Goal: Contribute content: Contribute content

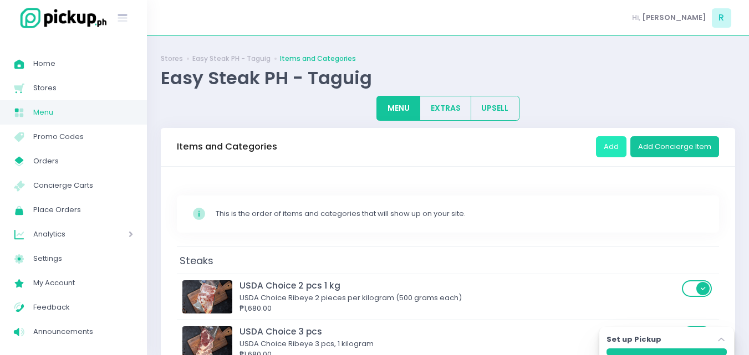
click at [614, 151] on button "Add" at bounding box center [611, 146] width 30 height 21
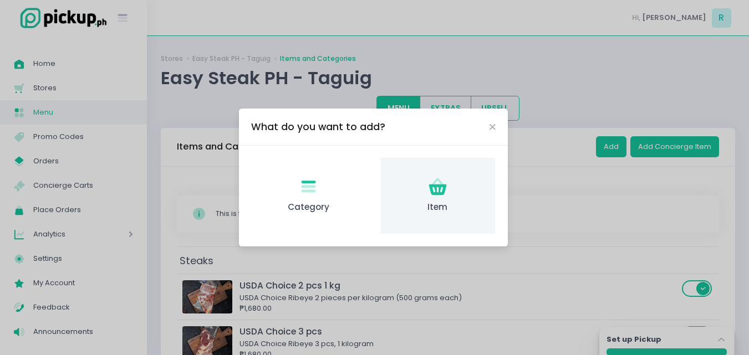
click at [443, 197] on icon "Item Created with Sketch." at bounding box center [438, 187] width 22 height 22
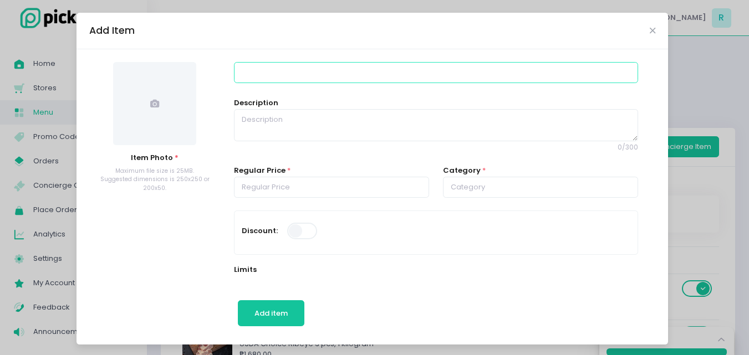
click at [258, 70] on input at bounding box center [436, 72] width 404 height 21
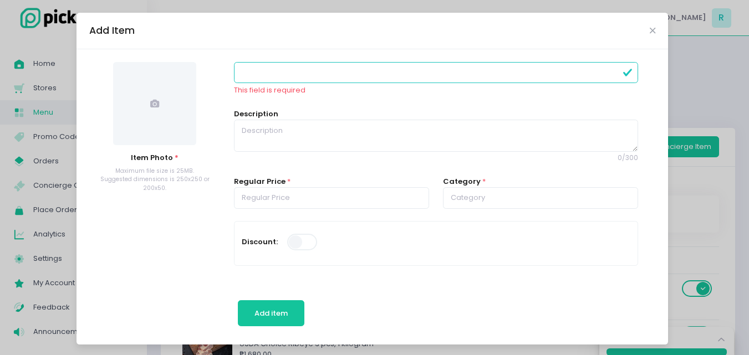
click at [643, 32] on div "Add Item" at bounding box center [371, 31] width 591 height 37
click at [650, 31] on icon "Close" at bounding box center [653, 31] width 6 height 8
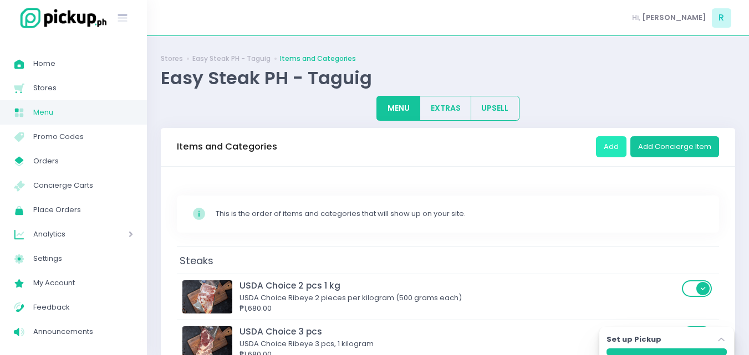
click at [615, 143] on button "Add" at bounding box center [611, 146] width 30 height 21
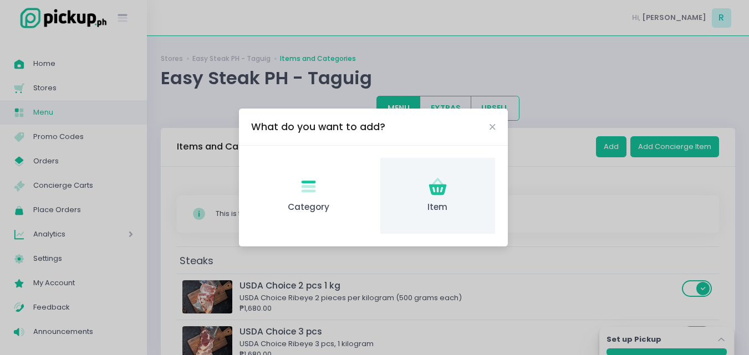
click at [428, 186] on icon "Item Created with Sketch." at bounding box center [438, 187] width 22 height 22
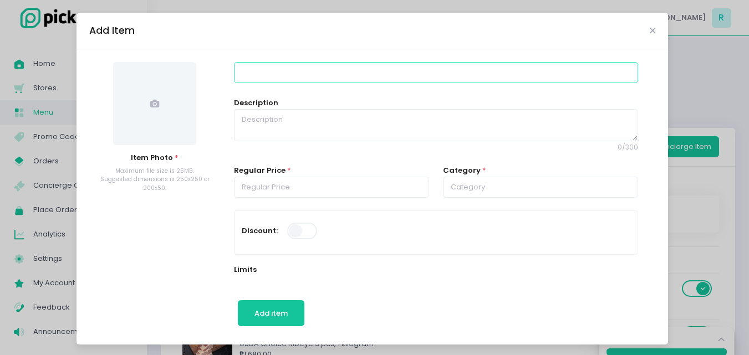
click at [264, 74] on input at bounding box center [436, 72] width 404 height 21
type input "w"
type input "Wagyu Hybrid Ribeye 500g"
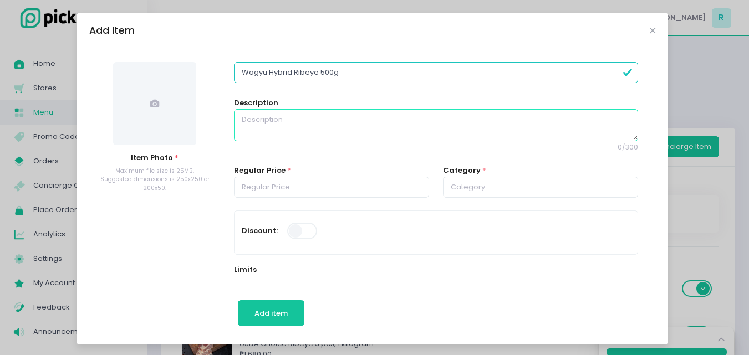
click at [246, 123] on textarea at bounding box center [436, 125] width 404 height 32
paste textarea "Wagyu Hybrid Ribeye Grade B3 Our wagyu cattle are raised in the beautiful, sunn…"
click at [258, 124] on textarea "Wagyu Hybrid Ribeye Grade B3 Our wagyu cattle are raised in the beautiful, sunn…" at bounding box center [436, 125] width 404 height 32
click at [257, 129] on textarea "Wagyu Hybrid Ribeye Grade B3 Our wagyu cattle are raised in the beautiful, sunn…" at bounding box center [436, 125] width 404 height 32
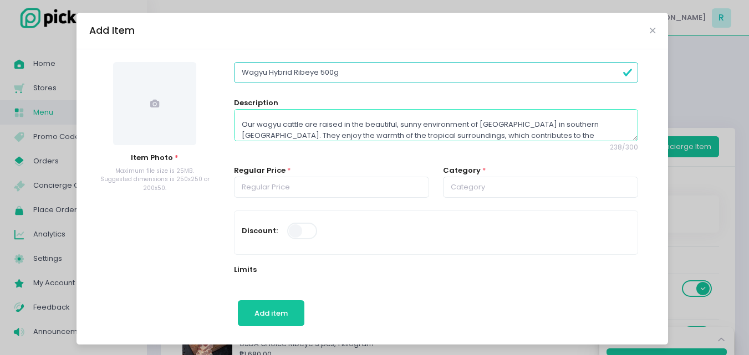
type textarea "Wagyu Hybrid Ribeye Grade B3 Our wagyu cattle are raised in the beautiful, sunn…"
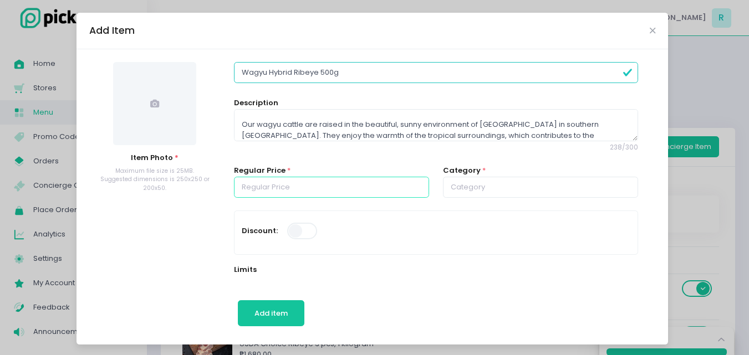
click at [313, 186] on input "number" at bounding box center [331, 187] width 195 height 21
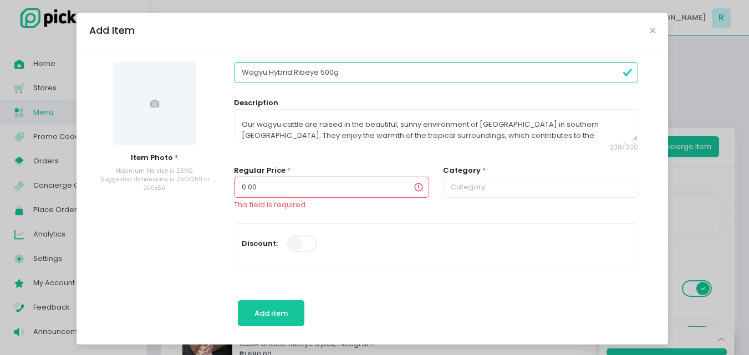
drag, startPoint x: 267, startPoint y: 191, endPoint x: 224, endPoint y: 197, distance: 43.7
click at [227, 197] on div "Regular Price * 0.00 This field is required" at bounding box center [331, 194] width 209 height 58
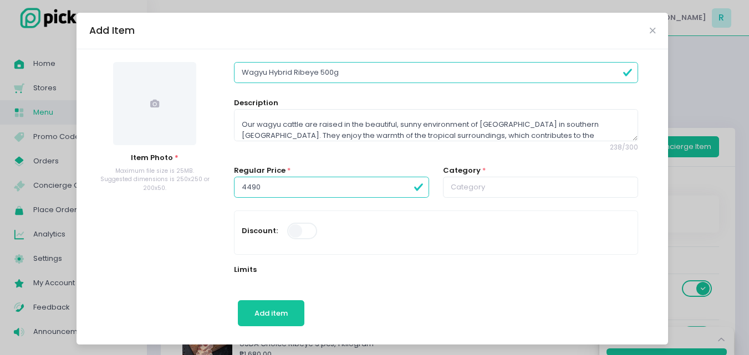
click at [238, 300] on button "Add item" at bounding box center [271, 313] width 67 height 27
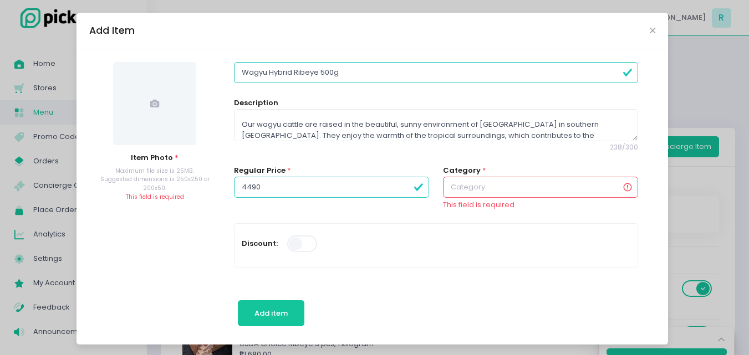
type input "4490.00"
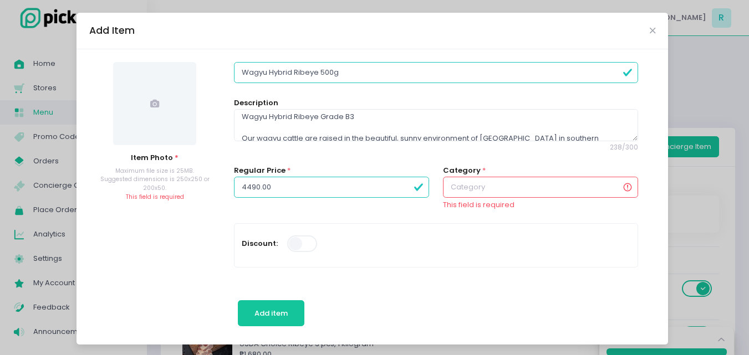
scroll to position [0, 0]
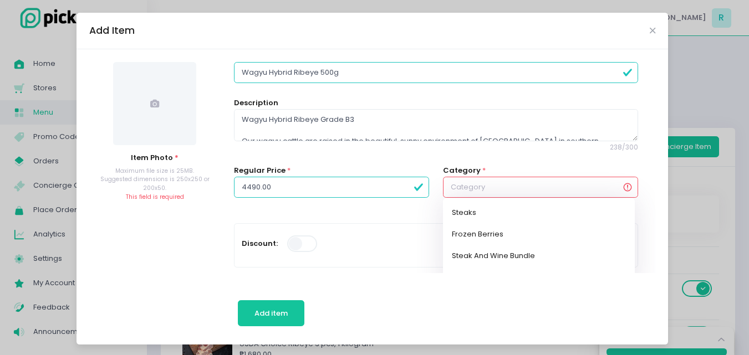
click at [447, 186] on input "text" at bounding box center [540, 187] width 195 height 21
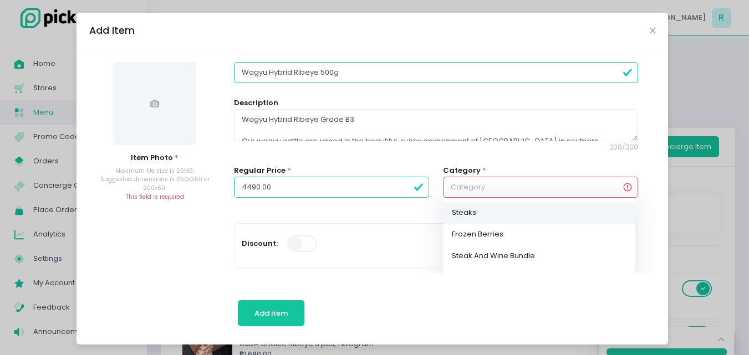
click at [448, 207] on link "Steaks" at bounding box center [539, 213] width 192 height 22
type input "Steaks"
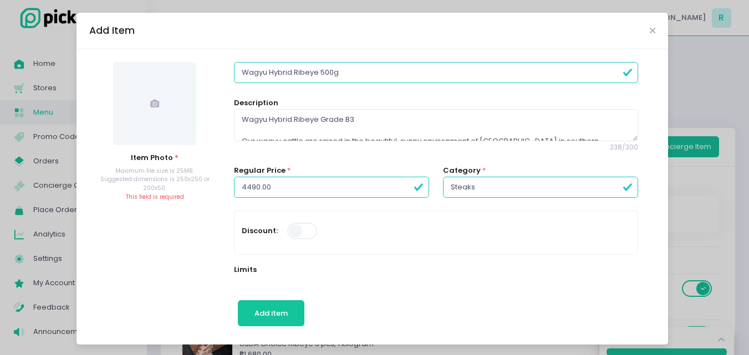
click at [141, 96] on span at bounding box center [154, 103] width 83 height 83
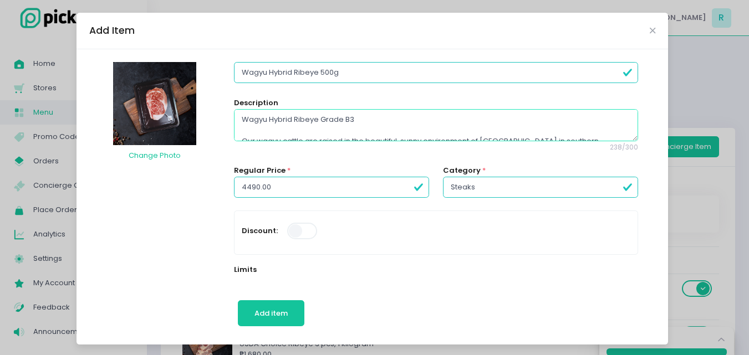
click at [364, 116] on textarea "Wagyu Hybrid Ribeye Grade B3 Our wagyu cattle are raised in the beautiful, sunn…" at bounding box center [436, 125] width 404 height 32
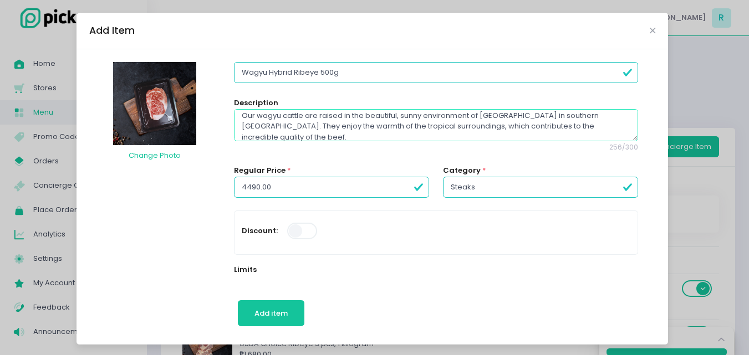
scroll to position [4, 0]
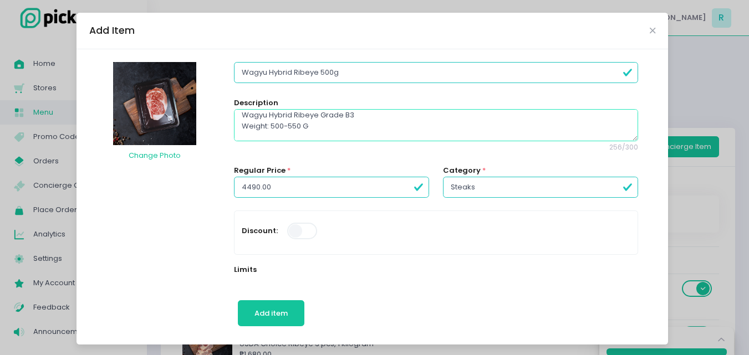
type textarea "Wagyu Hybrid Ribeye Grade B3 Weight: 500-550 G Our wagyu cattle are raised in t…"
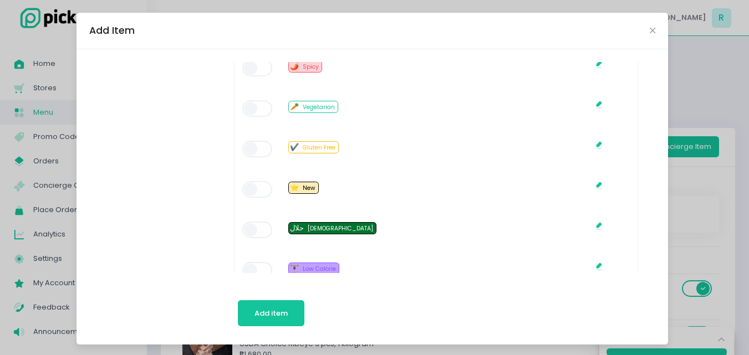
scroll to position [776, 0]
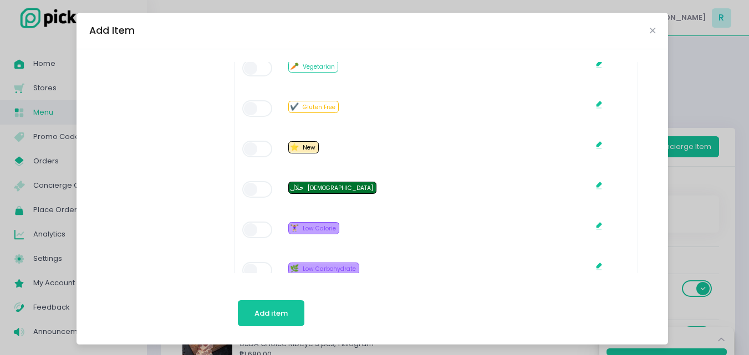
click at [246, 147] on span at bounding box center [258, 149] width 32 height 17
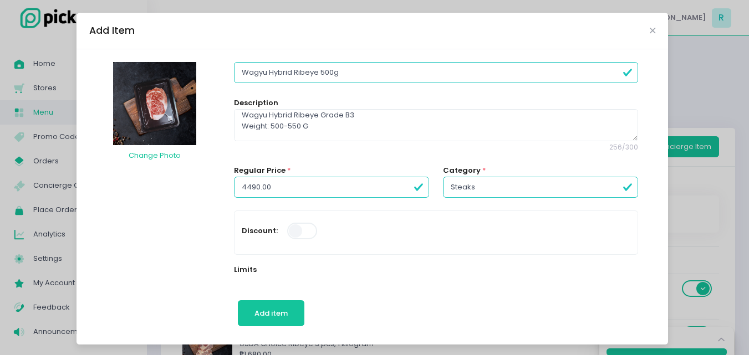
scroll to position [55, 0]
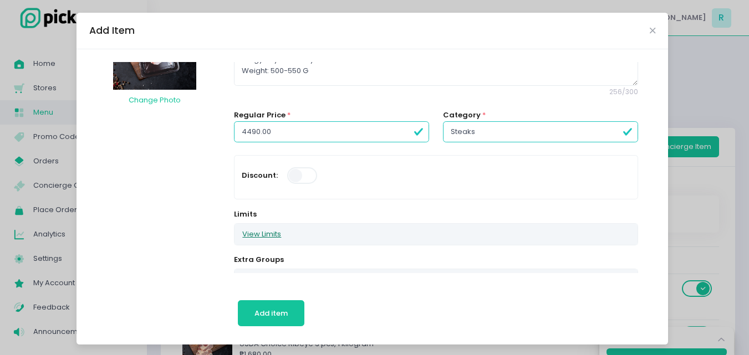
click at [256, 237] on button "View Limits" at bounding box center [261, 234] width 54 height 21
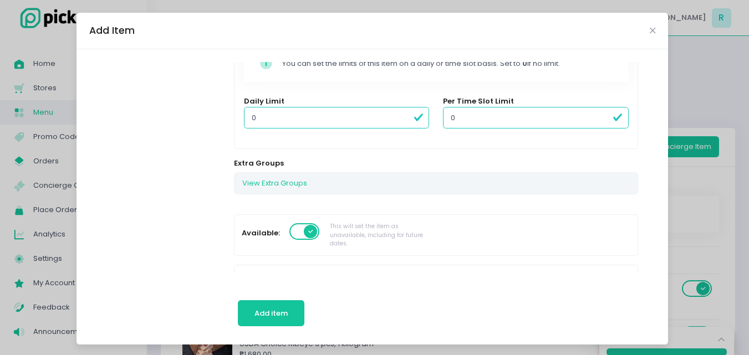
scroll to position [207, 0]
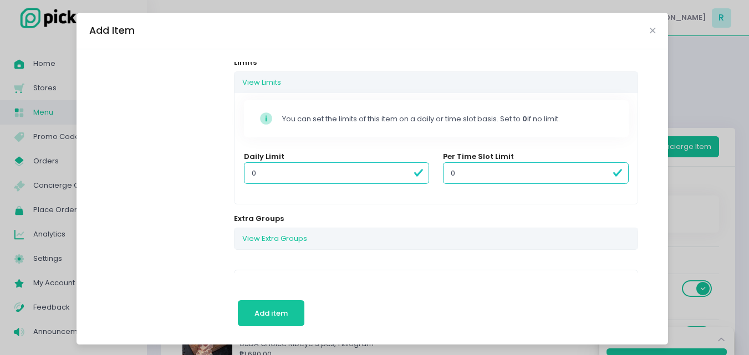
drag, startPoint x: 266, startPoint y: 172, endPoint x: 236, endPoint y: 177, distance: 30.3
click at [237, 177] on div "Daily Limit 0" at bounding box center [336, 173] width 199 height 45
type input "1"
click at [287, 201] on div "Stockholm-icons / Code / Info-circle Created with Sketch. You can set the limit…" at bounding box center [435, 148] width 402 height 111
click at [309, 143] on div "Stockholm-icons / Code / Info-circle Created with Sketch. You can set the limit…" at bounding box center [435, 148] width 402 height 111
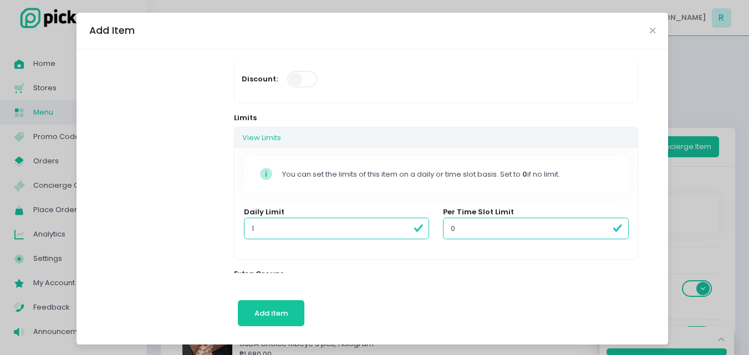
scroll to position [96, 0]
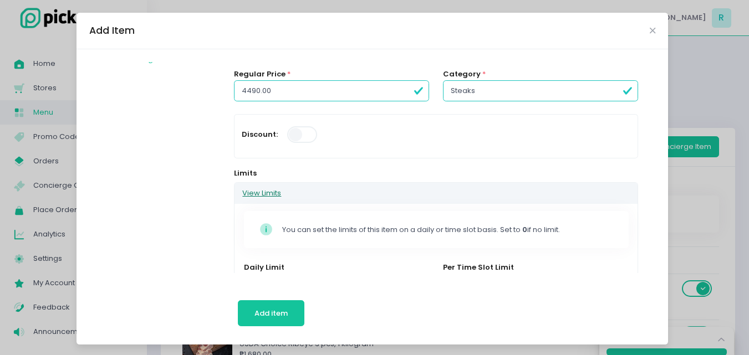
click at [268, 192] on button "View Limits" at bounding box center [261, 193] width 54 height 21
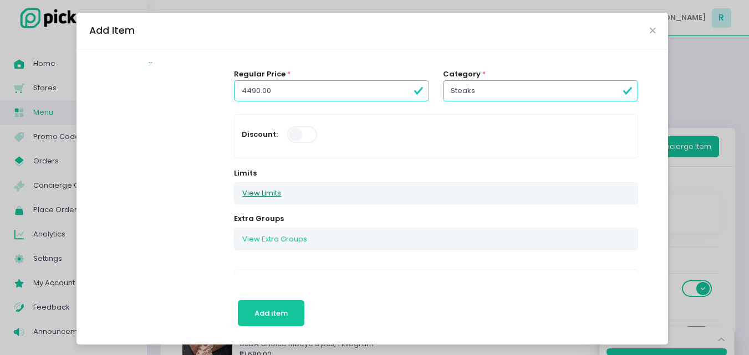
click at [268, 192] on button "View Limits" at bounding box center [261, 193] width 54 height 21
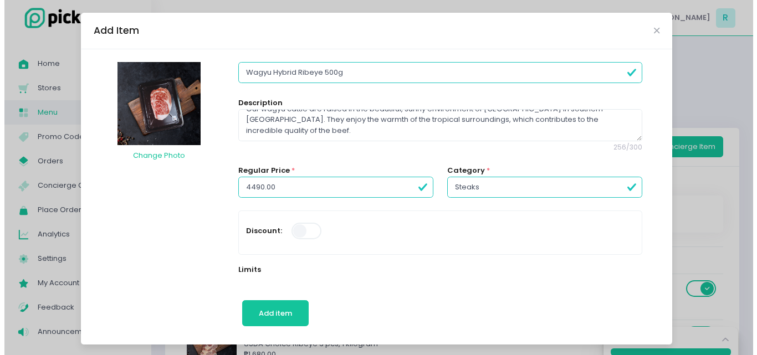
scroll to position [55, 0]
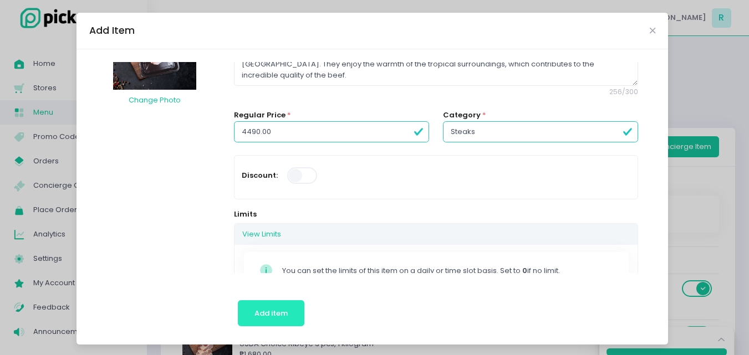
click at [254, 308] on span "Add item" at bounding box center [270, 313] width 33 height 11
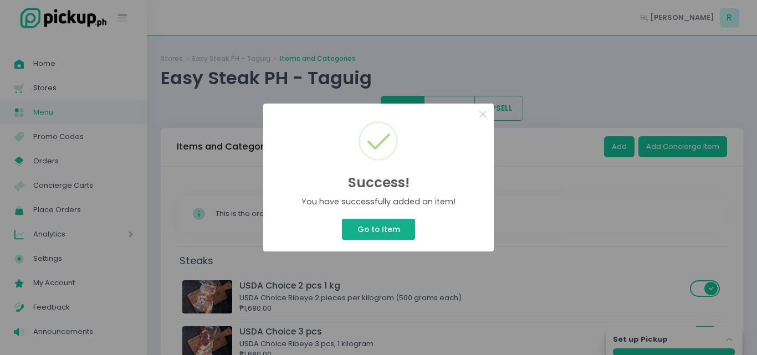
click at [382, 225] on button "Go to Item" at bounding box center [378, 229] width 73 height 21
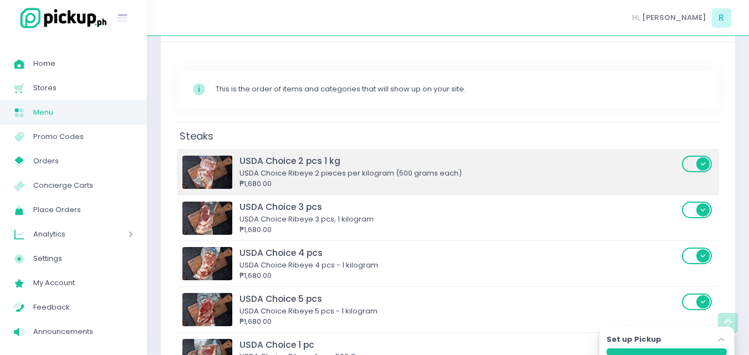
scroll to position [14, 0]
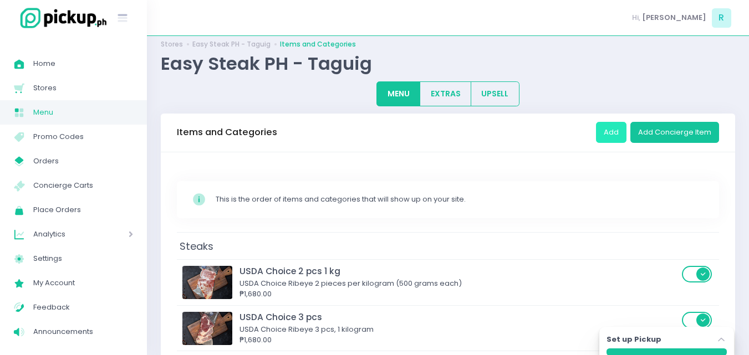
click at [617, 131] on button "Add" at bounding box center [611, 132] width 30 height 21
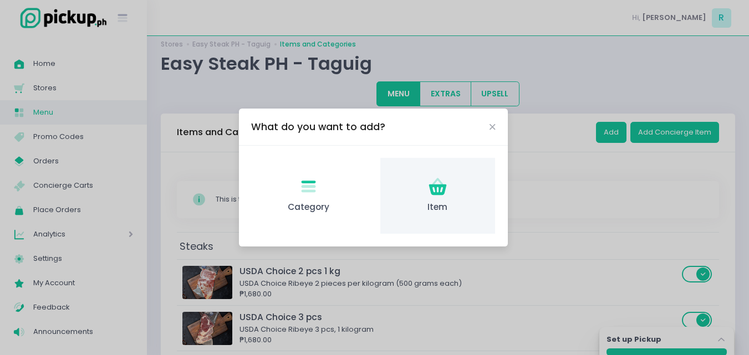
click at [441, 192] on icon "Item Created with Sketch." at bounding box center [438, 187] width 22 height 22
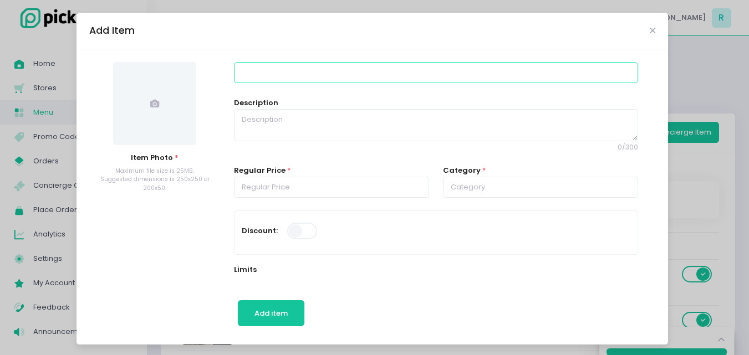
click at [342, 80] on input at bounding box center [436, 72] width 404 height 21
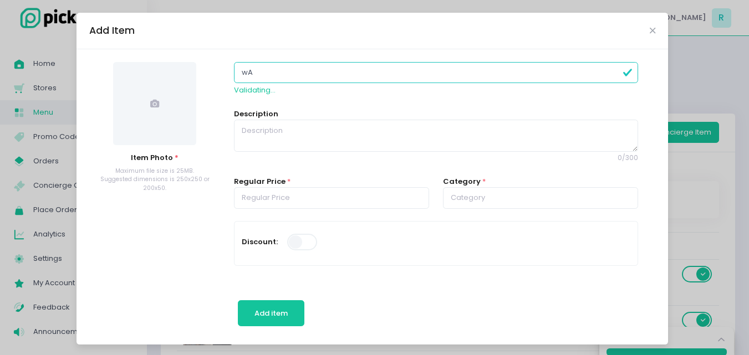
type input "w"
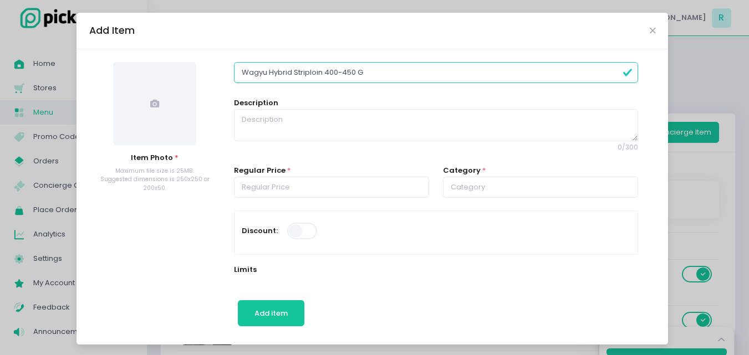
type input "Wagyu Hybrid Striploin 400-450 G"
click at [247, 115] on textarea at bounding box center [436, 125] width 404 height 32
paste textarea "Wagyu Hybrid Striploin Grade B3 Our wagyu cattle are raised in the beautiful, s…"
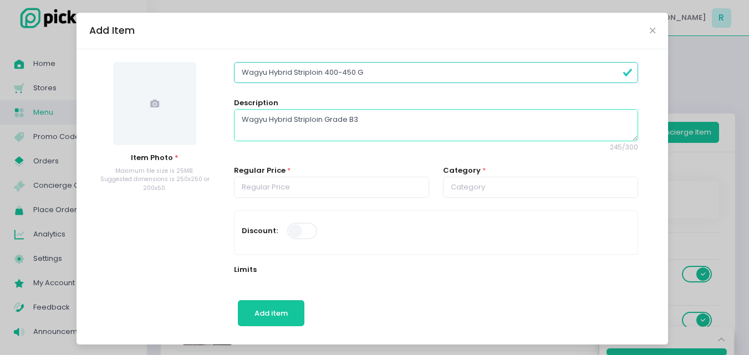
click at [237, 129] on textarea "Wagyu Hybrid Striploin Grade B3 Our wagyu cattle are raised in the beautiful, s…" at bounding box center [436, 125] width 404 height 32
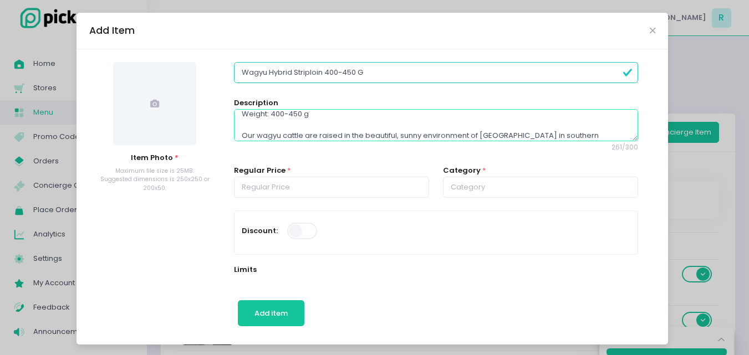
click at [306, 114] on textarea "Wagyu Hybrid Striploin Grade B3 Weight: 400-450 g Our wagyu cattle are raised i…" at bounding box center [436, 125] width 404 height 32
type textarea "Wagyu Hybrid Striploin Grade B3 Weight: 400-450 G Our wagyu cattle are raised i…"
click at [283, 139] on textarea "Wagyu Hybrid Striploin Grade B3 Weight: 400-450 G Our wagyu cattle are raised i…" at bounding box center [436, 125] width 404 height 32
click at [277, 128] on textarea "Wagyu Hybrid Striploin Grade B3 Weight: 400-450 G Our wagyu cattle are raised i…" at bounding box center [436, 125] width 404 height 32
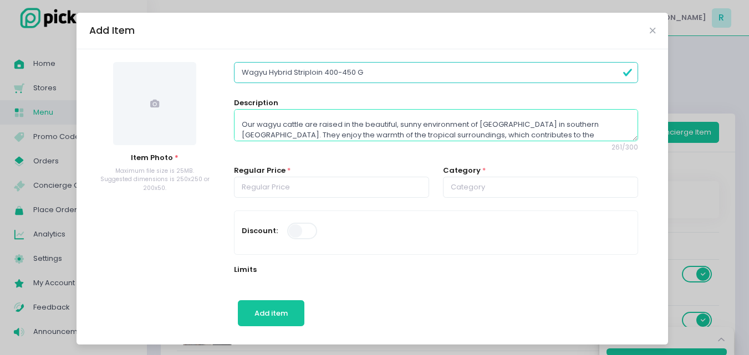
scroll to position [38, 0]
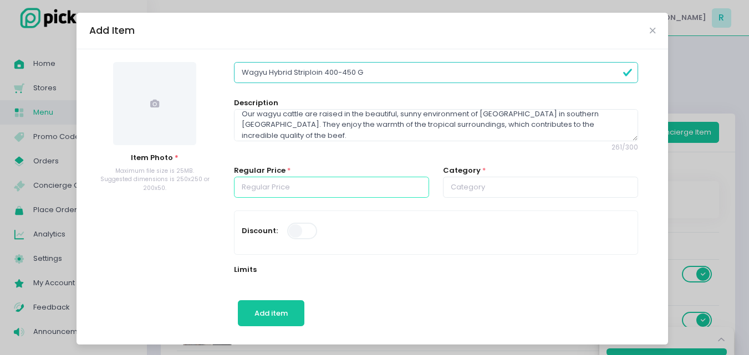
click at [293, 188] on input "number" at bounding box center [331, 187] width 195 height 21
drag, startPoint x: 293, startPoint y: 188, endPoint x: 224, endPoint y: 200, distance: 69.2
click at [227, 200] on div "Regular Price * 0.003770" at bounding box center [331, 187] width 209 height 45
type input "3770.00"
click at [401, 213] on div "Discount:" at bounding box center [435, 233] width 402 height 44
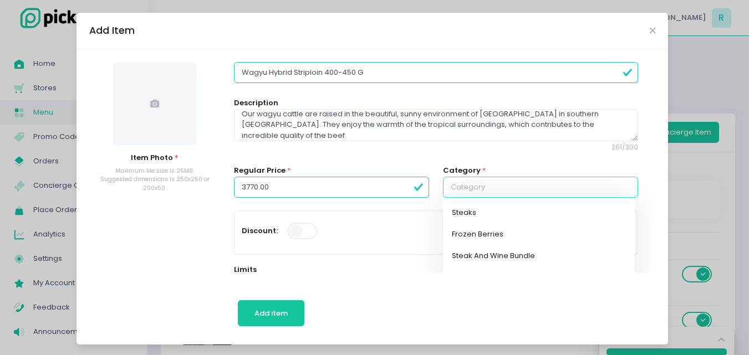
click at [499, 188] on input "text" at bounding box center [540, 187] width 195 height 21
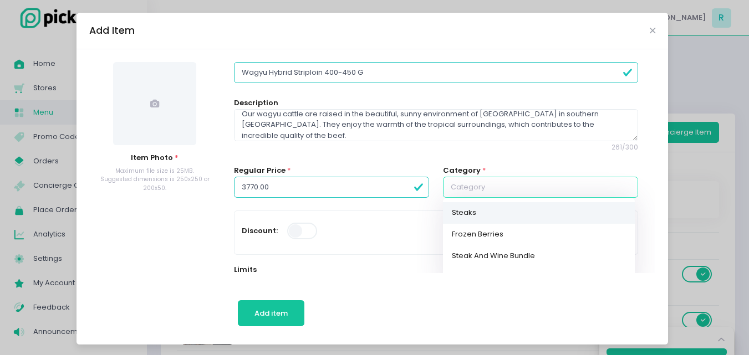
click at [467, 211] on link "Steaks" at bounding box center [539, 213] width 192 height 22
type input "Steaks"
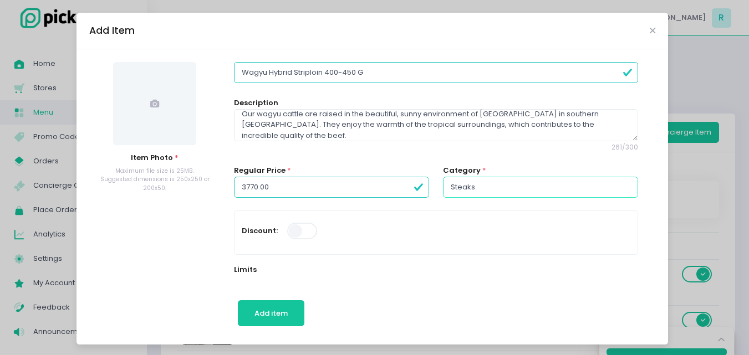
scroll to position [55, 0]
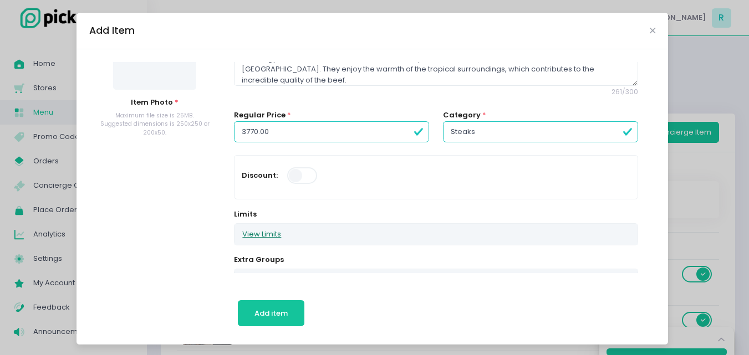
click at [264, 238] on button "View Limits" at bounding box center [261, 234] width 54 height 21
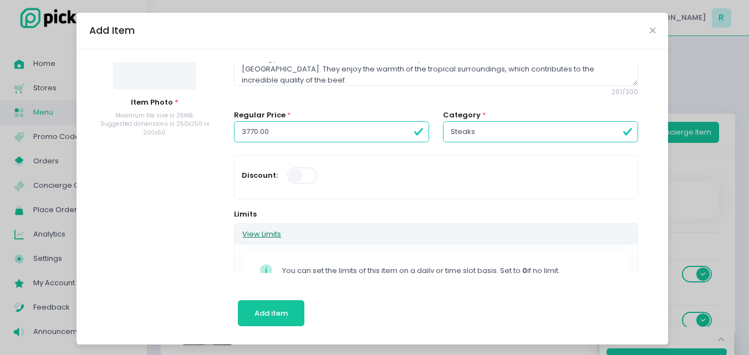
click at [259, 233] on button "View Limits" at bounding box center [261, 234] width 54 height 21
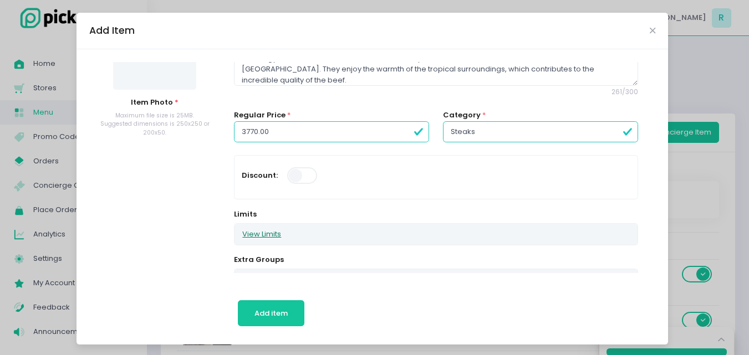
click at [259, 233] on button "View Limits" at bounding box center [261, 234] width 54 height 21
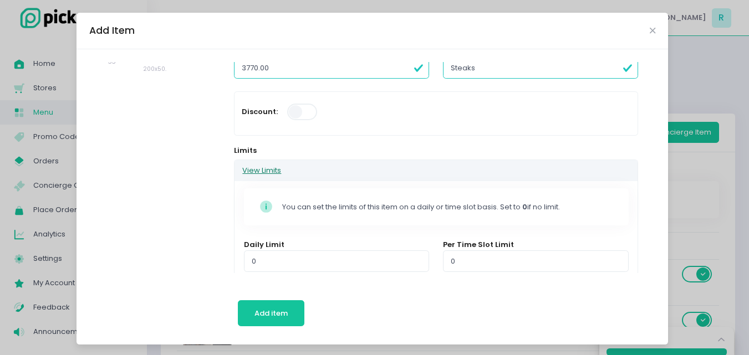
scroll to position [166, 0]
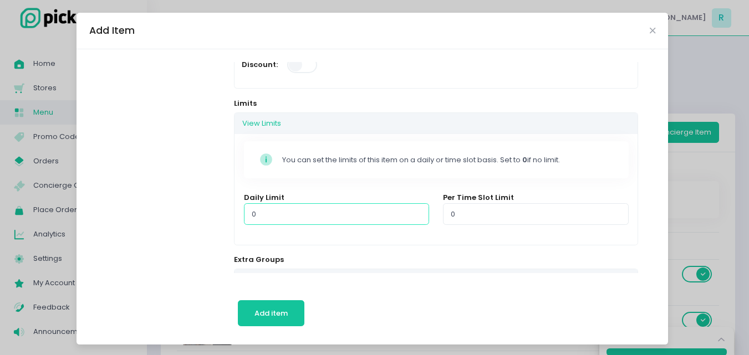
drag, startPoint x: 256, startPoint y: 214, endPoint x: 235, endPoint y: 216, distance: 21.2
click at [237, 216] on div "Daily Limit 0" at bounding box center [336, 214] width 199 height 45
type input "3"
click at [278, 242] on div "Stockholm-icons / Code / Info-circle Created with Sketch. You can set the limit…" at bounding box center [435, 189] width 402 height 111
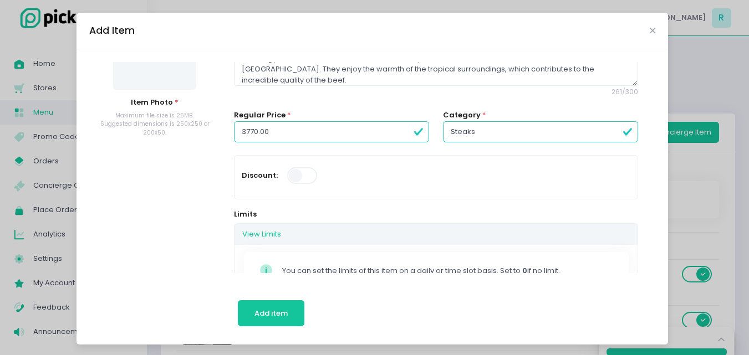
scroll to position [0, 0]
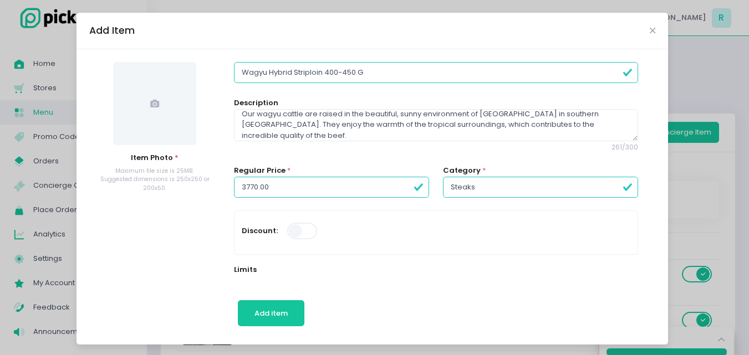
click at [150, 100] on icon at bounding box center [154, 103] width 9 height 9
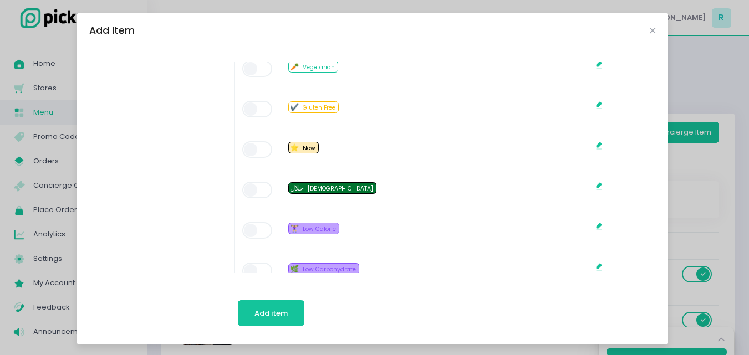
scroll to position [887, 0]
click at [260, 153] on span at bounding box center [258, 149] width 32 height 17
click at [595, 144] on icon at bounding box center [598, 144] width 7 height 7
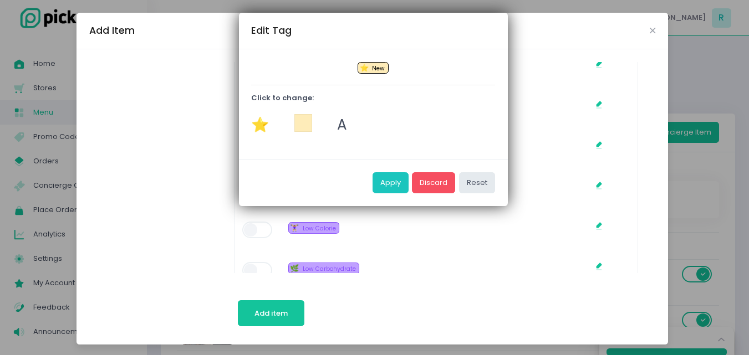
click at [373, 71] on span "New" at bounding box center [378, 68] width 13 height 8
click at [341, 126] on span "A" at bounding box center [342, 125] width 10 height 20
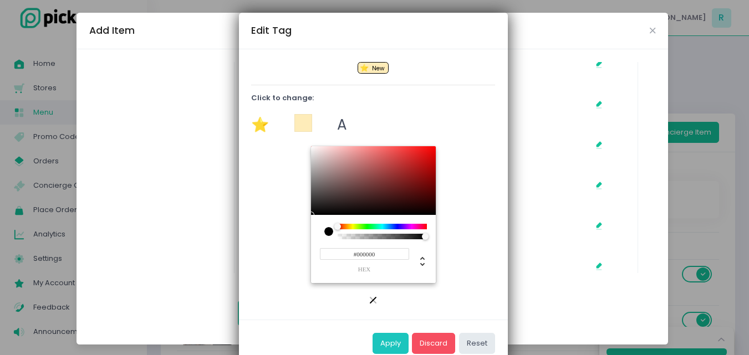
click at [341, 126] on span "A" at bounding box center [342, 125] width 10 height 20
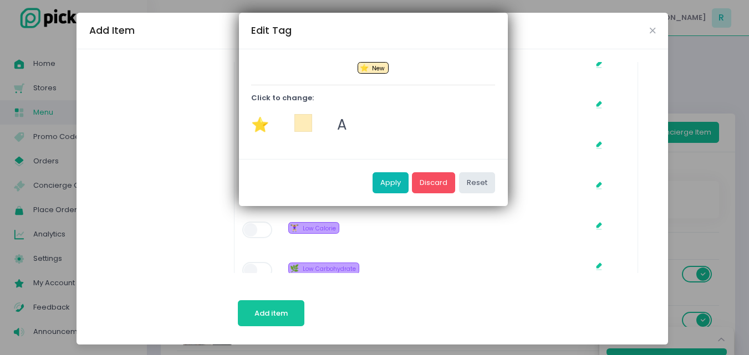
click at [392, 181] on button "Apply" at bounding box center [390, 182] width 36 height 21
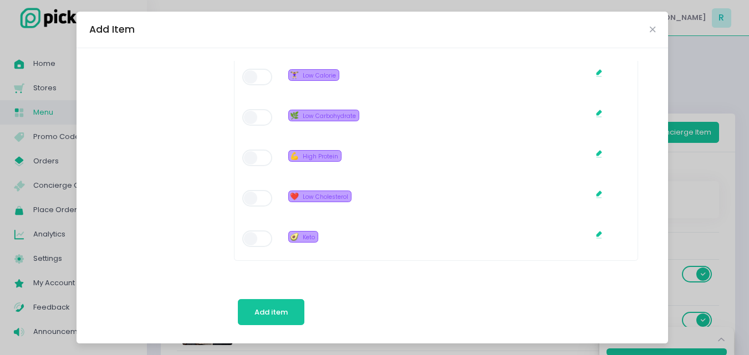
scroll to position [2, 0]
click at [263, 307] on span "Add item" at bounding box center [270, 312] width 33 height 11
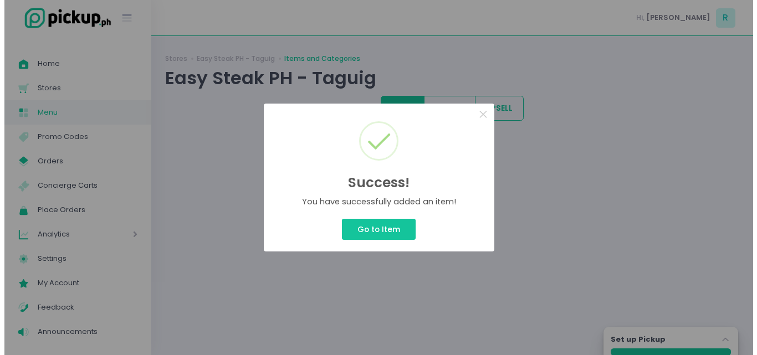
scroll to position [0, 0]
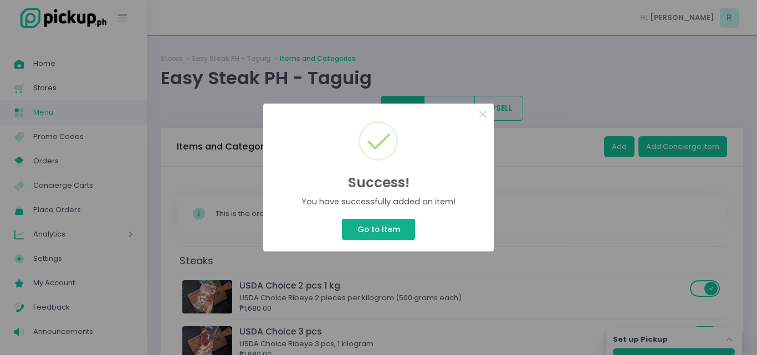
click at [371, 236] on button "Go to Item" at bounding box center [378, 229] width 73 height 21
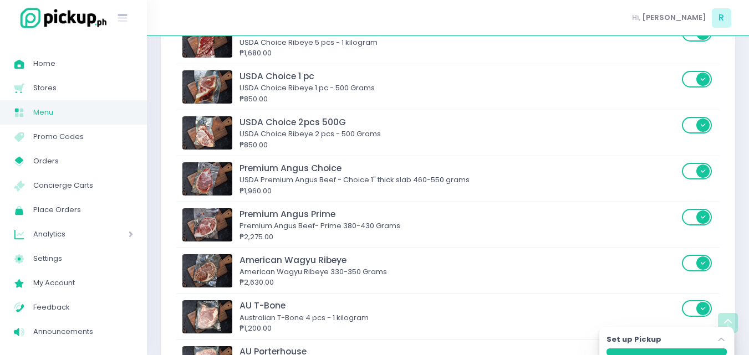
scroll to position [338, 0]
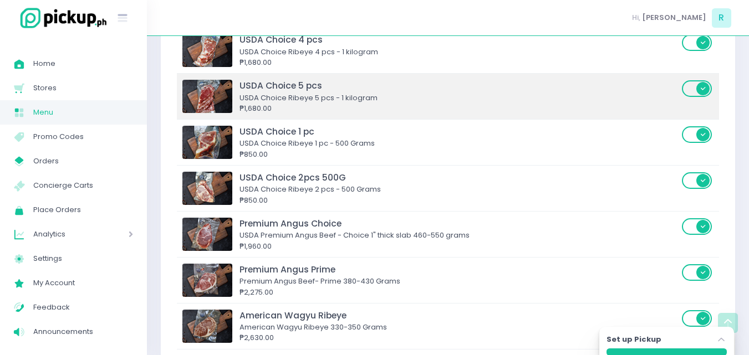
click at [294, 90] on div "USDA Choice 5 pcs" at bounding box center [458, 85] width 439 height 13
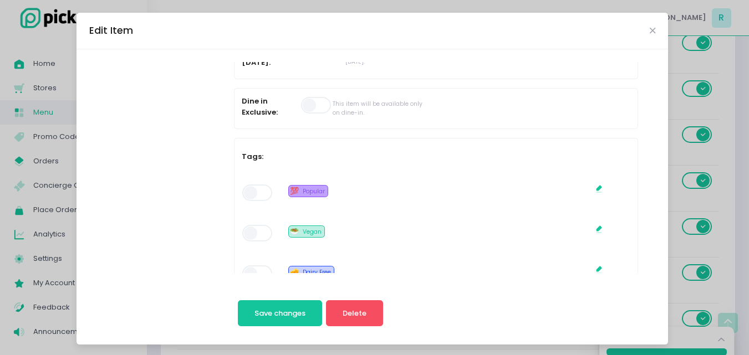
scroll to position [499, 0]
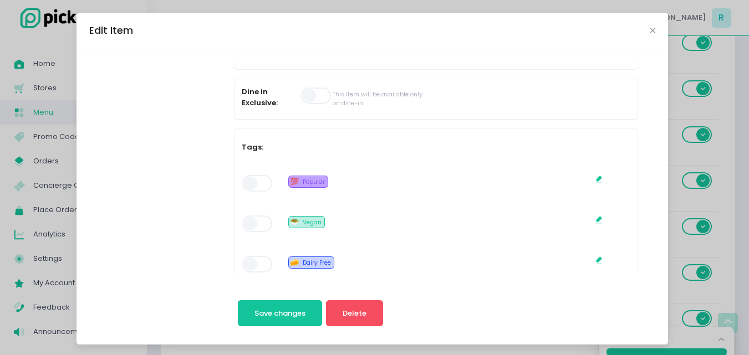
click at [266, 181] on span at bounding box center [258, 183] width 32 height 17
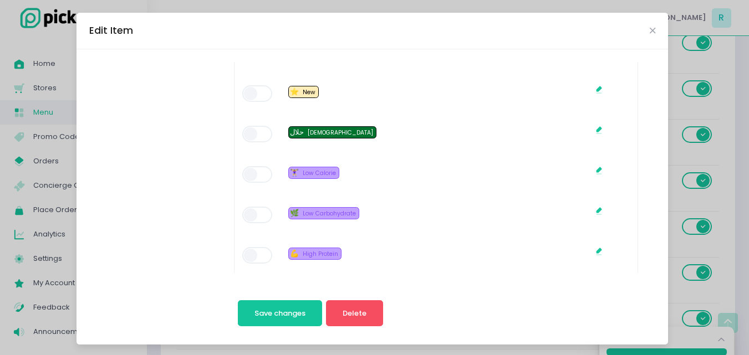
scroll to position [887, 0]
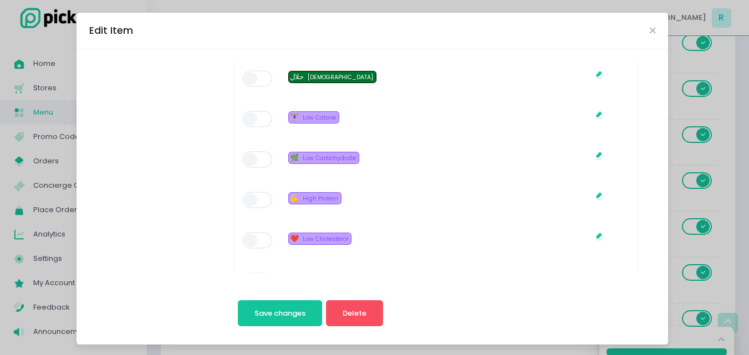
click at [254, 197] on span at bounding box center [258, 200] width 32 height 17
click at [292, 312] on span "Save changes" at bounding box center [279, 313] width 51 height 11
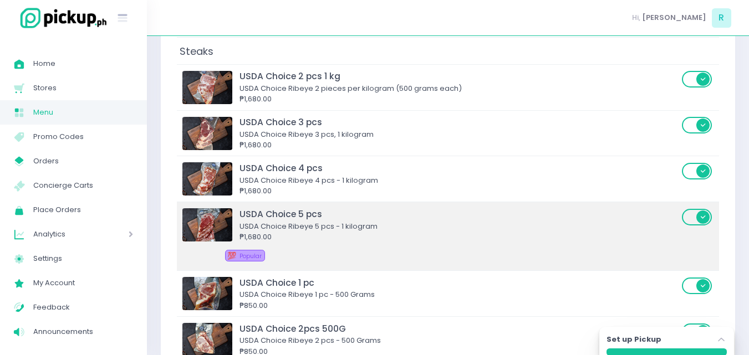
scroll to position [277, 0]
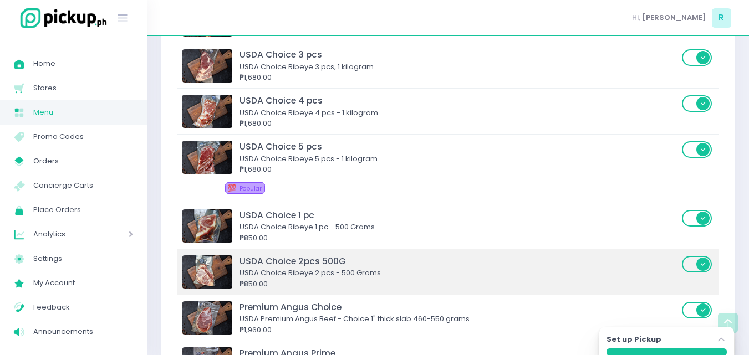
click at [278, 270] on div "USDA Choice Ribeye 2 pcs - 500 Grams" at bounding box center [458, 273] width 439 height 11
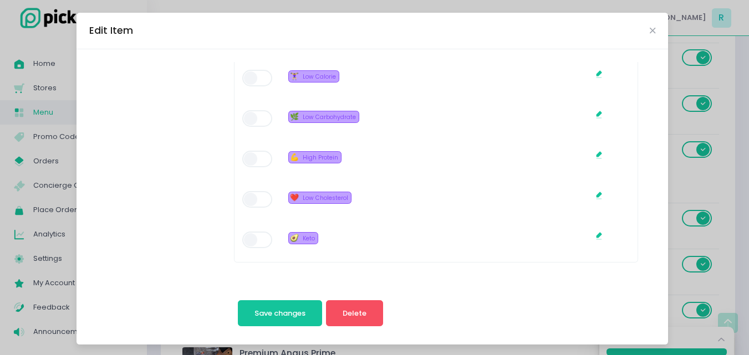
scroll to position [2, 0]
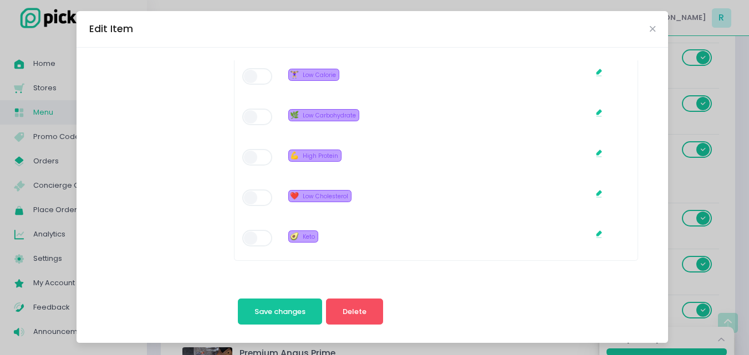
click at [594, 196] on icon "Stockholm-icons / Design / Edit Created with Sketch." at bounding box center [598, 194] width 9 height 9
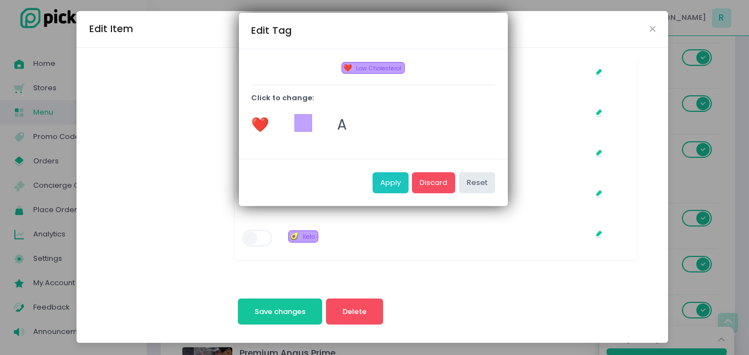
click at [342, 124] on span "A" at bounding box center [342, 125] width 10 height 20
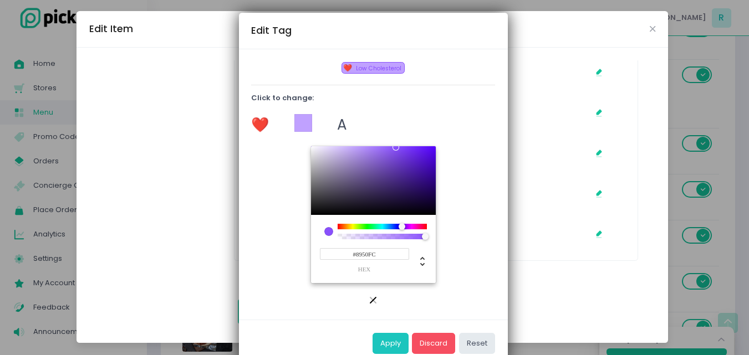
scroll to position [333, 0]
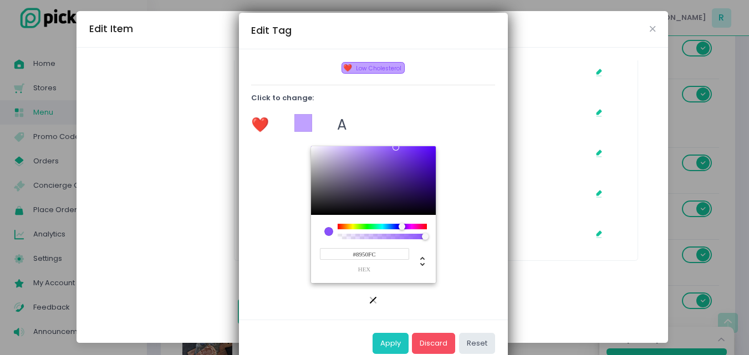
click at [359, 71] on span "Low Cholesterol" at bounding box center [378, 68] width 45 height 8
click at [337, 126] on span "A" at bounding box center [342, 125] width 10 height 20
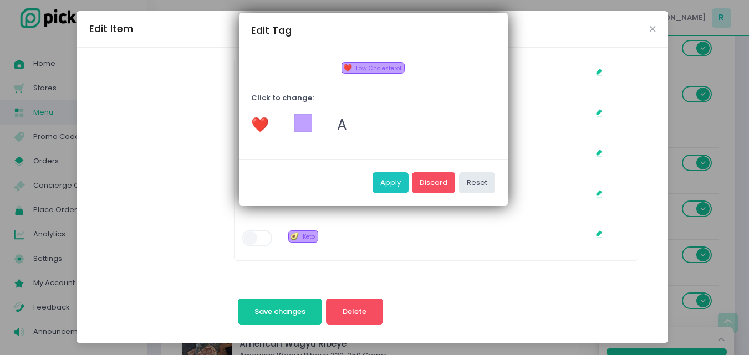
click at [335, 126] on div "A" at bounding box center [351, 125] width 43 height 22
click at [262, 118] on span "❤️" at bounding box center [260, 125] width 18 height 20
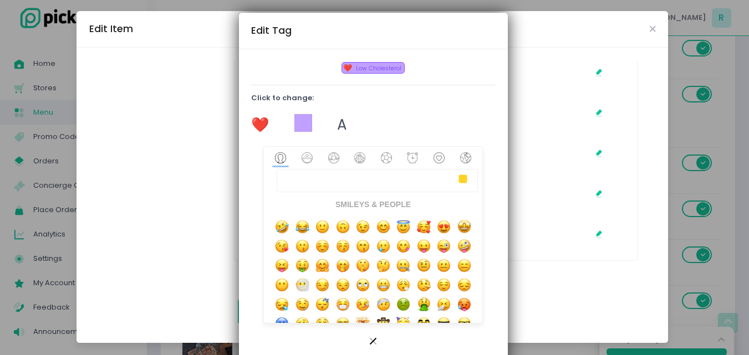
click at [337, 124] on span "A" at bounding box center [342, 125] width 10 height 20
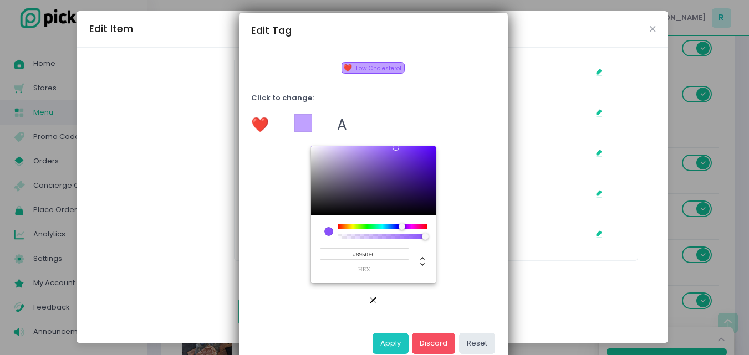
scroll to position [24, 0]
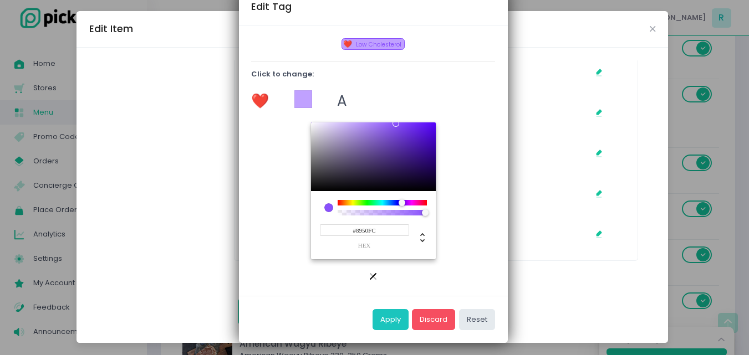
click at [360, 232] on input "#8950FC" at bounding box center [364, 230] width 89 height 12
drag, startPoint x: 378, startPoint y: 232, endPoint x: 346, endPoint y: 232, distance: 32.2
click at [346, 232] on input "#8950FC" at bounding box center [364, 230] width 89 height 12
type input "#000000"
click at [426, 226] on div "#000000 hex" at bounding box center [373, 225] width 125 height 68
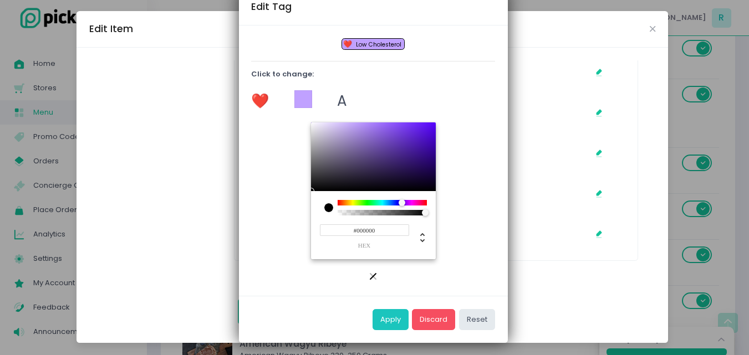
click at [372, 232] on input "#000000" at bounding box center [364, 230] width 89 height 12
click at [374, 246] on label "hex" at bounding box center [364, 246] width 89 height 6
click at [374, 236] on input "#000000" at bounding box center [364, 230] width 89 height 12
click at [456, 166] on center "#000000 hex" at bounding box center [373, 191] width 244 height 136
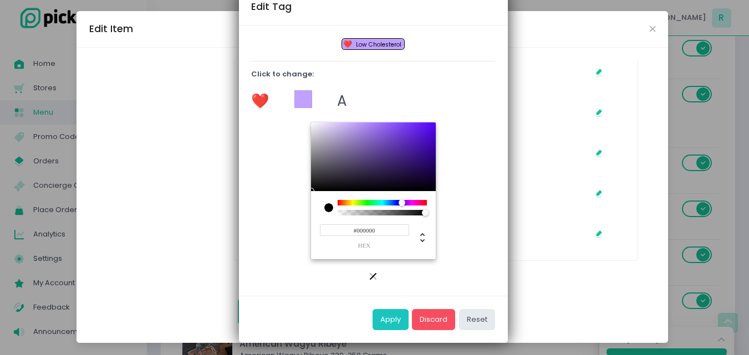
click at [353, 106] on div "A" at bounding box center [351, 101] width 43 height 22
click at [331, 279] on center "Stockholm-icons / Navigation / Close Created with Sketch." at bounding box center [373, 276] width 244 height 13
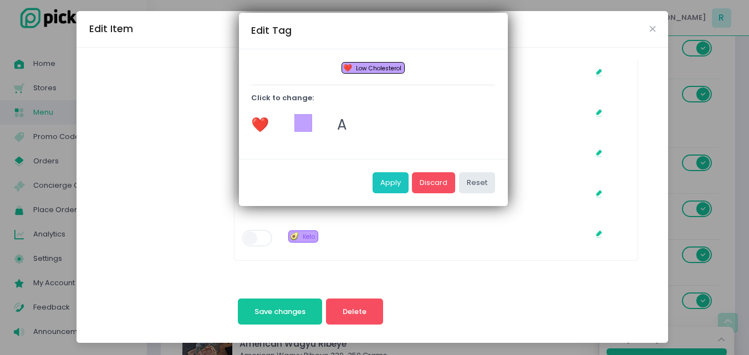
click at [375, 67] on span "Low Cholesterol" at bounding box center [378, 68] width 45 height 8
click at [362, 66] on span "Low Cholesterol" at bounding box center [378, 68] width 45 height 8
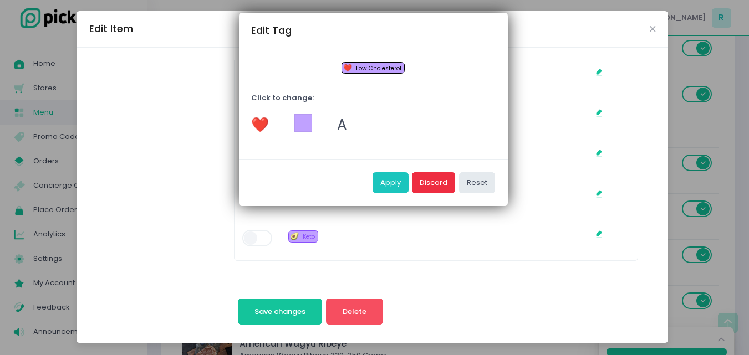
click at [448, 187] on button "Discard" at bounding box center [433, 182] width 43 height 21
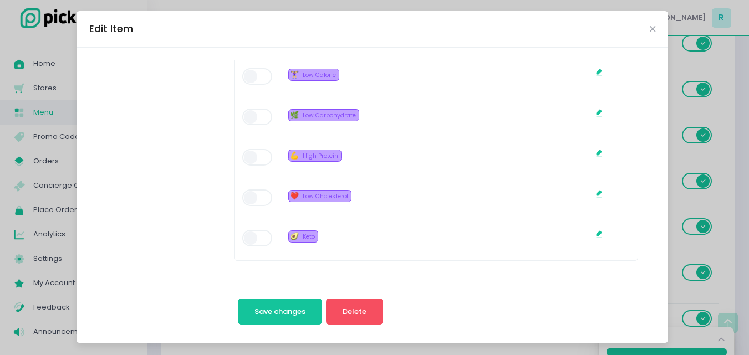
scroll to position [499, 0]
click at [595, 232] on icon at bounding box center [598, 234] width 7 height 7
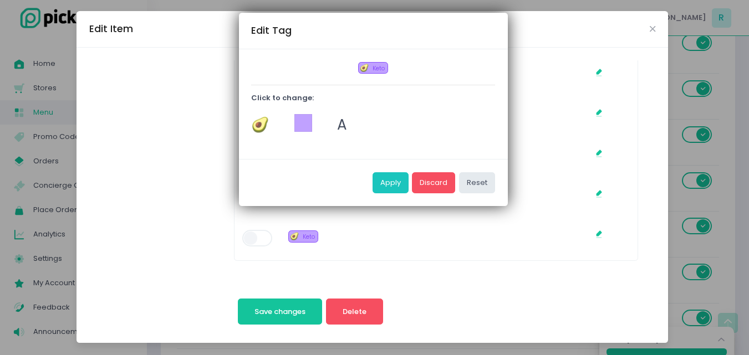
click at [341, 120] on span "A" at bounding box center [342, 125] width 10 height 20
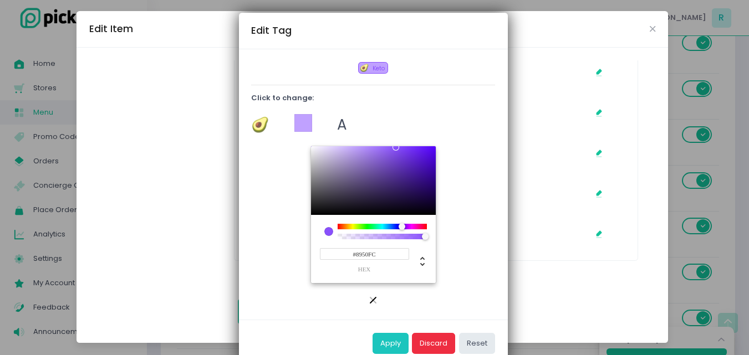
click at [437, 343] on button "Discard" at bounding box center [433, 343] width 43 height 21
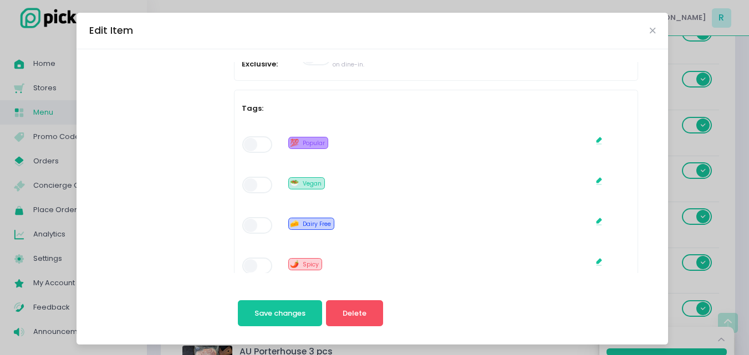
scroll to position [554, 0]
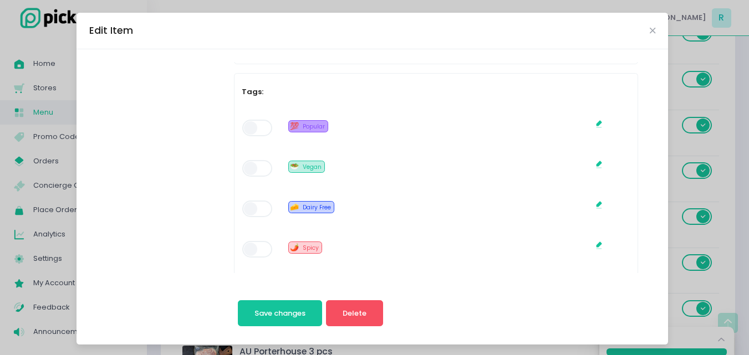
click at [252, 127] on span at bounding box center [258, 128] width 32 height 17
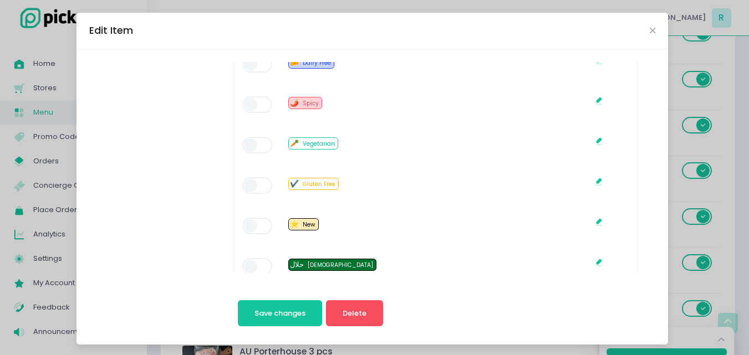
scroll to position [595, 0]
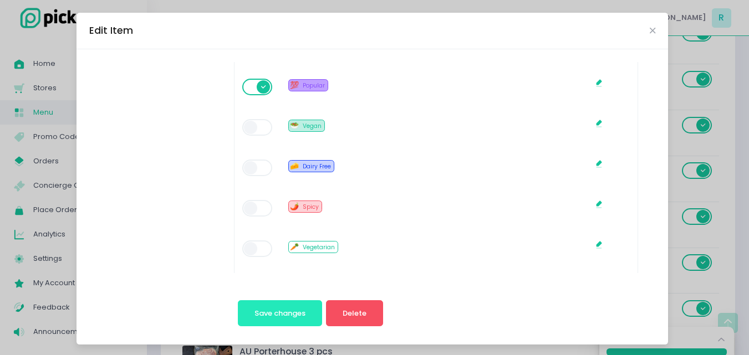
click at [273, 308] on span "Save changes" at bounding box center [279, 313] width 51 height 11
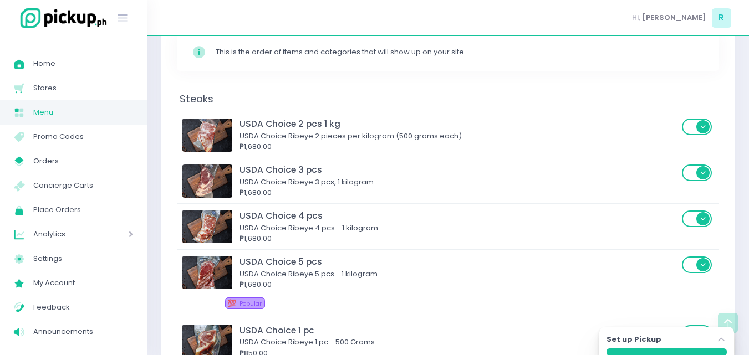
scroll to position [0, 0]
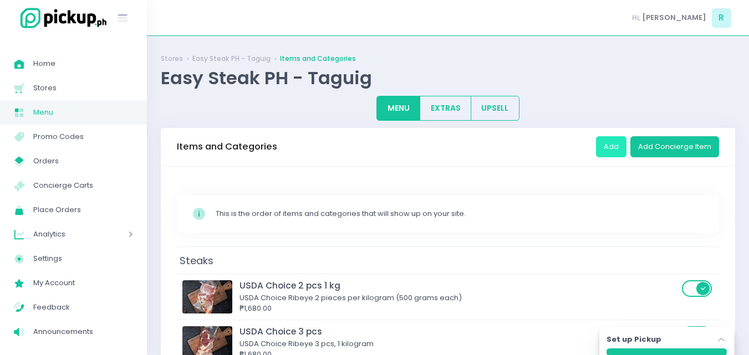
click at [610, 151] on button "Add" at bounding box center [611, 146] width 30 height 21
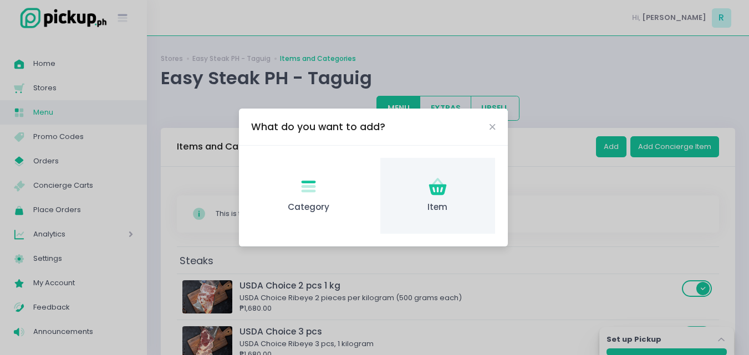
click at [426, 188] on div "Item Created with Sketch. Item" at bounding box center [437, 196] width 115 height 76
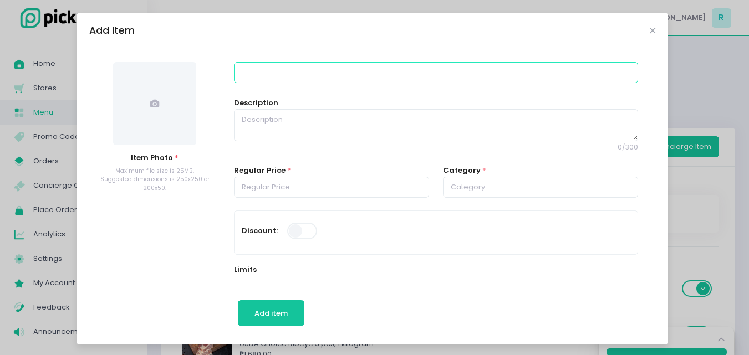
click at [270, 70] on input at bounding box center [436, 72] width 404 height 21
type input "h"
type input "Hybrid Striploin 350-400G"
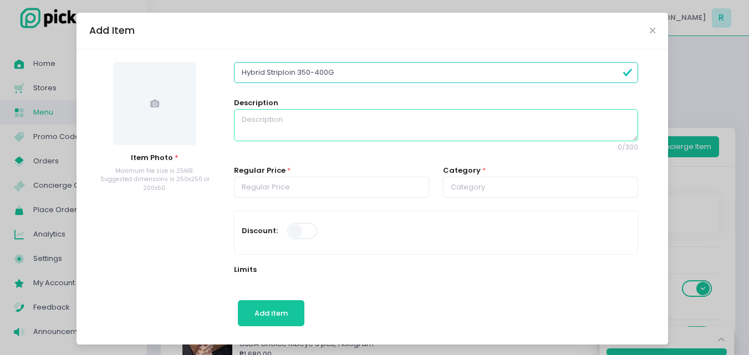
click at [263, 118] on textarea at bounding box center [436, 125] width 404 height 32
paste textarea "Wagyu Hybrid Striploin Grade B3 Our wagyu cattle are raised in the beautiful, s…"
click at [237, 127] on textarea "Wagyu Hybrid Striploin Grade B3 Our wagyu cattle are raised in the beautiful, s…" at bounding box center [436, 125] width 404 height 32
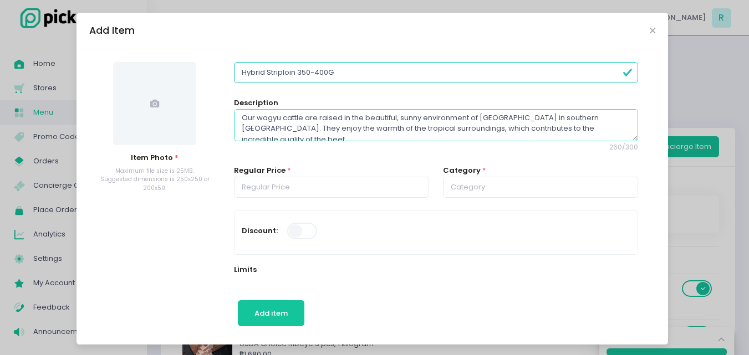
scroll to position [43, 0]
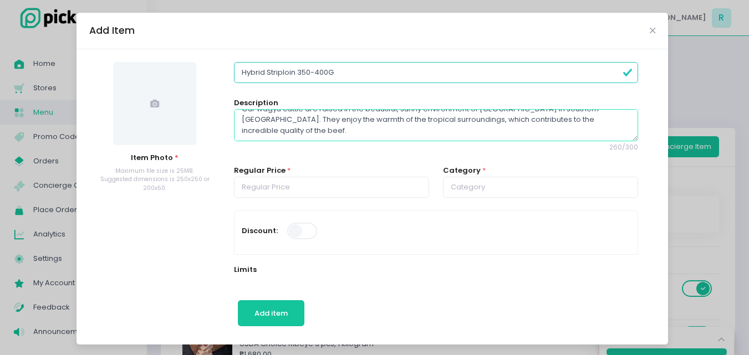
type textarea "Wagyu Hybrid Striploin Grade B3 Weight: 350-400G Our wagyu cattle are raised in…"
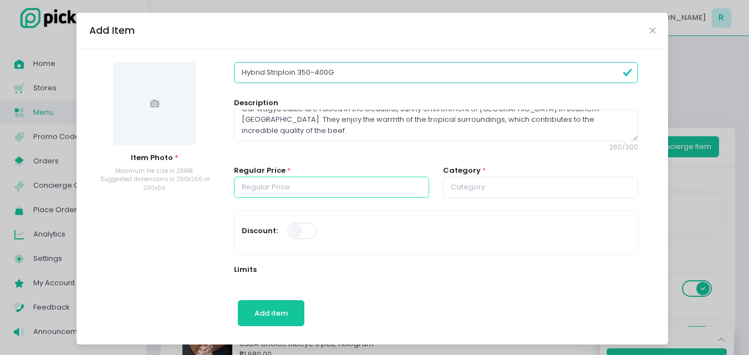
click at [313, 190] on input "number" at bounding box center [331, 187] width 195 height 21
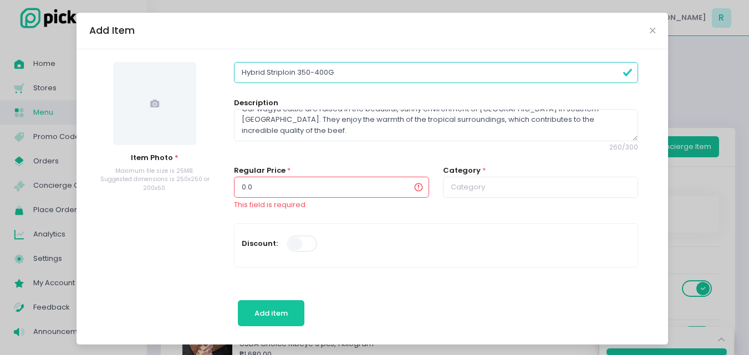
type input "0"
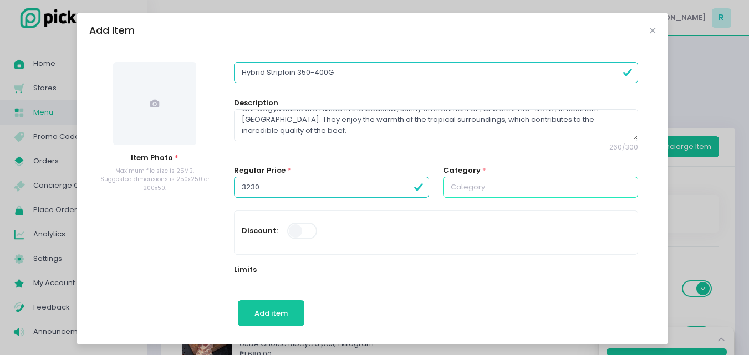
type input "3230.00"
click at [477, 189] on input "text" at bounding box center [540, 187] width 195 height 21
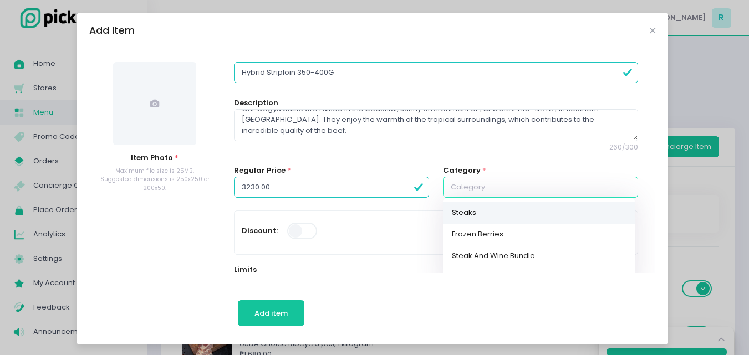
click at [461, 217] on link "Steaks" at bounding box center [539, 213] width 192 height 22
type input "Steaks"
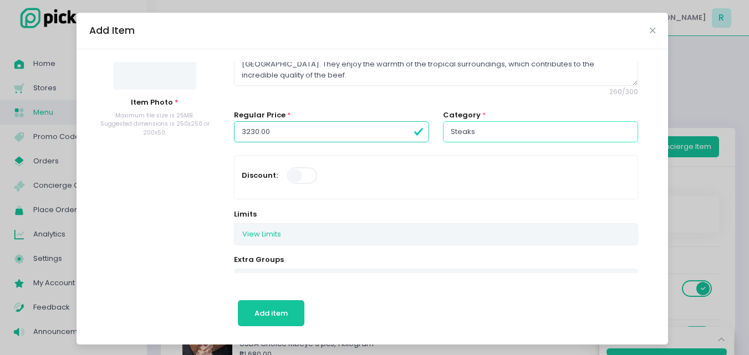
scroll to position [111, 0]
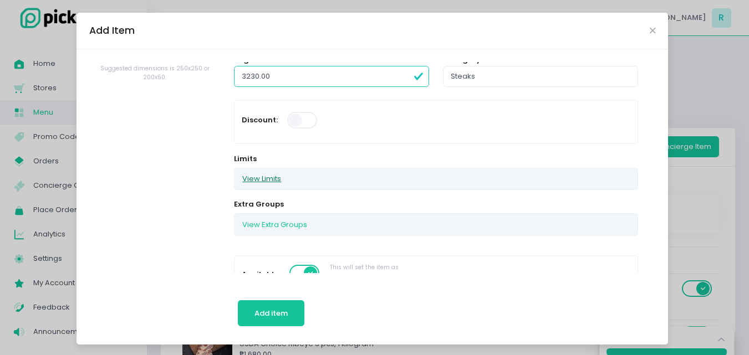
click at [268, 177] on button "View Limits" at bounding box center [261, 179] width 54 height 21
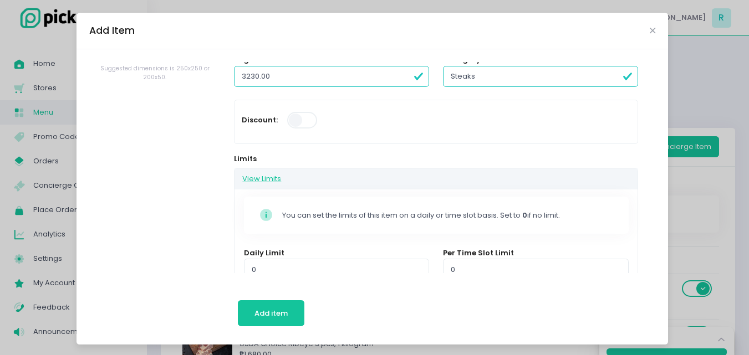
scroll to position [166, 0]
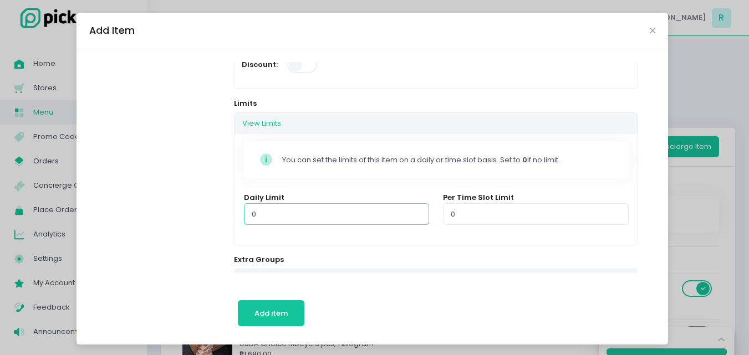
drag, startPoint x: 272, startPoint y: 217, endPoint x: 229, endPoint y: 217, distance: 42.7
click at [234, 217] on div "Stockholm-icons / Code / Info-circle Created with Sketch. You can set the limit…" at bounding box center [435, 189] width 402 height 111
type input "2"
click at [278, 236] on div "Daily Limit 2" at bounding box center [336, 214] width 199 height 45
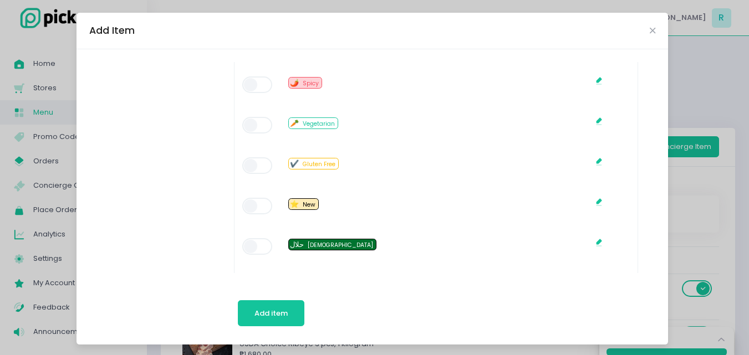
scroll to position [831, 0]
click at [308, 202] on span "New" at bounding box center [309, 203] width 13 height 8
click at [303, 201] on span "New" at bounding box center [309, 203] width 13 height 8
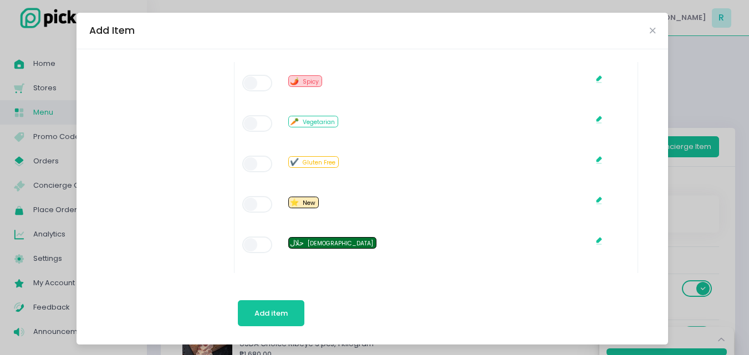
click at [249, 201] on span at bounding box center [258, 204] width 32 height 17
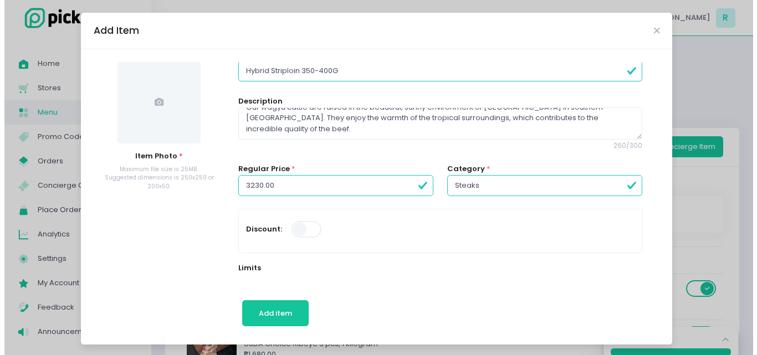
scroll to position [0, 0]
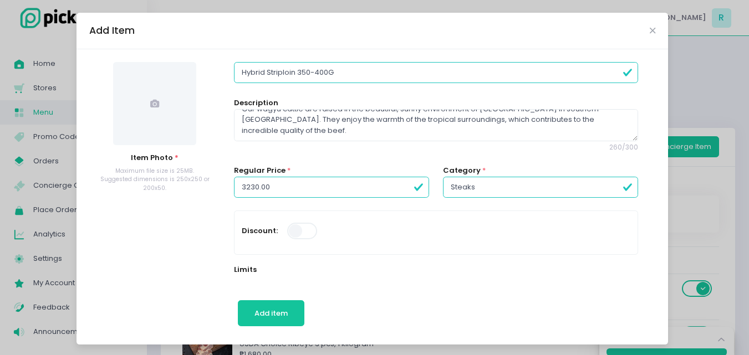
click at [150, 102] on icon at bounding box center [154, 103] width 9 height 9
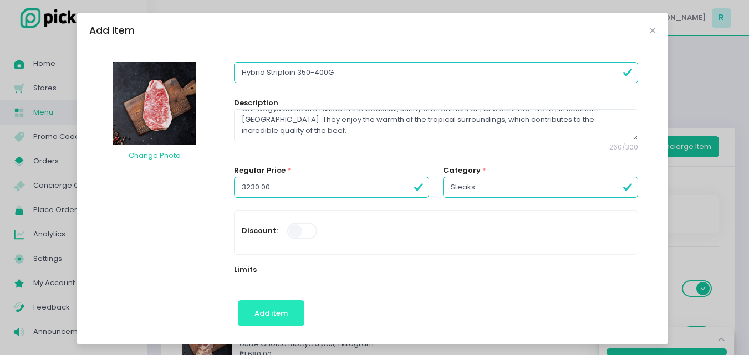
click at [265, 309] on span "Add item" at bounding box center [270, 313] width 33 height 11
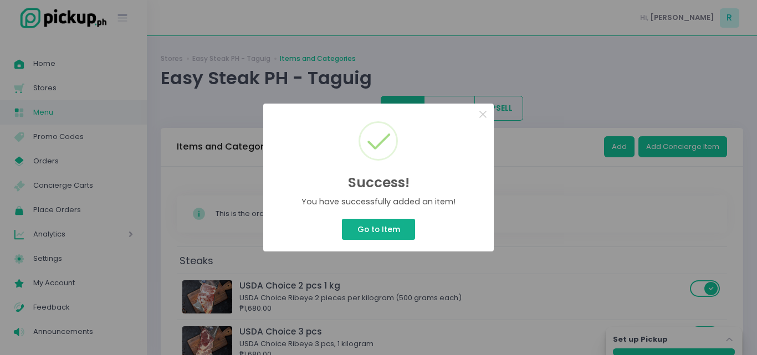
click at [361, 224] on button "Go to Item" at bounding box center [378, 229] width 73 height 21
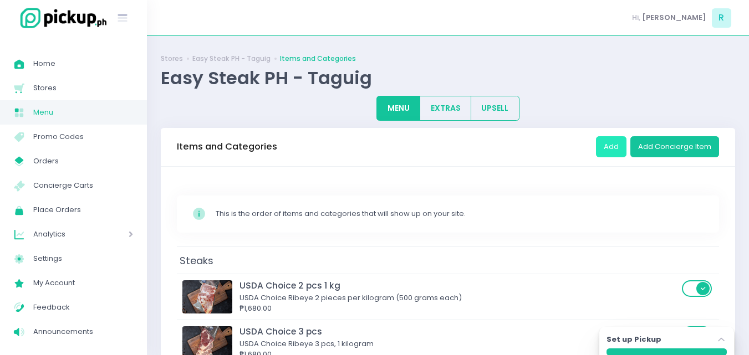
click at [610, 147] on button "Add" at bounding box center [611, 146] width 30 height 21
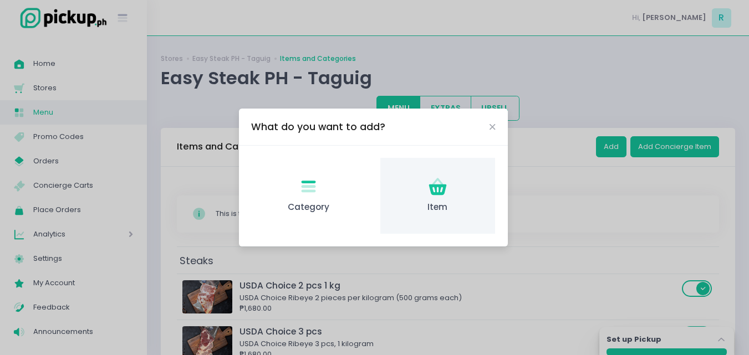
click at [435, 187] on icon at bounding box center [437, 189] width 18 height 11
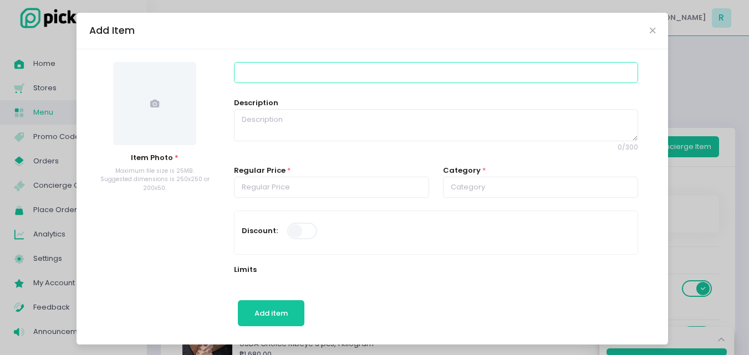
click at [280, 71] on input at bounding box center [436, 72] width 404 height 21
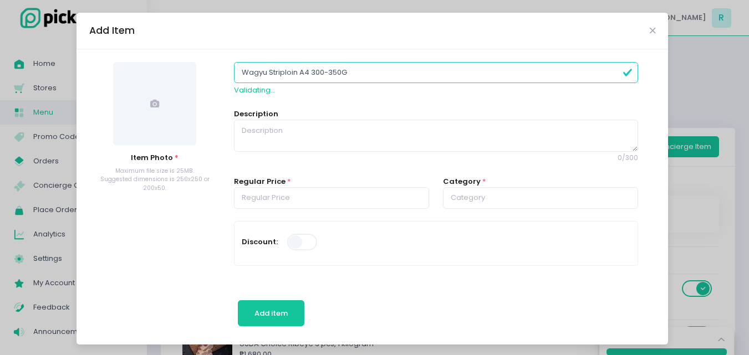
type input "Wagyu Striploin A4 300-350G"
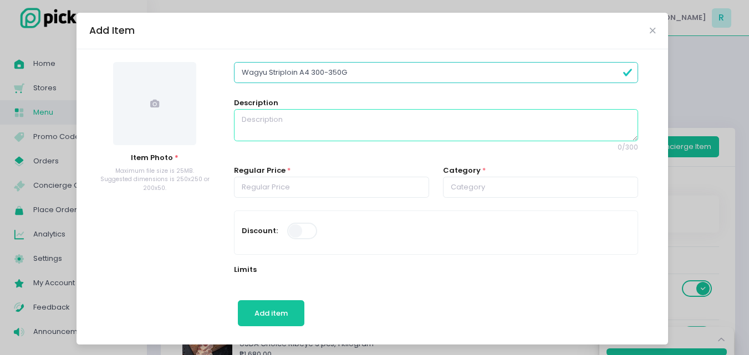
click at [372, 123] on textarea at bounding box center [436, 125] width 404 height 32
paste textarea "Wagyu A4 Striploin Our wagyu cattle are raised in the beautiful, sunny environm…"
click at [234, 128] on textarea "Wagyu A4 Striploin Our wagyu cattle are raised in the beautiful, sunny environm…" at bounding box center [436, 125] width 404 height 32
type textarea "Wagyu A4 Striploin Net Weight: 300-350G Our wagyu cattle are raised in the beau…"
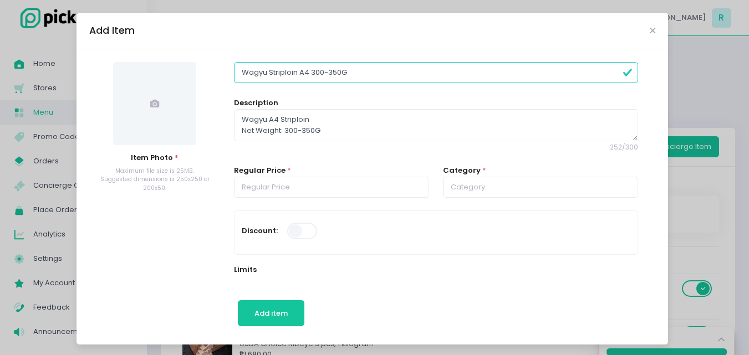
click at [158, 106] on span at bounding box center [154, 103] width 83 height 83
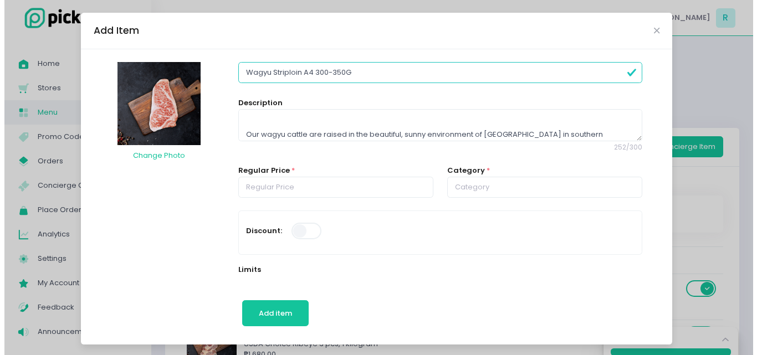
scroll to position [54, 0]
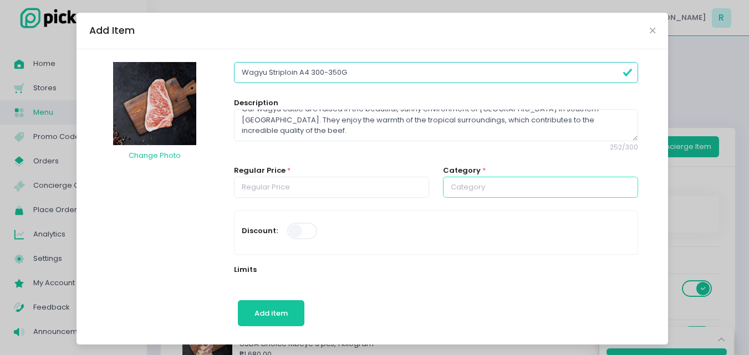
click at [443, 186] on input "text" at bounding box center [540, 187] width 195 height 21
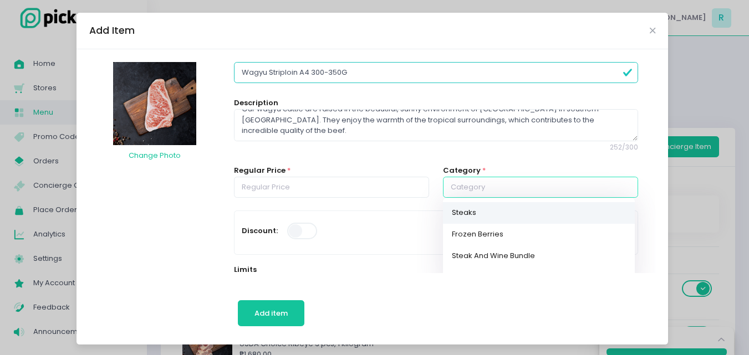
click at [451, 208] on link "Steaks" at bounding box center [539, 213] width 192 height 22
type input "Steaks"
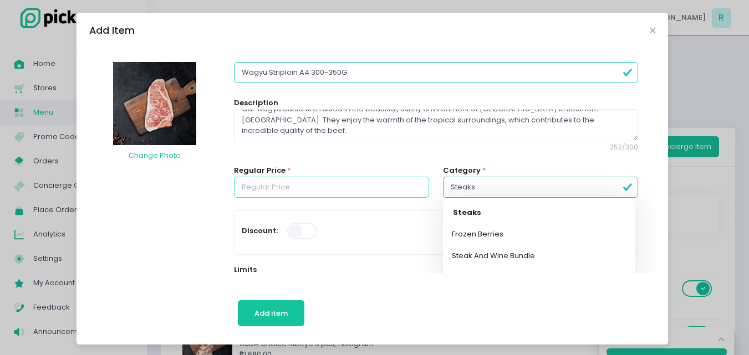
click at [248, 184] on input "number" at bounding box center [331, 187] width 195 height 21
click at [238, 300] on button "Add item" at bounding box center [271, 313] width 67 height 27
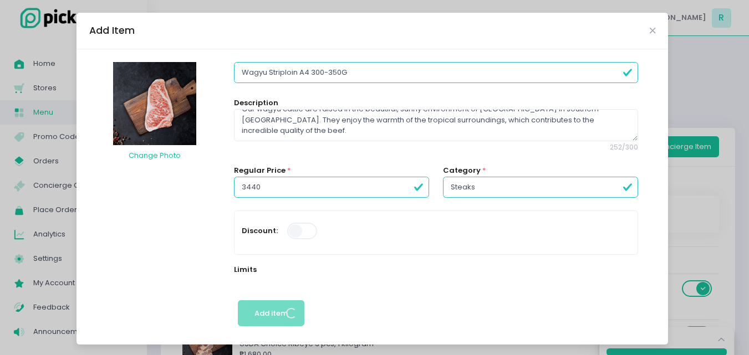
type input "3440.00"
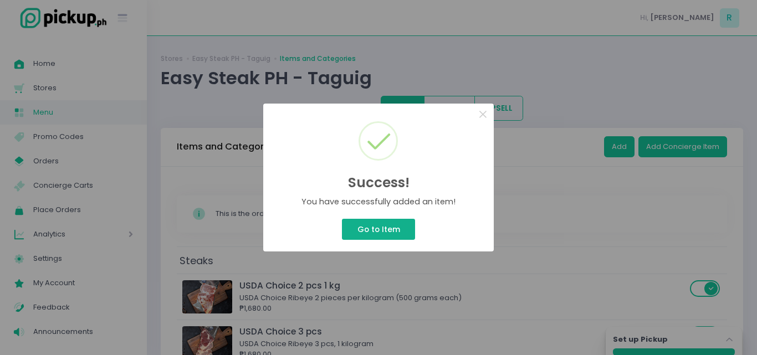
click at [359, 239] on button "Go to Item" at bounding box center [378, 229] width 73 height 21
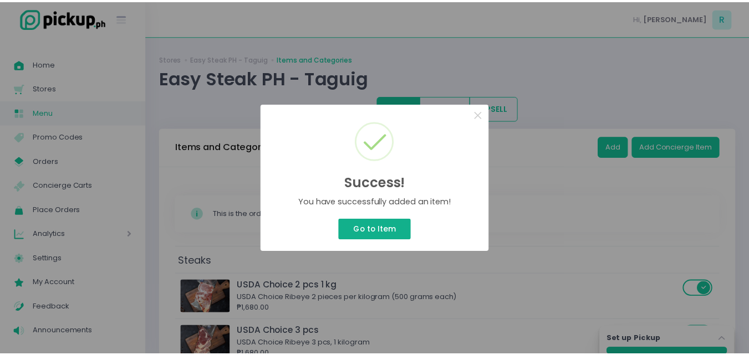
scroll to position [1124, 0]
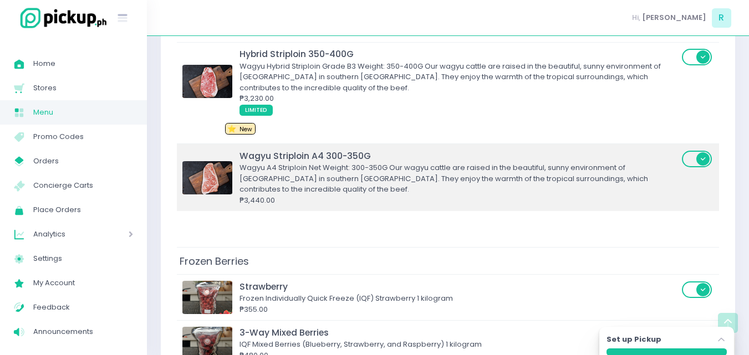
click at [275, 172] on div "Wagyu A4 Striploin Net Weight: 300-350G Our wagyu cattle are raised in the beau…" at bounding box center [458, 178] width 439 height 33
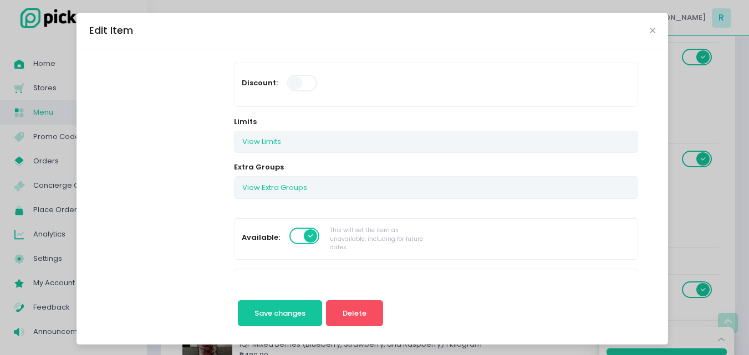
scroll to position [166, 0]
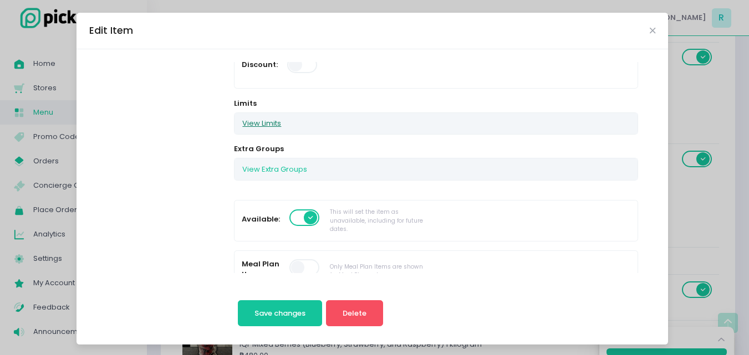
click at [258, 120] on button "View Limits" at bounding box center [261, 123] width 54 height 21
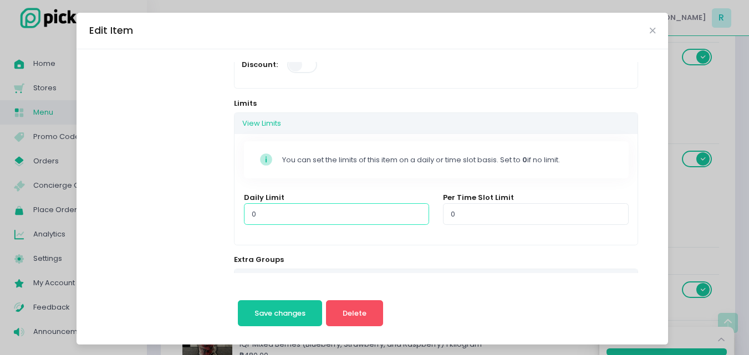
drag, startPoint x: 251, startPoint y: 215, endPoint x: 239, endPoint y: 215, distance: 11.7
click at [244, 215] on input "0" at bounding box center [336, 213] width 185 height 21
type input "4"
click at [268, 236] on div "Daily Limit 4" at bounding box center [336, 214] width 199 height 45
click at [504, 237] on div "Per Time Slot Limit 0" at bounding box center [535, 214] width 199 height 45
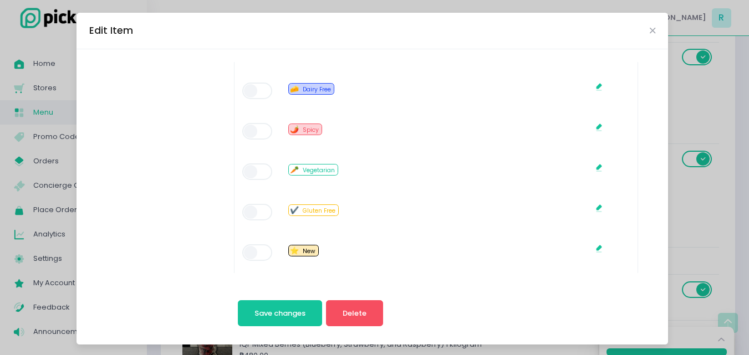
scroll to position [831, 0]
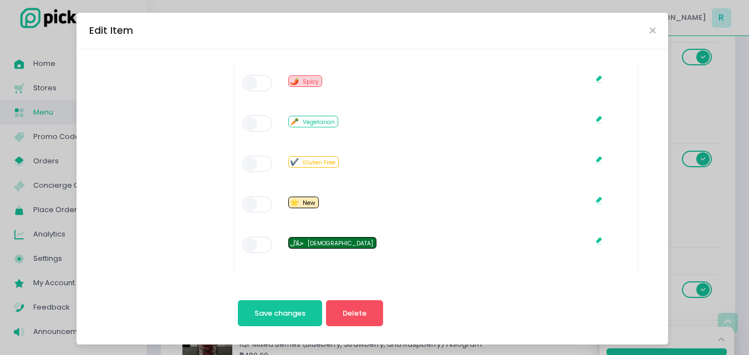
click at [254, 205] on span at bounding box center [258, 204] width 32 height 17
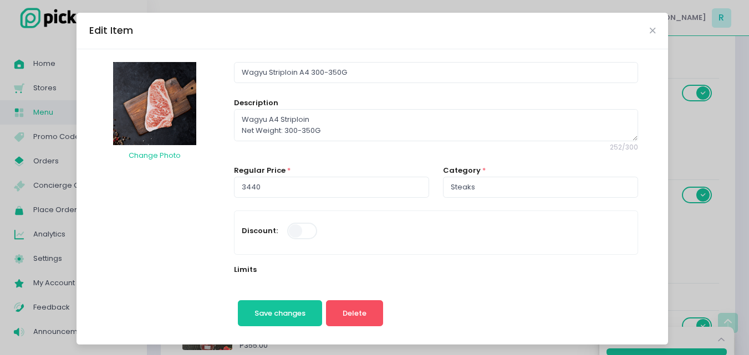
scroll to position [1069, 0]
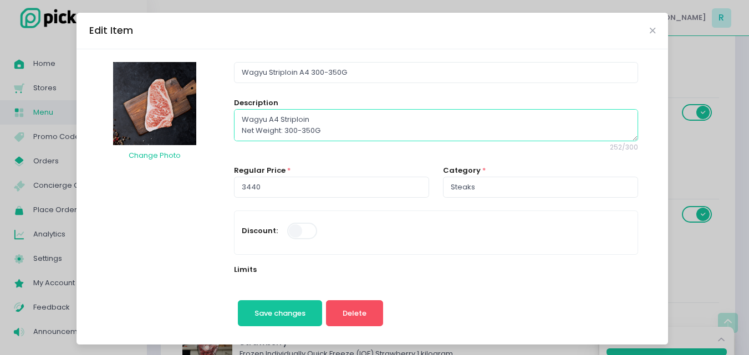
drag, startPoint x: 271, startPoint y: 120, endPoint x: 263, endPoint y: 119, distance: 7.3
click at [263, 119] on textarea "Wagyu A4 Striploin Net Weight: 300-350G Our wagyu cattle are raised in the beau…" at bounding box center [436, 125] width 404 height 32
click at [303, 118] on textarea "Wagyu Striploin Net Weight: 300-350G Our wagyu cattle are raised in the beautif…" at bounding box center [436, 125] width 404 height 32
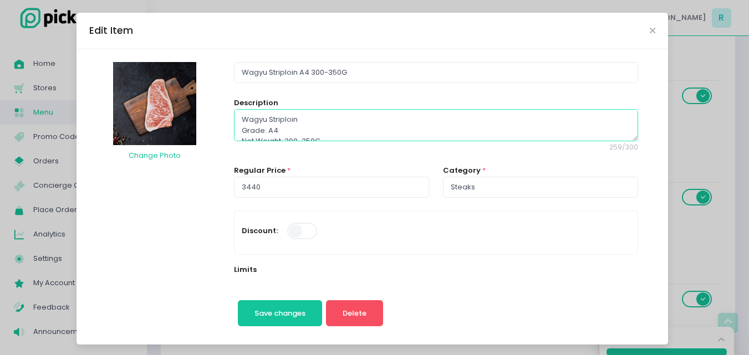
scroll to position [958, 0]
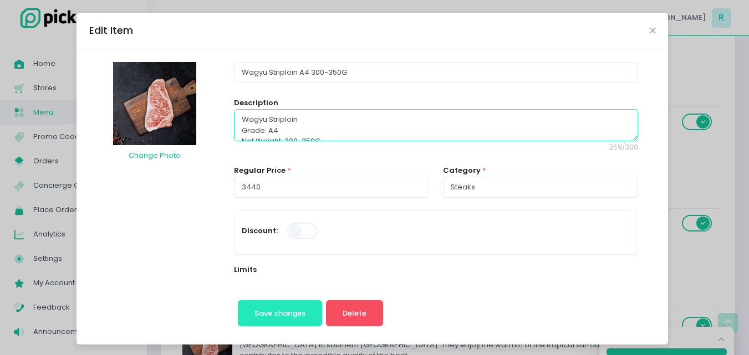
type textarea "Wagyu Striploin Grade: A4 Net Weight: 300-350G Our wagyu cattle are raised in t…"
click at [289, 319] on button "Save changes" at bounding box center [280, 313] width 85 height 27
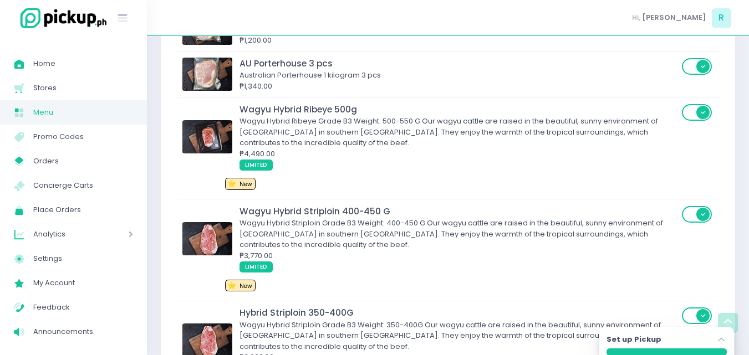
scroll to position [887, 0]
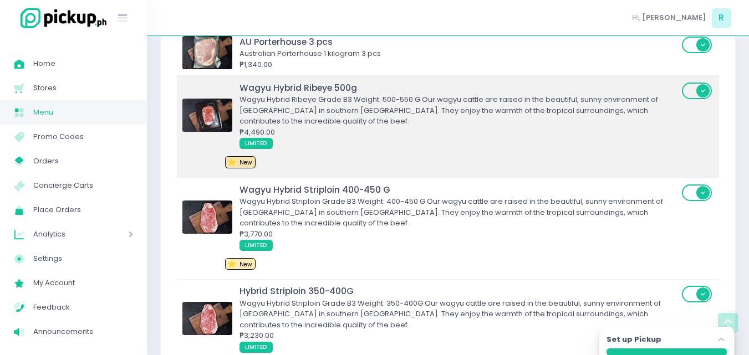
click at [293, 109] on div "Wagyu Hybrid Ribeye Grade B3 Weight: 500-550 G Our wagyu cattle are raised in t…" at bounding box center [458, 110] width 439 height 33
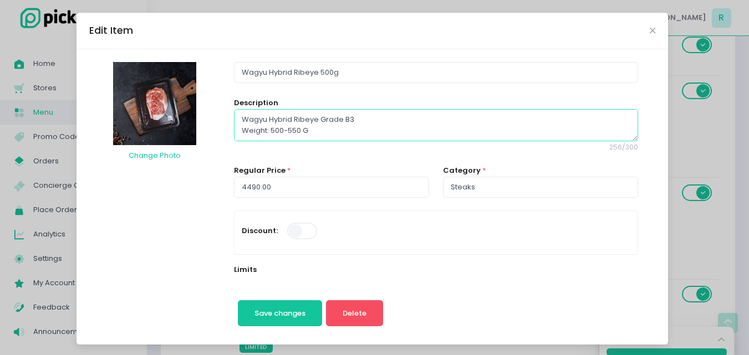
click at [315, 118] on textarea "Wagyu Hybrid Ribeye Grade B3 Weight: 500-550 G Our wagyu cattle are raised in t…" at bounding box center [436, 125] width 404 height 32
click at [259, 127] on textarea "Wagyu Hybrid Ribeye Grade B3 Weight: 500-550 G Our wagyu cattle are raised in t…" at bounding box center [436, 125] width 404 height 32
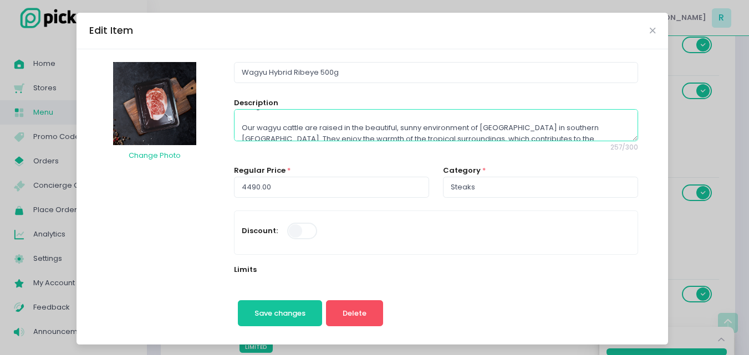
scroll to position [54, 0]
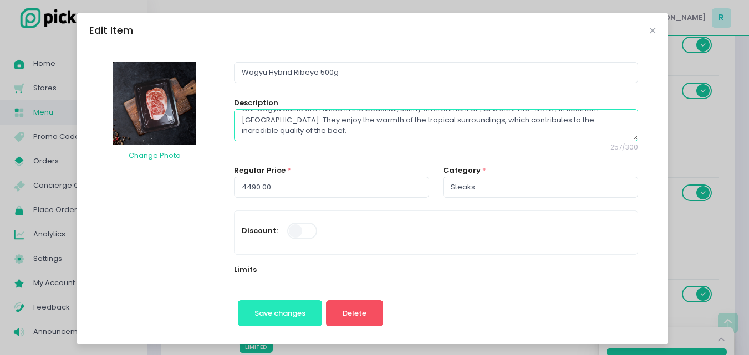
type textarea "Wagyu Hybrid Ribeye Grade: B3 Weight: 500-550 G Our wagyu cattle are raised in …"
click at [278, 312] on span "Save changes" at bounding box center [279, 313] width 51 height 11
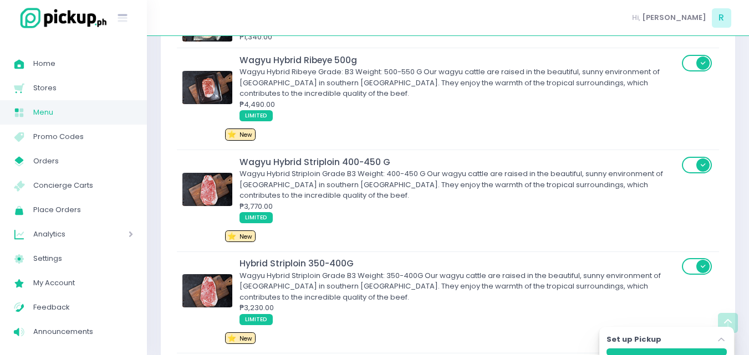
scroll to position [942, 0]
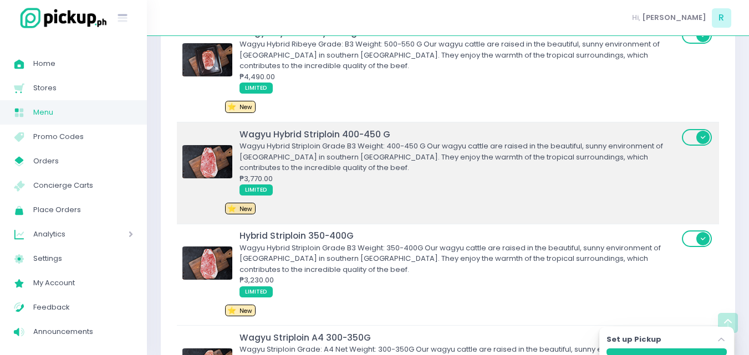
click at [325, 162] on div "Wagyu Hybrid Striploin Grade B3 Weight: 400-450 G Our wagyu cattle are raised i…" at bounding box center [458, 157] width 439 height 33
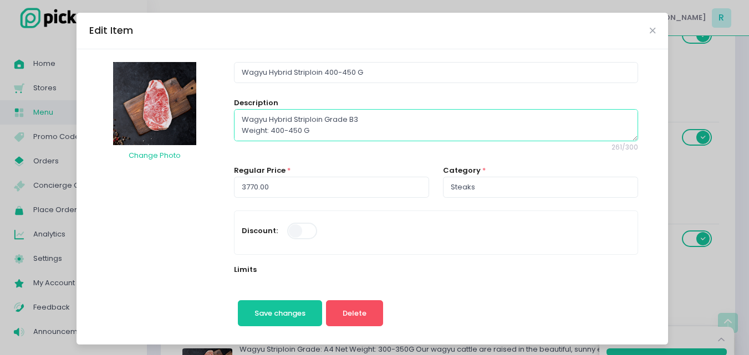
click at [322, 119] on textarea "Wagyu Hybrid Striploin Grade B3 Weight: 400-450 G Our wagyu cattle are raised i…" at bounding box center [436, 125] width 404 height 32
click at [372, 127] on textarea "Wagyu Hybrid Striploin Grade: B3 Weight: 400-450 G Our wagyu cattle are raised …" at bounding box center [436, 125] width 404 height 32
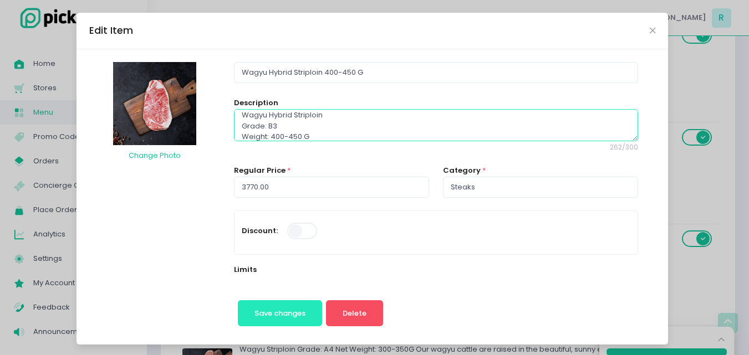
type textarea "Wagyu Hybrid Striploin Grade: B3 Weight: 400-450 G Our wagyu cattle are raised …"
click at [282, 303] on button "Save changes" at bounding box center [280, 313] width 85 height 27
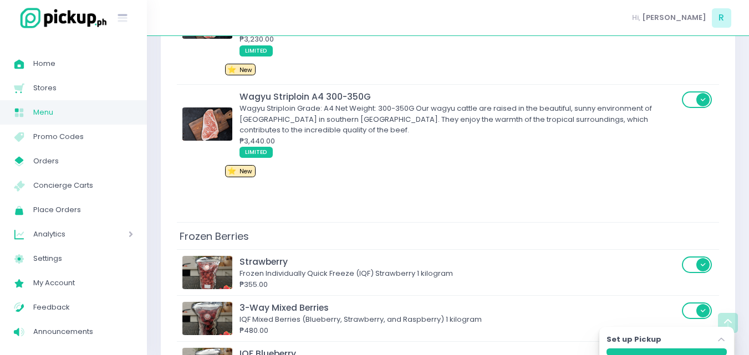
scroll to position [1164, 0]
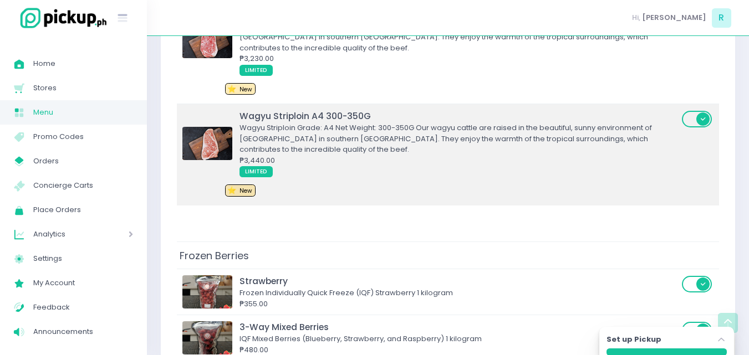
click at [308, 143] on div "Wagyu Striploin Grade: A4 Net Weight: 300-350G Our wagyu cattle are raised in t…" at bounding box center [458, 139] width 439 height 33
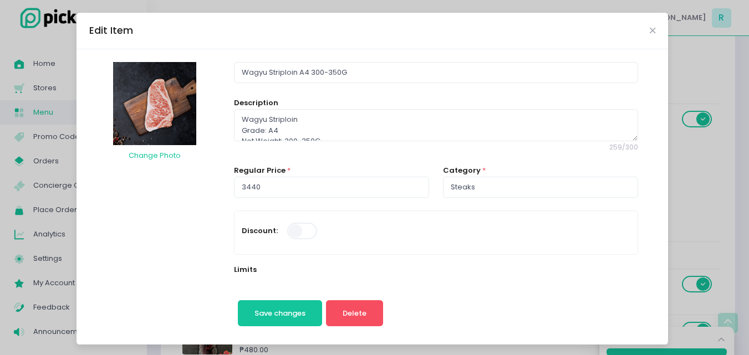
click at [644, 28] on div "Edit Item" at bounding box center [371, 31] width 591 height 37
click at [650, 32] on icon "Close" at bounding box center [653, 31] width 6 height 8
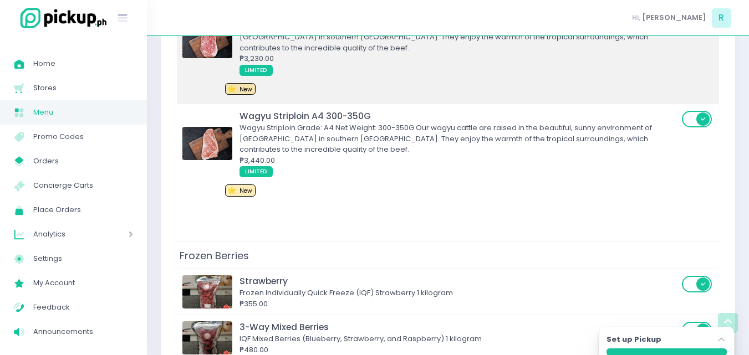
click at [363, 81] on div "Hybrid Striploin 350-400G Wagyu Hybrid Striploin Grade B3 Weight: 350-400G Our …" at bounding box center [431, 53] width 499 height 90
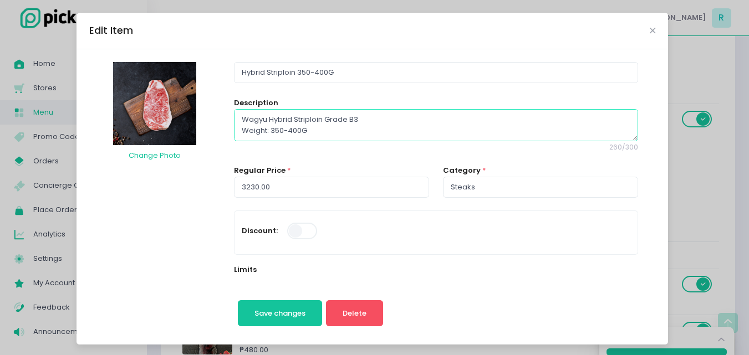
click at [321, 119] on textarea "Wagyu Hybrid Striploin Grade B3 Weight: 350-400G Our wagyu cattle are raised in…" at bounding box center [436, 125] width 404 height 32
click at [257, 130] on textarea "Wagyu Hybrid Striploin Grade B3 Weight: 350-400G Our wagyu cattle are raised in…" at bounding box center [436, 125] width 404 height 32
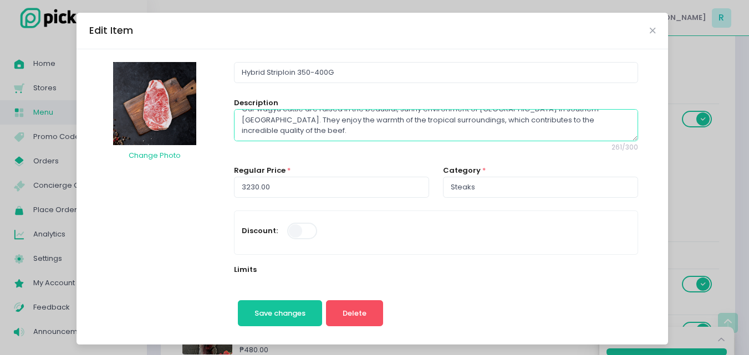
scroll to position [0, 0]
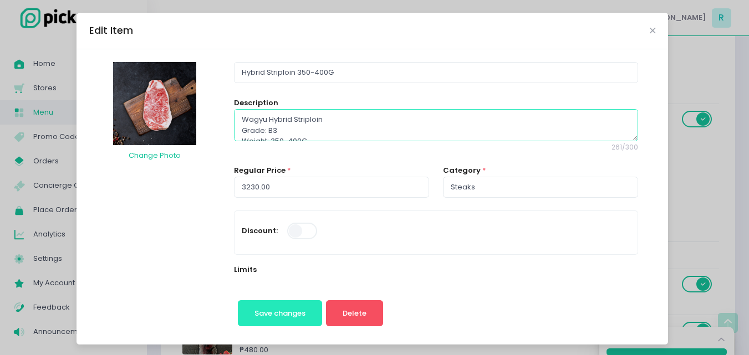
type textarea "Wagyu Hybrid Striploin Grade: B3 Weight: 350-400G Our wagyu cattle are raised i…"
click at [302, 318] on button "Save changes" at bounding box center [280, 313] width 85 height 27
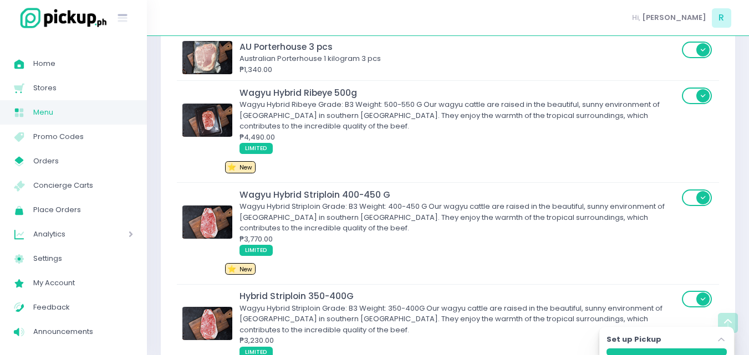
scroll to position [887, 0]
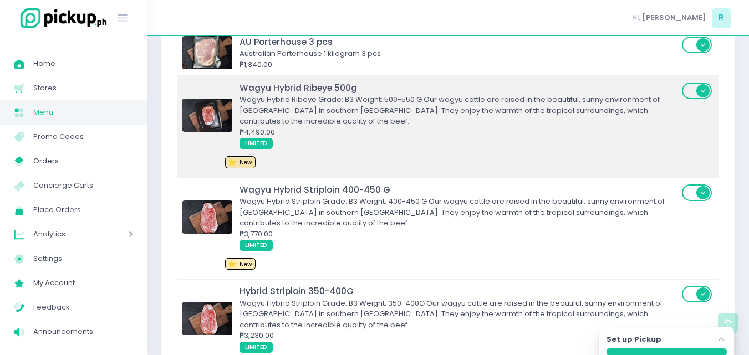
click at [335, 124] on div "Wagyu Hybrid Ribeye Grade: B3 Weight: 500-550 G Our wagyu cattle are raised in …" at bounding box center [458, 110] width 439 height 33
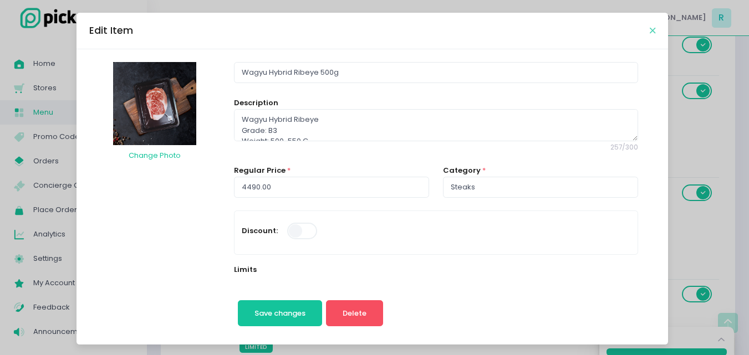
click at [650, 34] on icon "Close" at bounding box center [653, 31] width 6 height 8
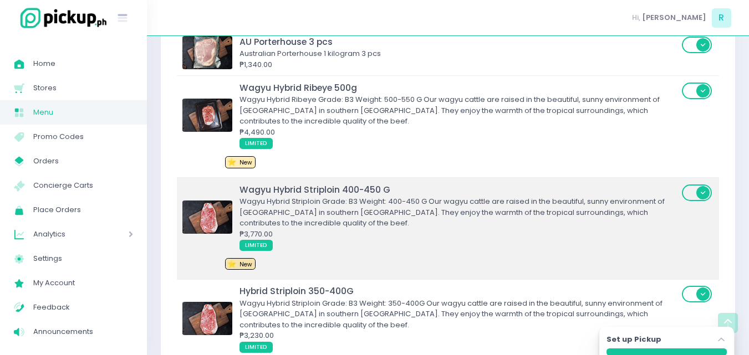
click at [320, 218] on div "Wagyu Hybrid Striploin Grade: B3 Weight: 400-450 G Our wagyu cattle are raised …" at bounding box center [458, 212] width 439 height 33
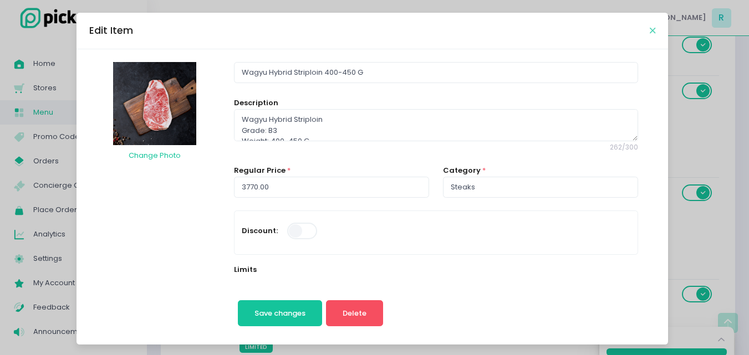
click at [650, 32] on icon "Close" at bounding box center [653, 31] width 6 height 8
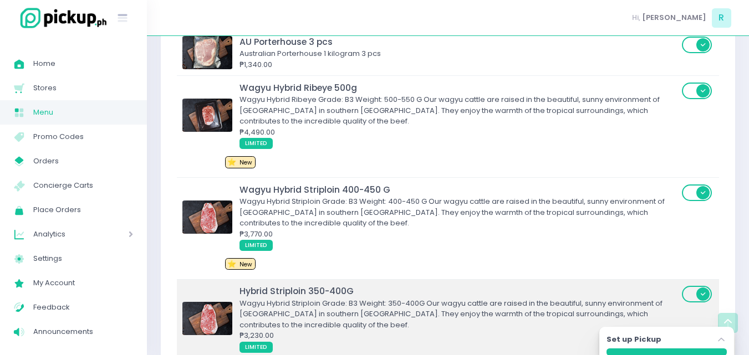
click at [305, 308] on div "Wagyu Hybrid Striploin Grade: B3 Weight: 350-400G Our wagyu cattle are raised i…" at bounding box center [458, 314] width 439 height 33
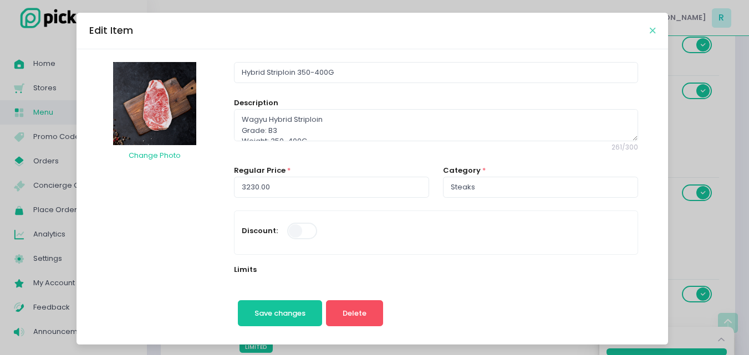
click at [650, 31] on icon "Close" at bounding box center [653, 31] width 6 height 8
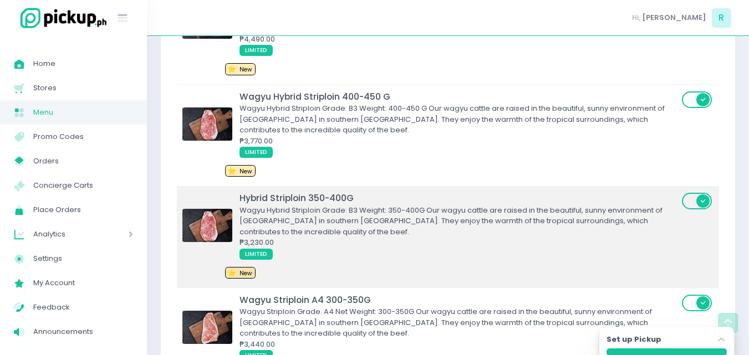
scroll to position [998, 0]
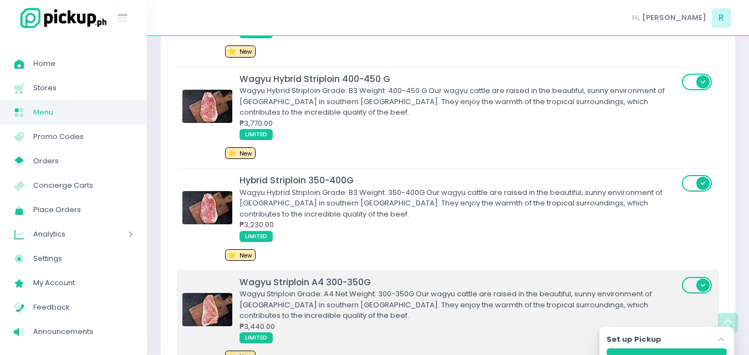
click at [308, 287] on div "Wagyu Striploin A4 300-350G" at bounding box center [458, 282] width 439 height 13
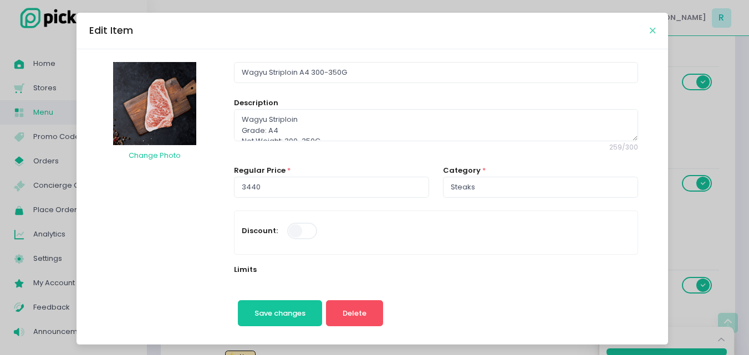
click at [650, 29] on icon "Close" at bounding box center [653, 31] width 6 height 8
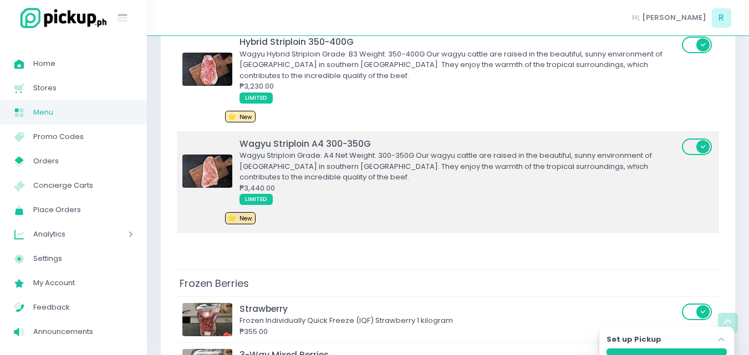
scroll to position [1109, 0]
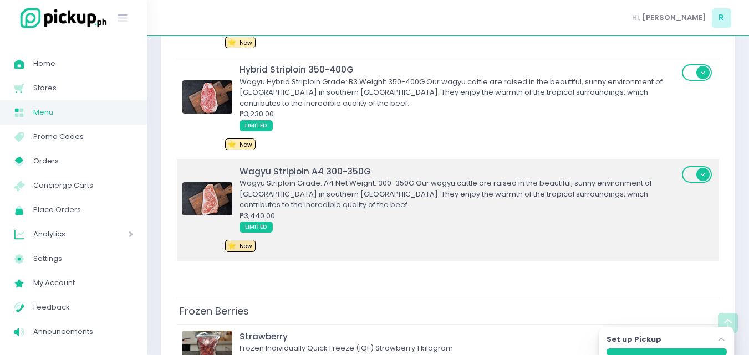
click at [433, 111] on div "₱3,230.00" at bounding box center [458, 114] width 439 height 11
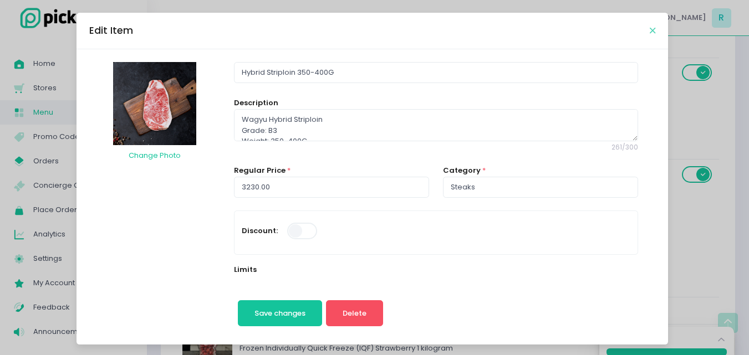
click at [650, 31] on icon "Close" at bounding box center [653, 31] width 6 height 8
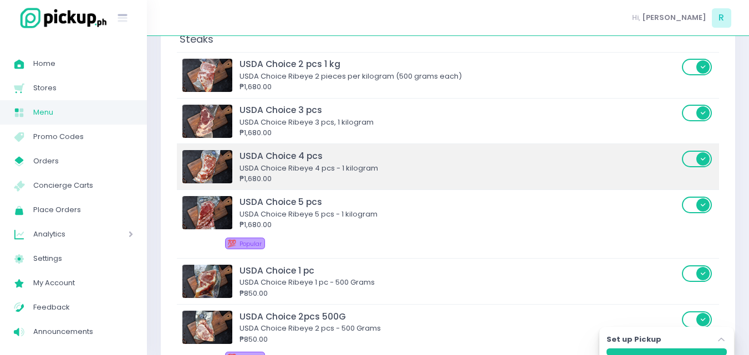
scroll to position [0, 0]
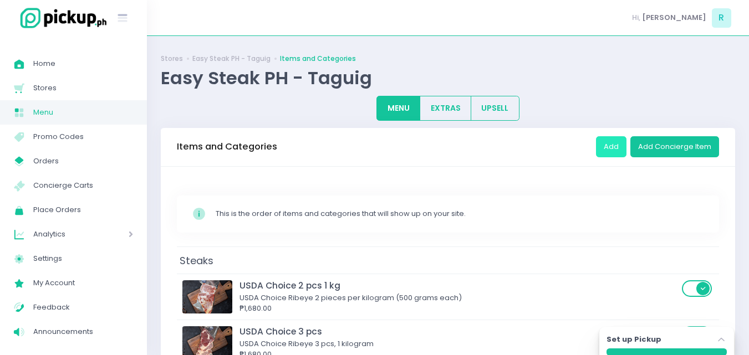
click at [606, 140] on button "Add" at bounding box center [611, 146] width 30 height 21
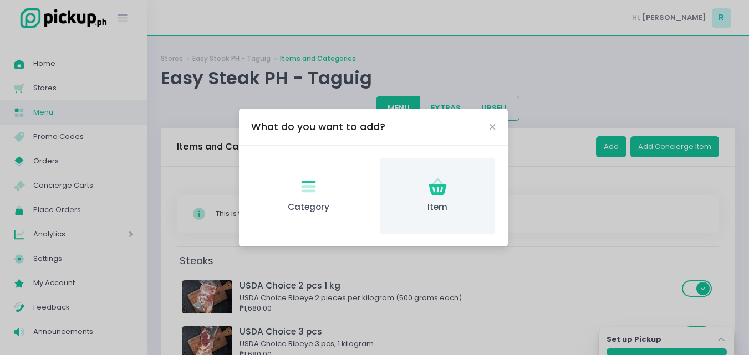
click at [423, 195] on div "Item Created with Sketch. Item" at bounding box center [437, 196] width 115 height 76
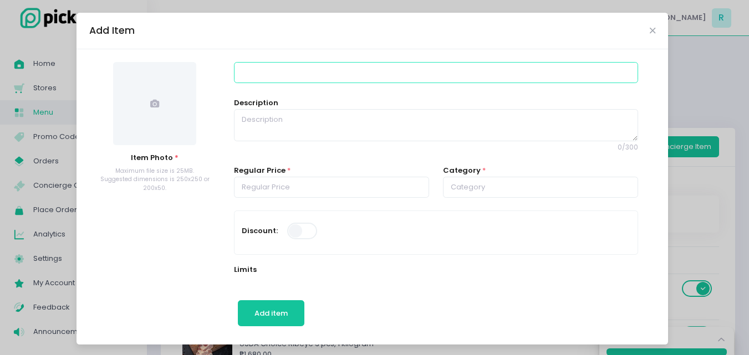
click at [295, 73] on input at bounding box center [436, 72] width 404 height 21
type input "Wagyu Striploin A4 350-400G"
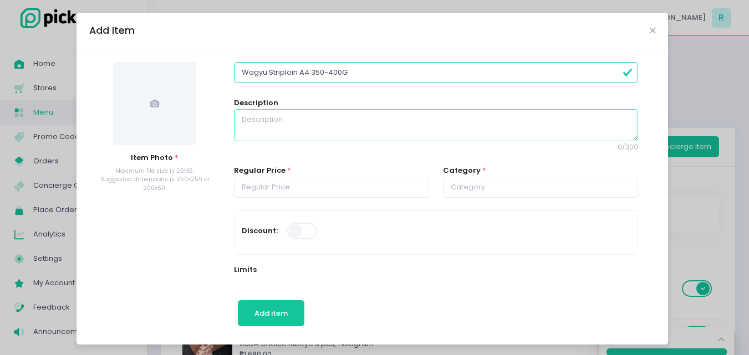
click at [301, 123] on textarea at bounding box center [436, 125] width 404 height 32
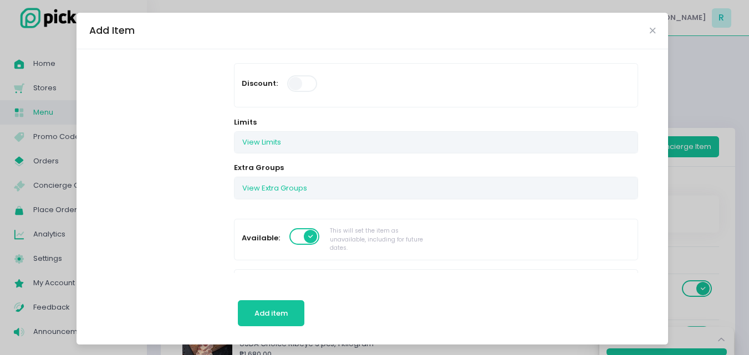
scroll to position [166, 0]
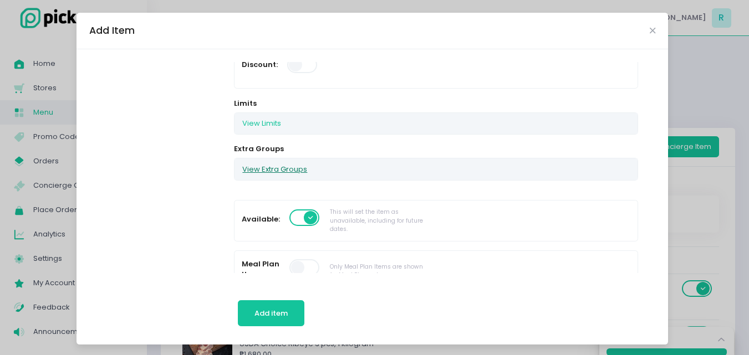
click at [257, 167] on button "View Extra Groups" at bounding box center [274, 169] width 80 height 21
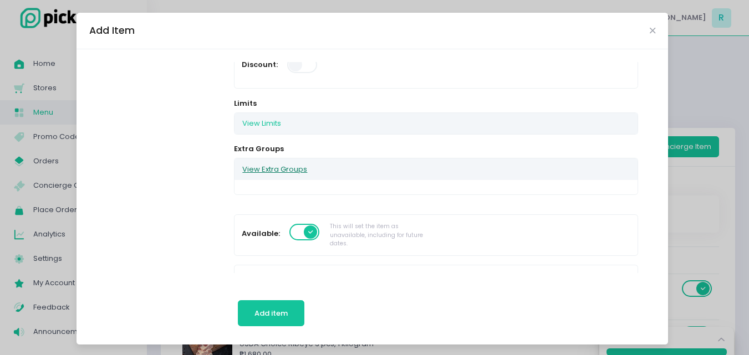
click at [257, 167] on button "View Extra Groups" at bounding box center [274, 169] width 80 height 21
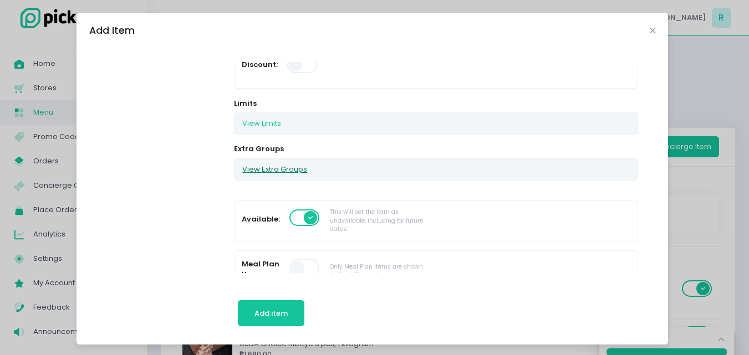
click at [265, 169] on button "View Extra Groups" at bounding box center [274, 169] width 80 height 21
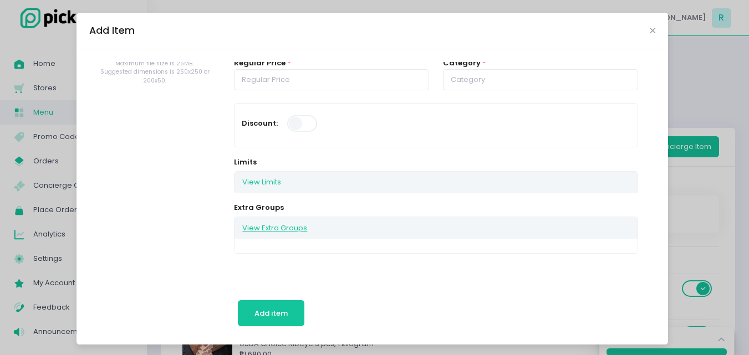
scroll to position [111, 0]
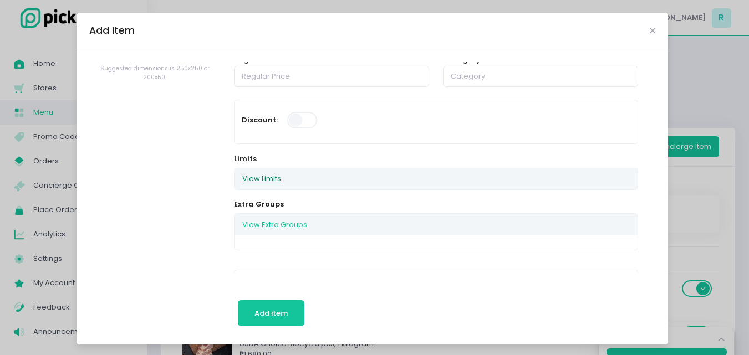
click at [269, 178] on button "View Limits" at bounding box center [261, 179] width 54 height 21
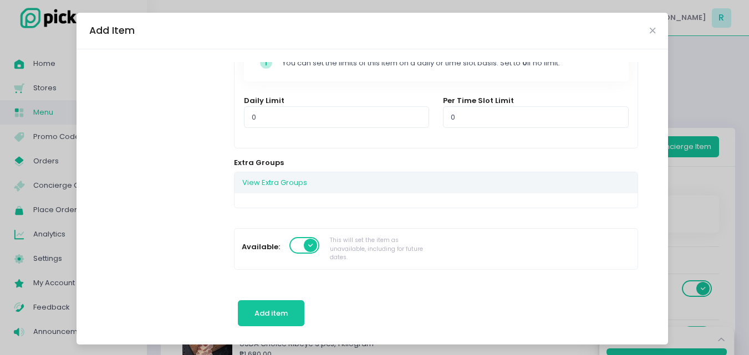
scroll to position [277, 0]
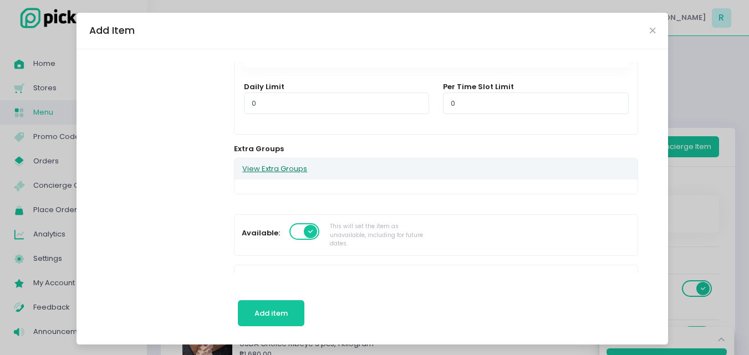
click at [293, 174] on button "View Extra Groups" at bounding box center [274, 169] width 80 height 21
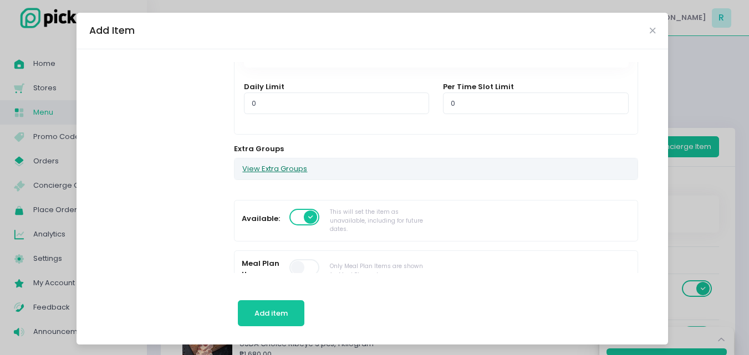
click at [293, 174] on button "View Extra Groups" at bounding box center [274, 169] width 80 height 21
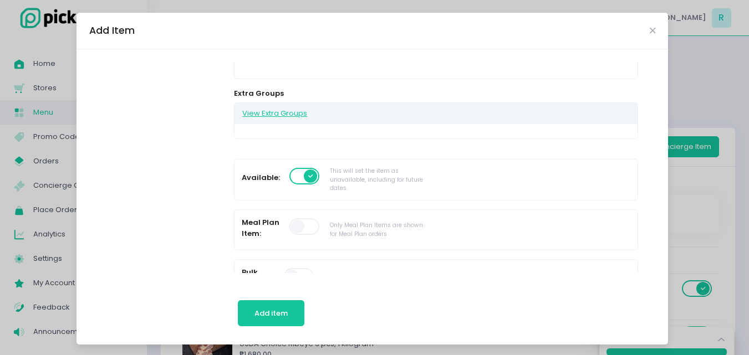
scroll to position [388, 0]
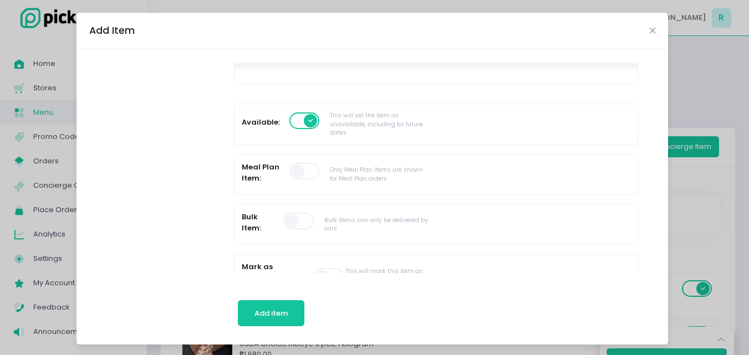
click at [295, 173] on span at bounding box center [305, 171] width 32 height 17
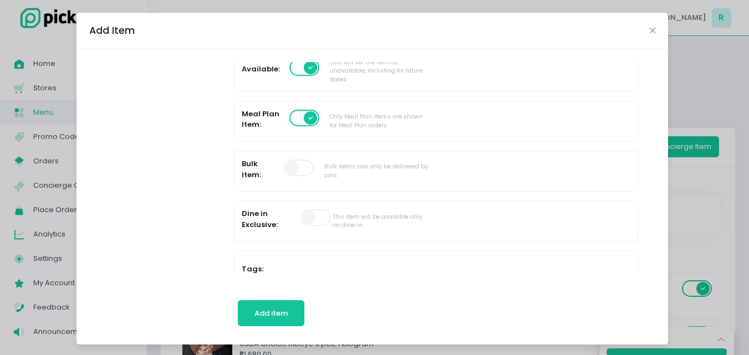
scroll to position [277, 0]
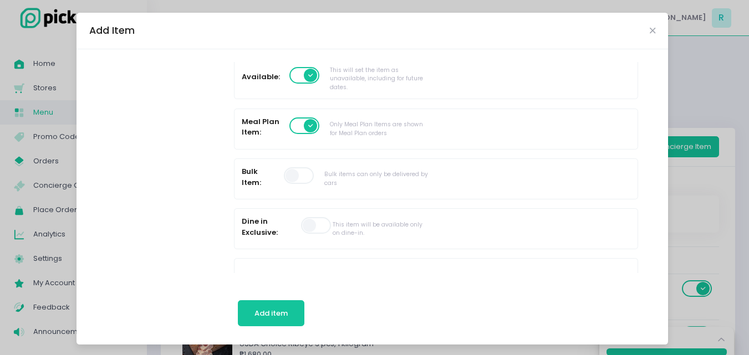
click at [290, 123] on span at bounding box center [305, 126] width 32 height 17
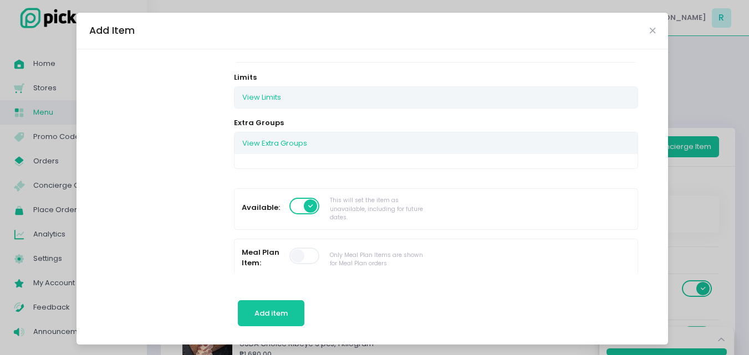
scroll to position [166, 0]
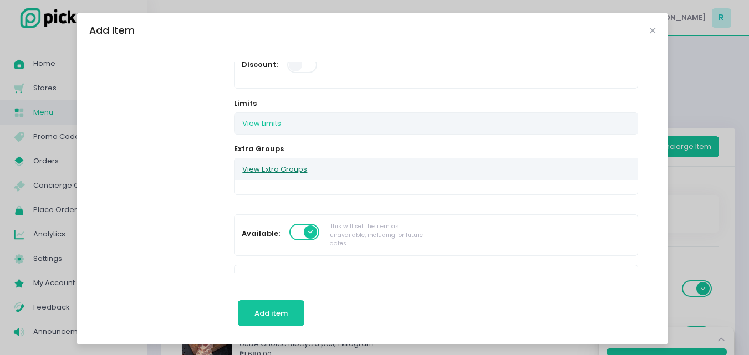
click at [292, 171] on button "View Extra Groups" at bounding box center [274, 169] width 80 height 21
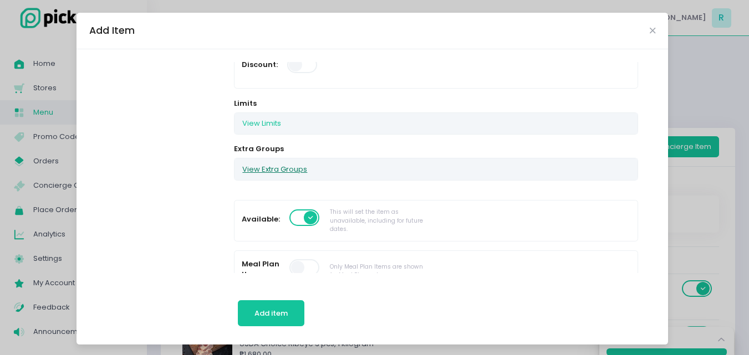
click at [292, 171] on button "View Extra Groups" at bounding box center [274, 169] width 80 height 21
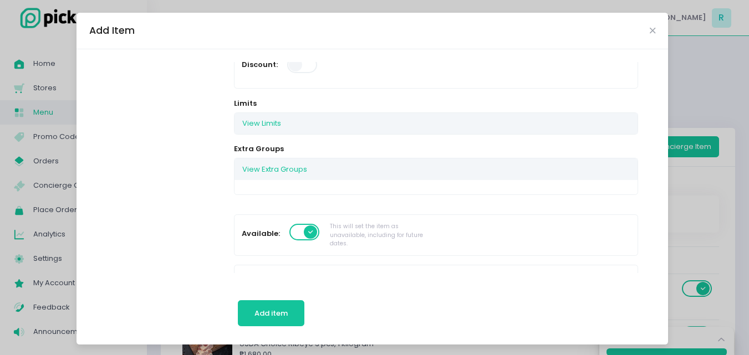
click at [277, 192] on div at bounding box center [435, 187] width 402 height 14
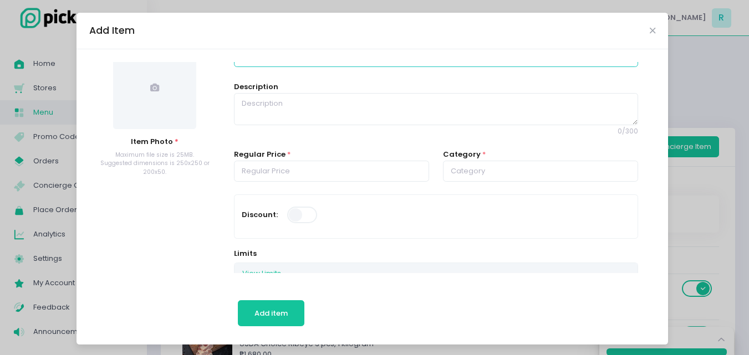
scroll to position [0, 0]
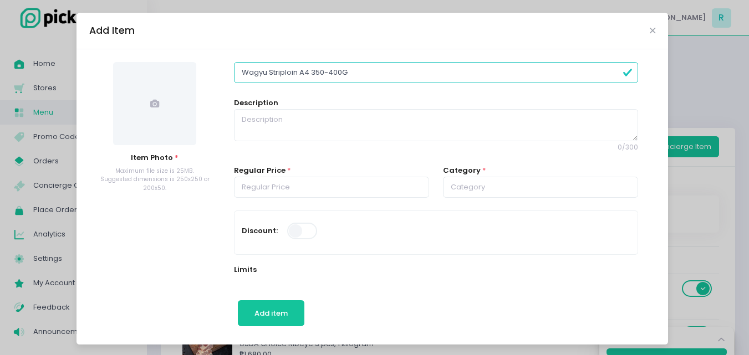
click at [611, 76] on input "Wagyu Striploin A4 350-400G" at bounding box center [436, 72] width 404 height 21
click at [650, 29] on icon "Close" at bounding box center [653, 31] width 6 height 8
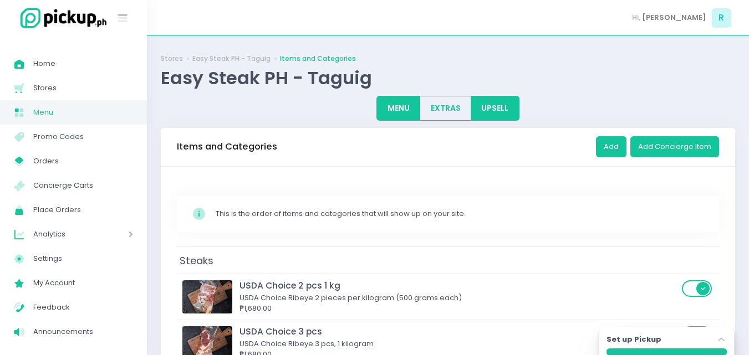
click at [496, 108] on button "UPSELL" at bounding box center [495, 108] width 49 height 25
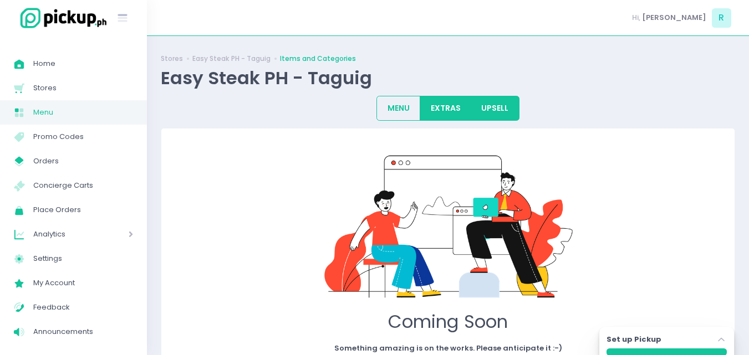
click at [456, 103] on button "EXTRAS" at bounding box center [446, 108] width 52 height 25
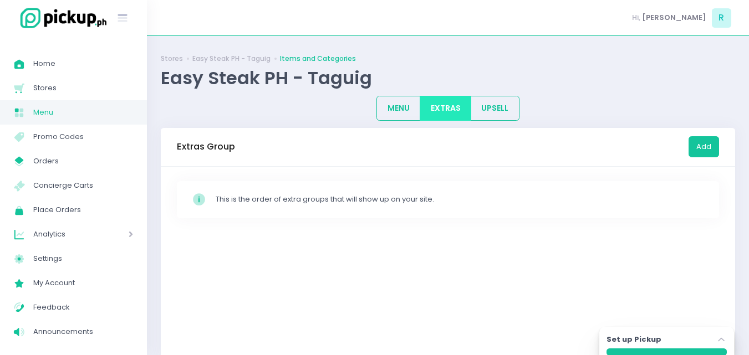
scroll to position [19, 0]
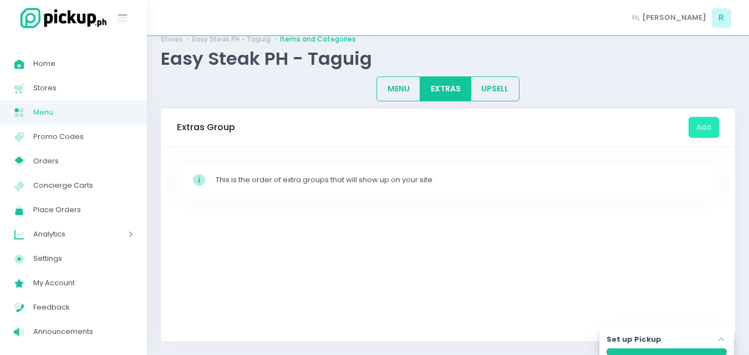
click at [701, 124] on button "Add" at bounding box center [703, 127] width 30 height 21
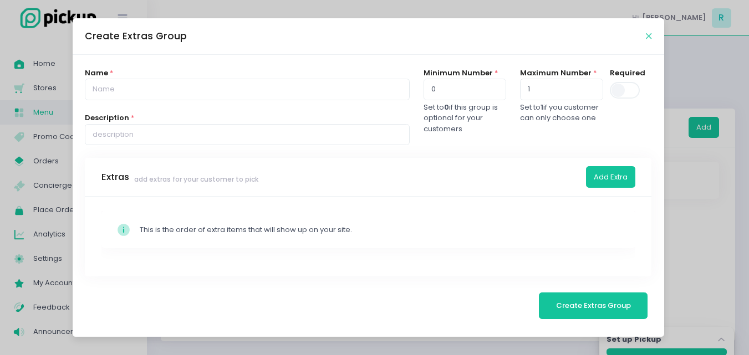
click at [650, 38] on icon "Close" at bounding box center [649, 36] width 6 height 8
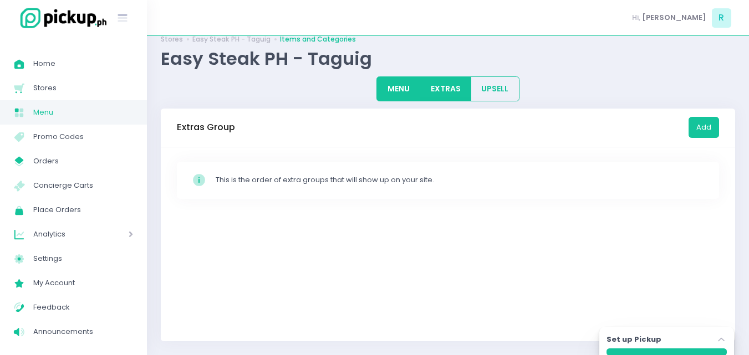
click at [395, 94] on button "MENU" at bounding box center [398, 88] width 44 height 25
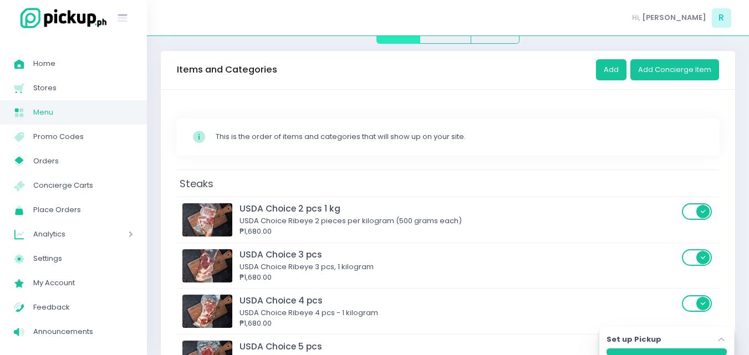
scroll to position [0, 0]
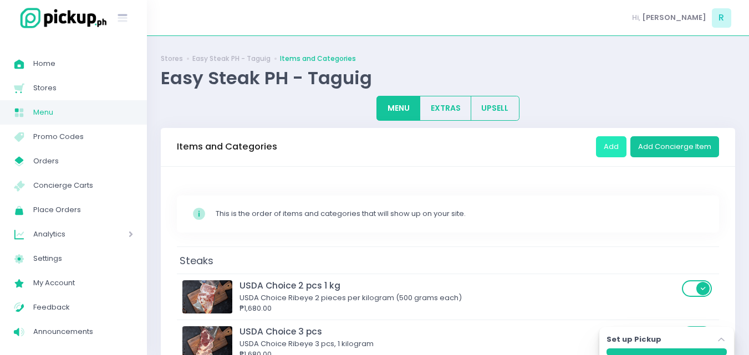
click at [609, 142] on button "Add" at bounding box center [611, 146] width 30 height 21
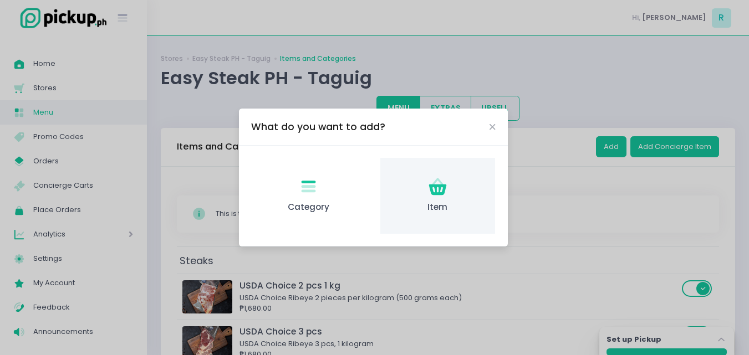
click at [443, 193] on icon at bounding box center [437, 189] width 18 height 11
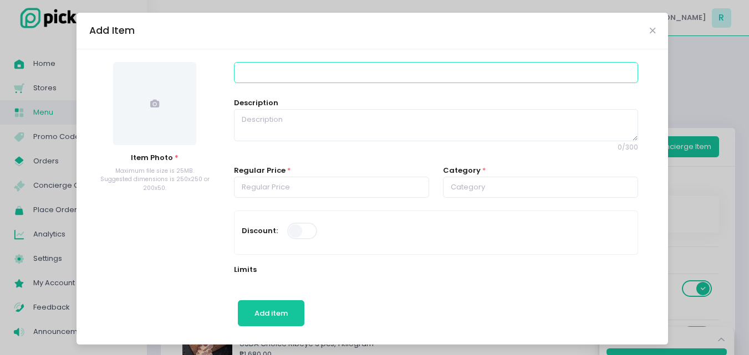
click at [266, 65] on input at bounding box center [436, 72] width 404 height 21
type input "w"
type input "Wagyu Striploin A4 350-400G"
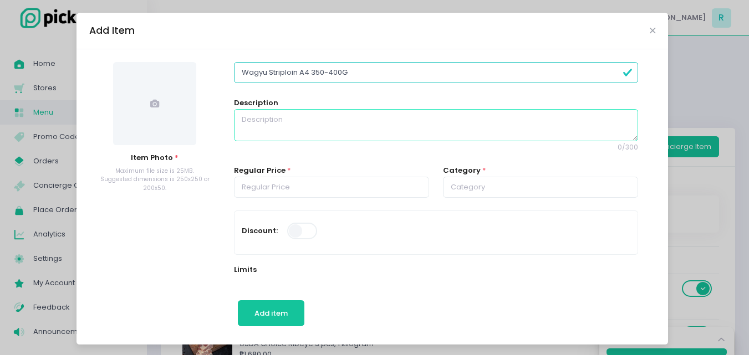
click at [286, 137] on textarea at bounding box center [436, 125] width 404 height 32
paste textarea "Wagyu A4 Striploin Our wagyu cattle are raised in the beautiful, sunny environm…"
click at [236, 127] on textarea "Wagyu A4 Striploin Our wagyu cattle are raised in the beautiful, sunny environm…" at bounding box center [436, 125] width 404 height 32
type textarea "Wagyu A4 Striploin Grade: A4 Weight: 350-400G Our wagyu cattle are raised in th…"
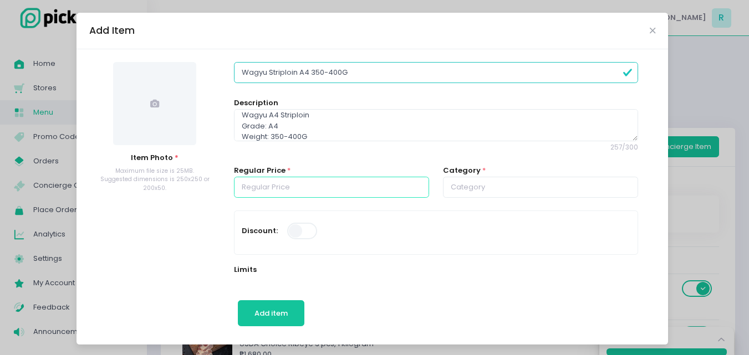
click at [307, 185] on input "number" at bounding box center [331, 187] width 195 height 21
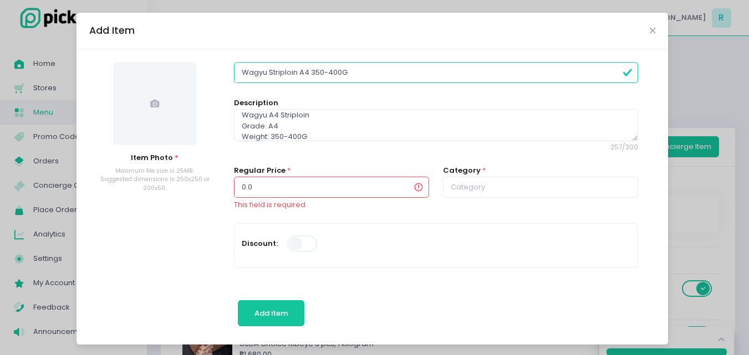
type input "0"
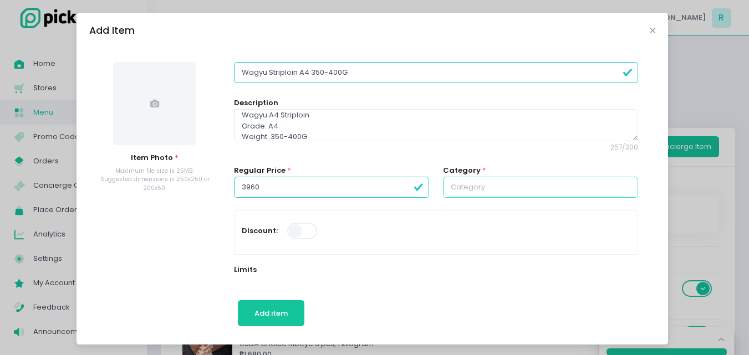
type input "3960.00"
click at [457, 191] on input "text" at bounding box center [540, 187] width 195 height 21
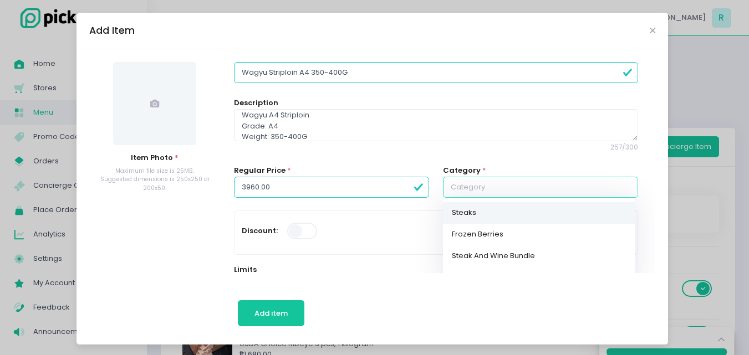
click at [464, 219] on link "Steaks" at bounding box center [539, 213] width 192 height 22
type input "Steaks"
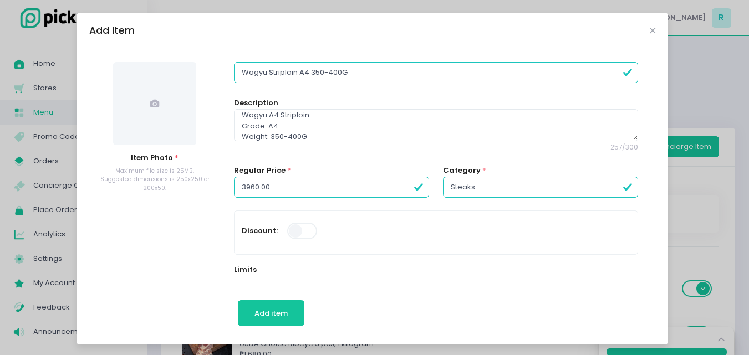
click at [139, 107] on span at bounding box center [154, 103] width 83 height 83
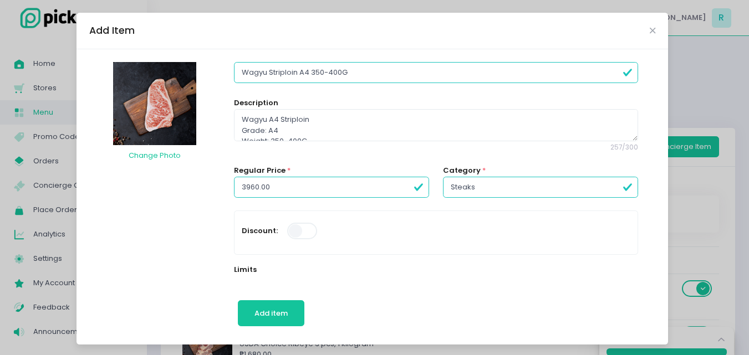
scroll to position [4, 0]
click at [333, 206] on div "Regular Price * 3960.00" at bounding box center [331, 187] width 209 height 45
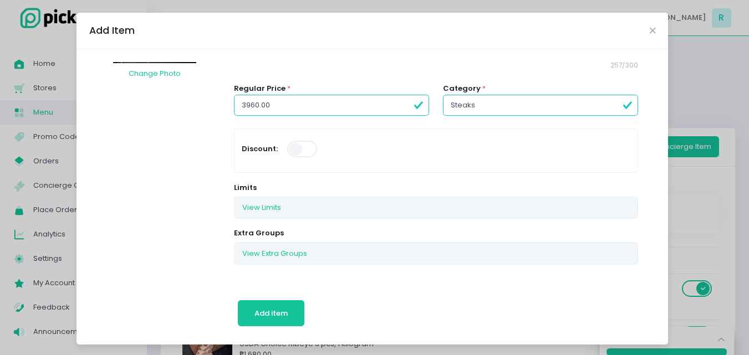
scroll to position [111, 0]
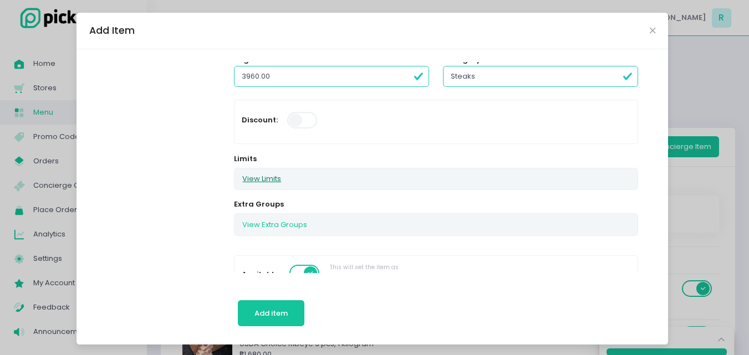
click at [256, 178] on button "View Limits" at bounding box center [261, 179] width 54 height 21
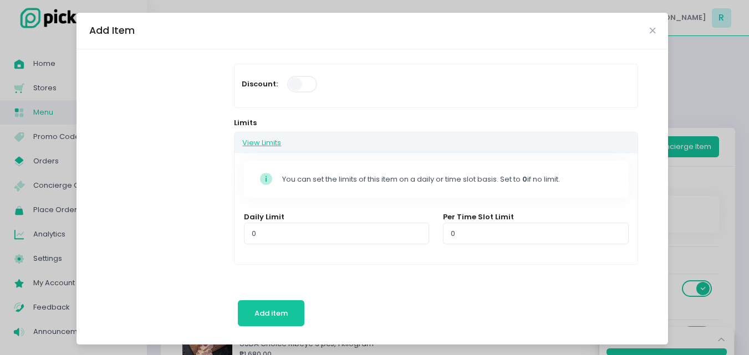
scroll to position [166, 0]
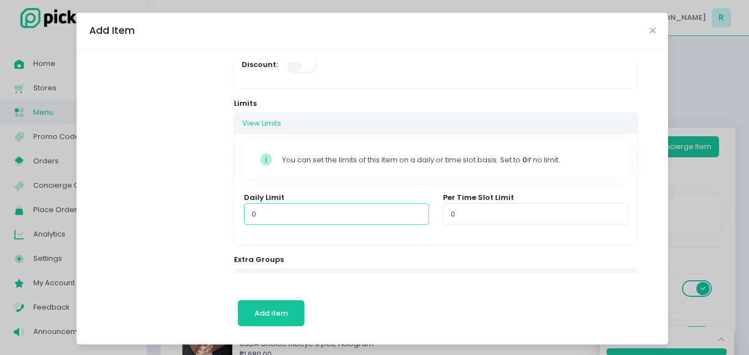
click at [260, 221] on input "0" at bounding box center [336, 213] width 185 height 21
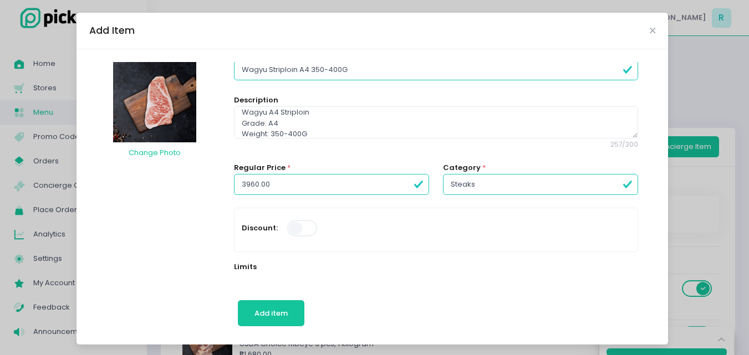
scroll to position [0, 0]
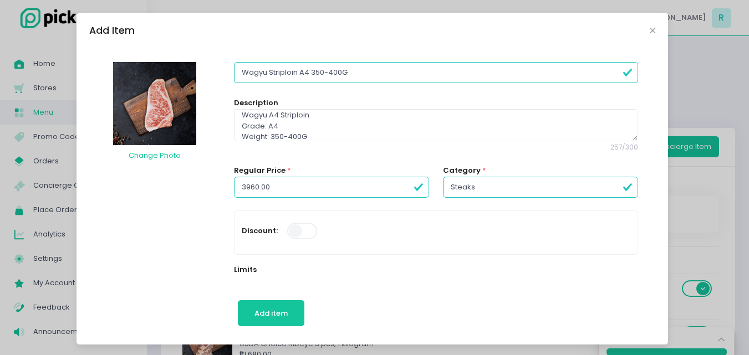
type input "1"
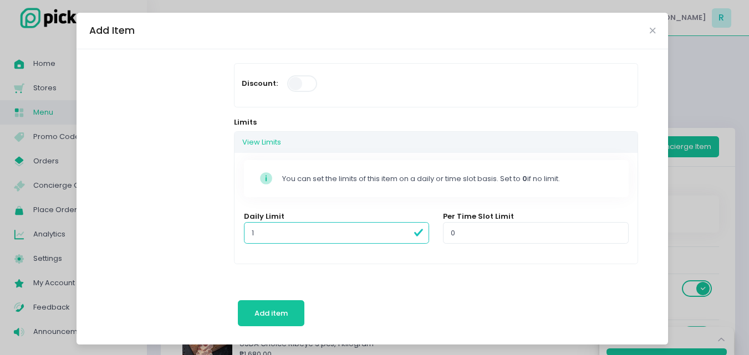
scroll to position [166, 0]
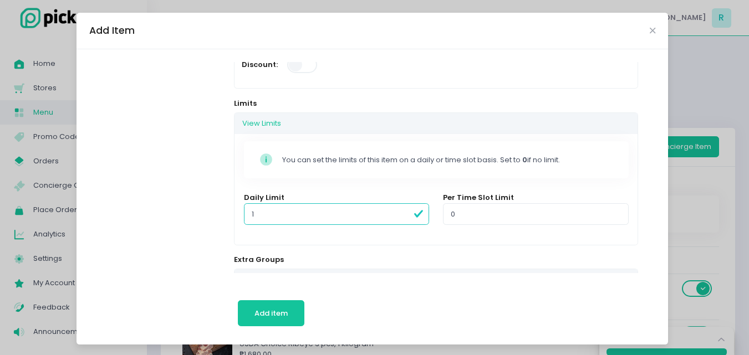
click at [288, 245] on div "View Limits Stockholm-icons / Code / Info-circle Created with Sketch. You can s…" at bounding box center [436, 179] width 404 height 133
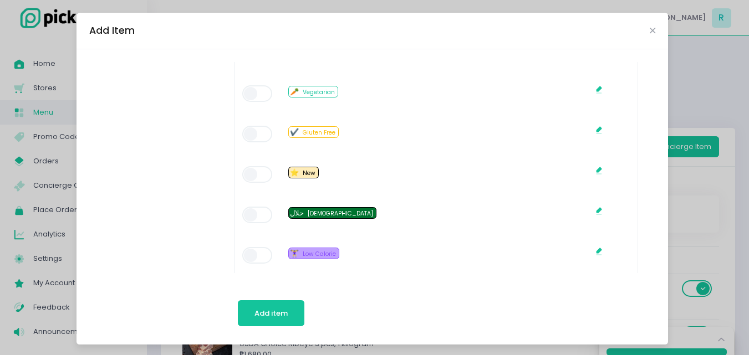
scroll to position [887, 0]
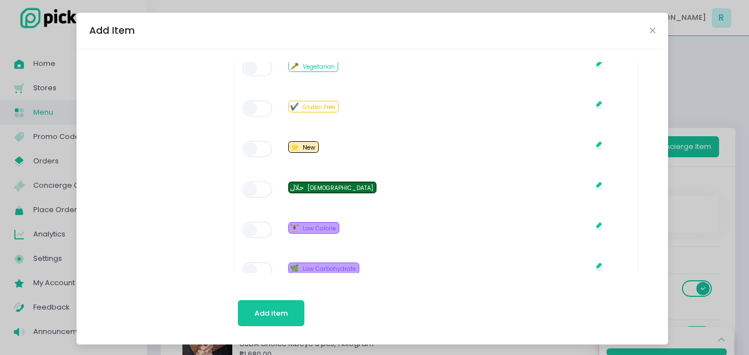
click at [253, 148] on span at bounding box center [258, 149] width 32 height 17
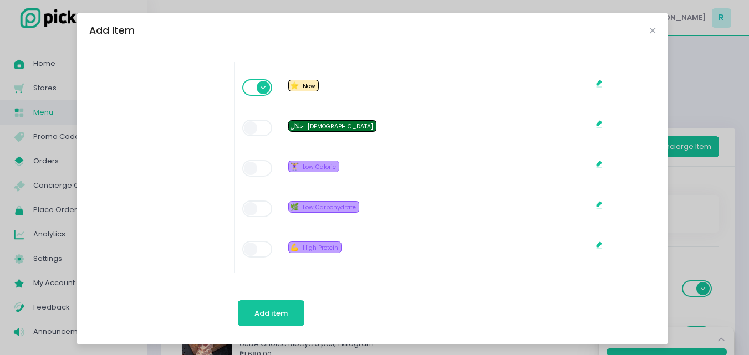
scroll to position [1039, 0]
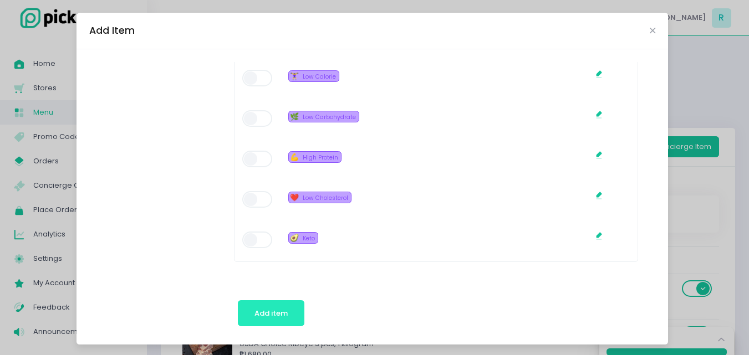
click at [248, 313] on button "Add item" at bounding box center [271, 313] width 67 height 27
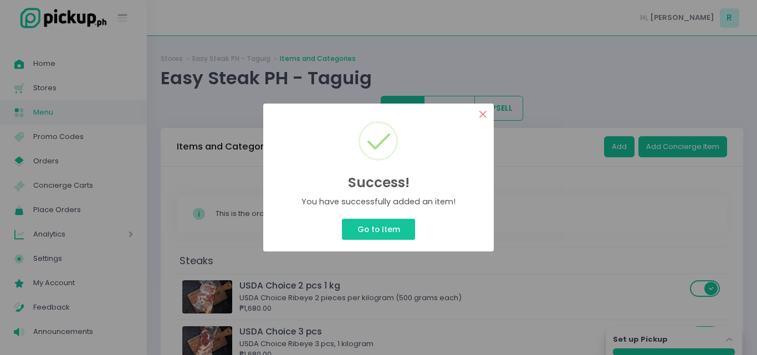
click at [479, 113] on button "×" at bounding box center [483, 115] width 22 height 22
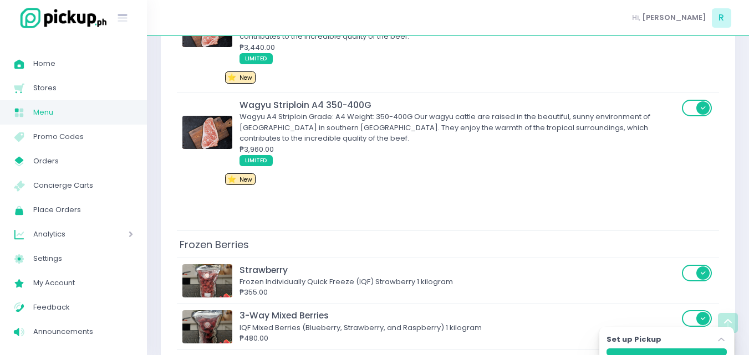
scroll to position [1386, 0]
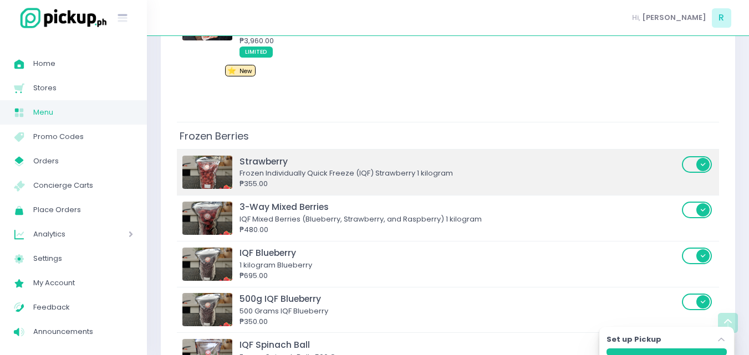
click at [279, 184] on div "₱355.00" at bounding box center [458, 183] width 439 height 11
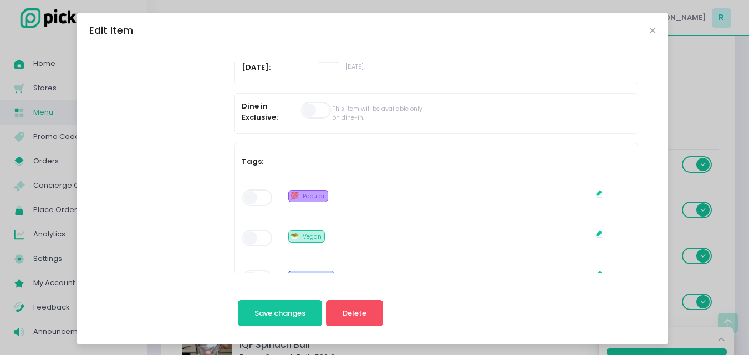
scroll to position [499, 0]
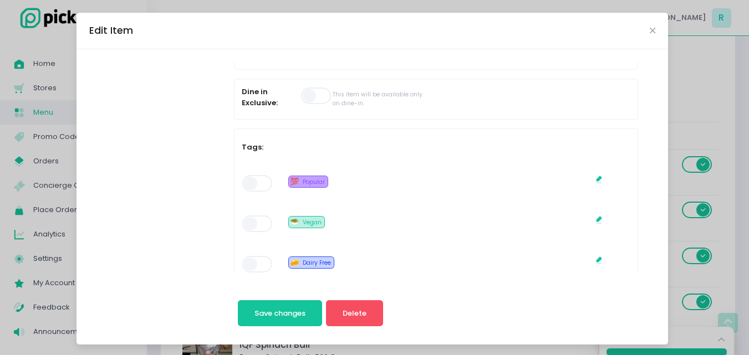
click at [258, 179] on span at bounding box center [258, 183] width 32 height 17
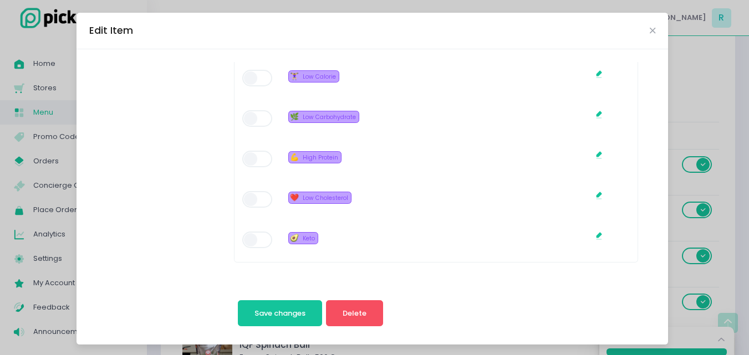
scroll to position [2, 0]
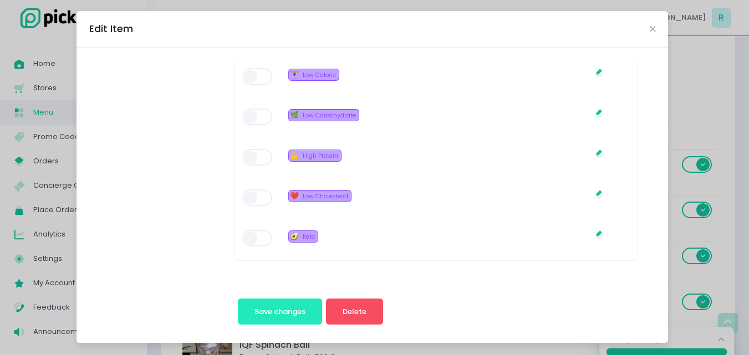
click at [279, 309] on span "Save changes" at bounding box center [279, 312] width 51 height 11
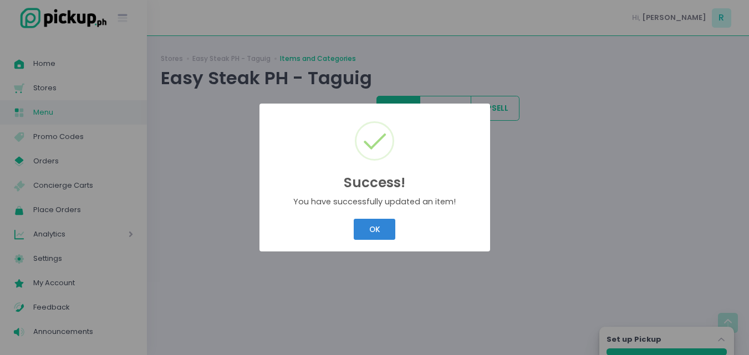
scroll to position [0, 0]
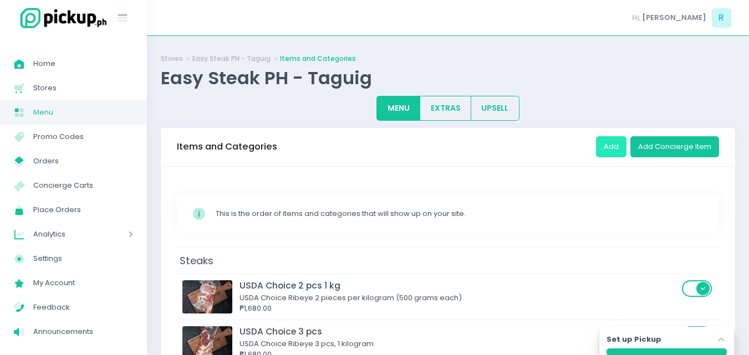
click at [612, 151] on button "Add" at bounding box center [611, 146] width 30 height 21
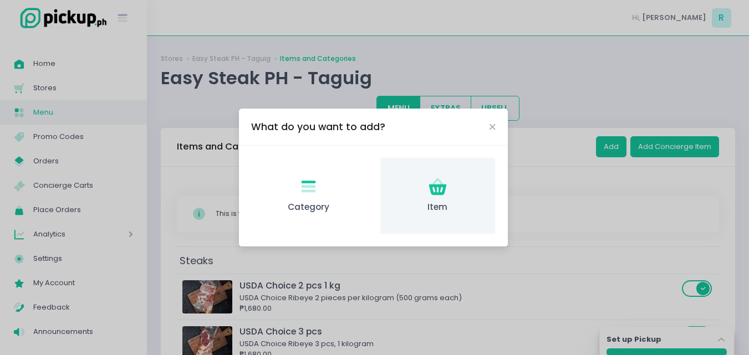
click at [427, 190] on icon "Item Created with Sketch." at bounding box center [438, 187] width 22 height 22
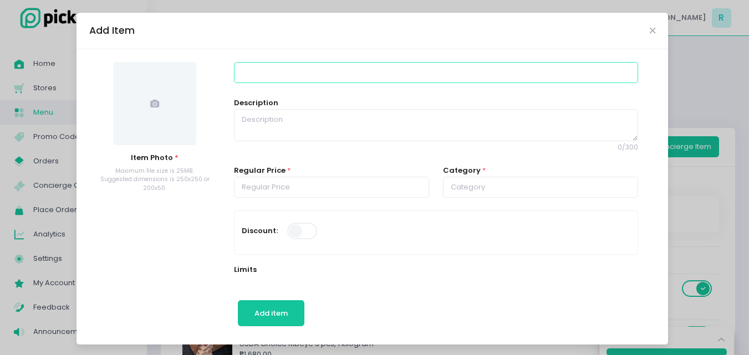
click at [259, 80] on input at bounding box center [436, 72] width 404 height 21
type input "h"
type input "Hybrid Ribeye 300-350G"
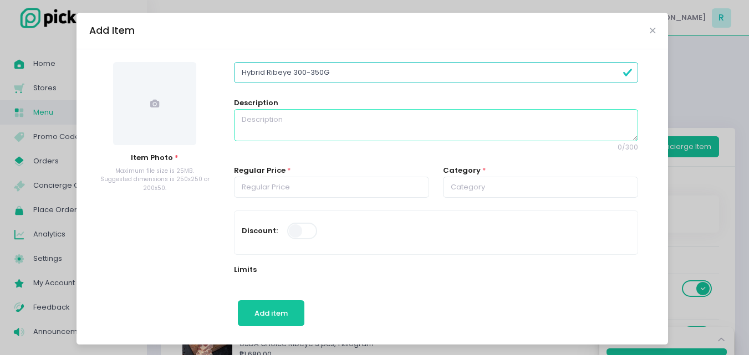
click at [293, 118] on textarea at bounding box center [436, 125] width 404 height 32
paste textarea "Wagyu Hybrid Ribeye Grade B3 Our wagyu cattle are raised in the beautiful, sunn…"
click at [313, 121] on textarea "Wagyu Hybrid Ribeye Grade B3 Our wagyu cattle are raised in the beautiful, sunn…" at bounding box center [436, 125] width 404 height 32
type textarea "Wagyu Hybrid Ribeye Grade: B3 Our wagyu cattle are raised in the beautiful, sun…"
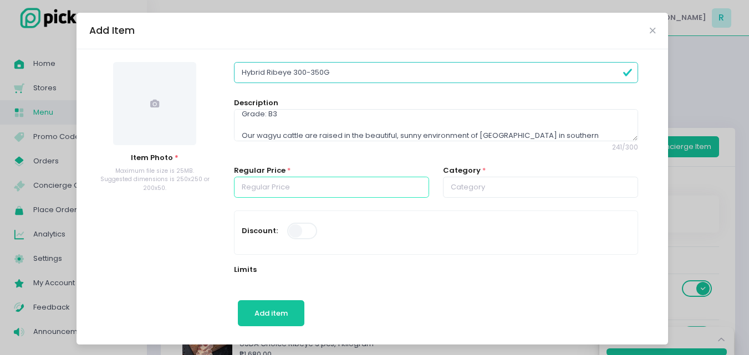
click at [279, 191] on input "number" at bounding box center [331, 187] width 195 height 21
type input "3"
type input "2960.00"
click at [452, 193] on input "text" at bounding box center [540, 187] width 195 height 21
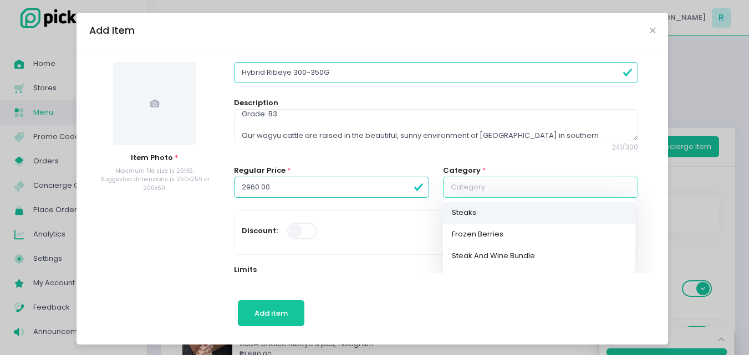
click at [453, 212] on link "Steaks" at bounding box center [539, 213] width 192 height 22
type input "Steaks"
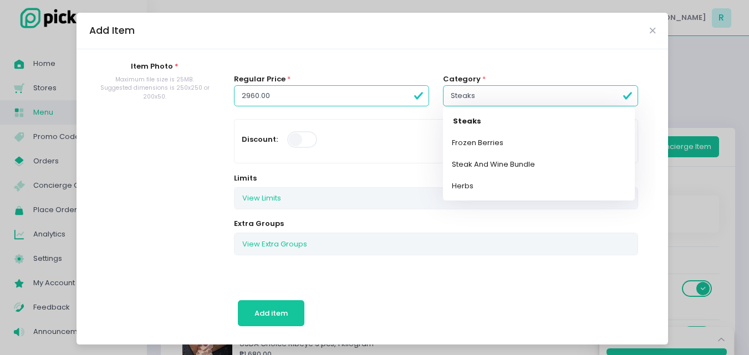
scroll to position [111, 0]
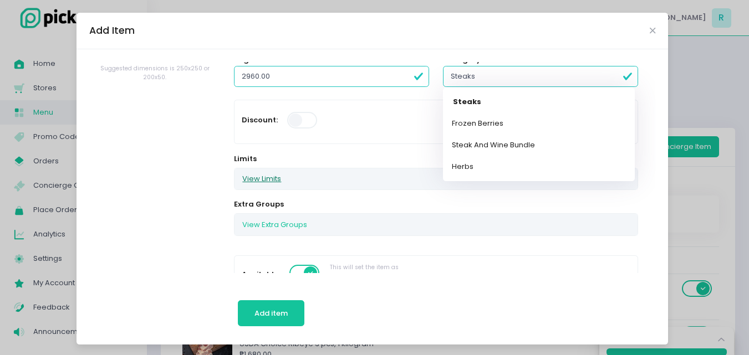
click at [268, 178] on button "View Limits" at bounding box center [261, 179] width 54 height 21
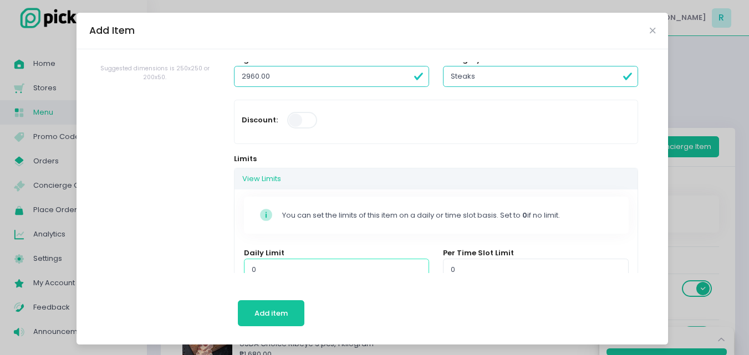
click at [262, 265] on input "0" at bounding box center [336, 269] width 185 height 21
type input "1"
click at [308, 233] on div "Stockholm-icons / Code / Info-circle Created with Sketch. You can set the limit…" at bounding box center [435, 242] width 402 height 111
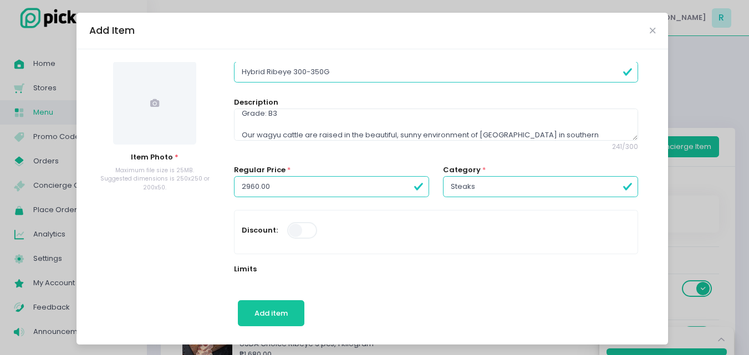
scroll to position [0, 0]
click at [150, 102] on icon at bounding box center [154, 103] width 9 height 9
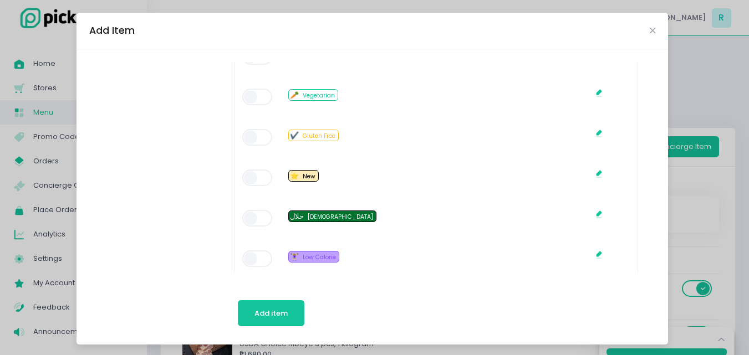
scroll to position [887, 0]
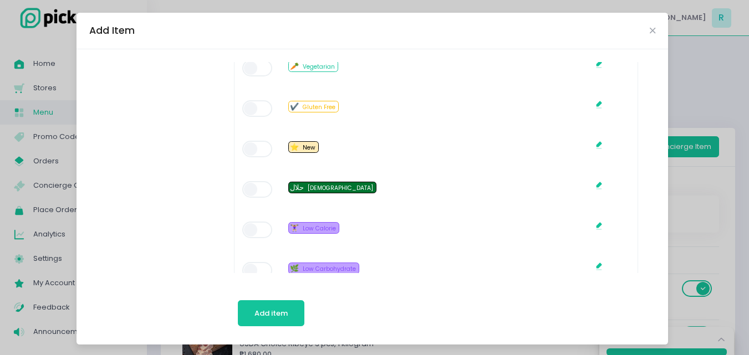
click at [261, 150] on span at bounding box center [258, 149] width 32 height 17
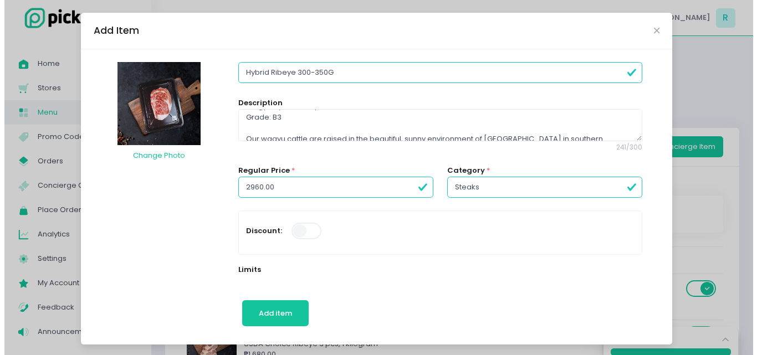
scroll to position [0, 0]
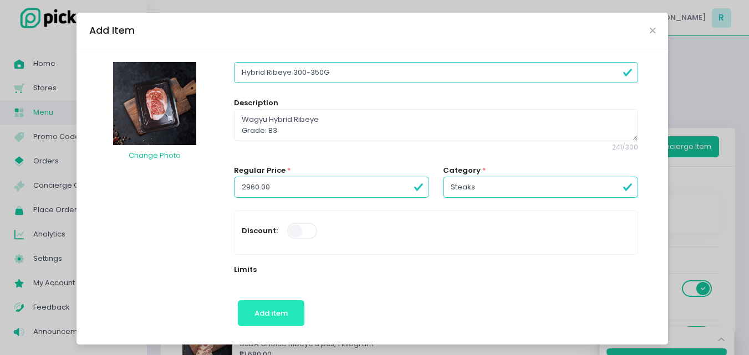
click at [269, 316] on span "Add item" at bounding box center [270, 313] width 33 height 11
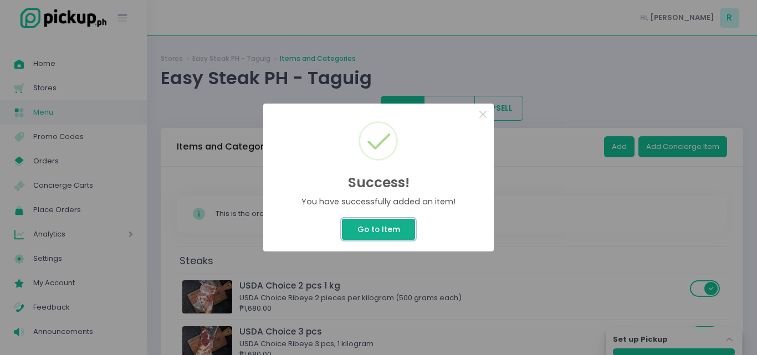
click at [388, 227] on button "Go to Item" at bounding box center [378, 229] width 73 height 21
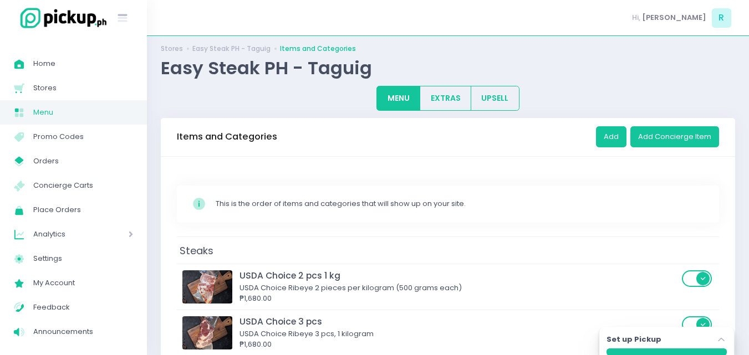
scroll to position [9, 0]
click at [616, 135] on button "Add" at bounding box center [611, 137] width 30 height 21
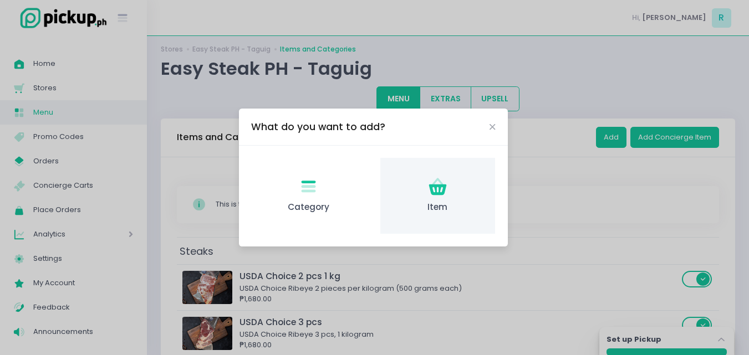
click at [440, 197] on icon "Item Created with Sketch." at bounding box center [438, 187] width 22 height 22
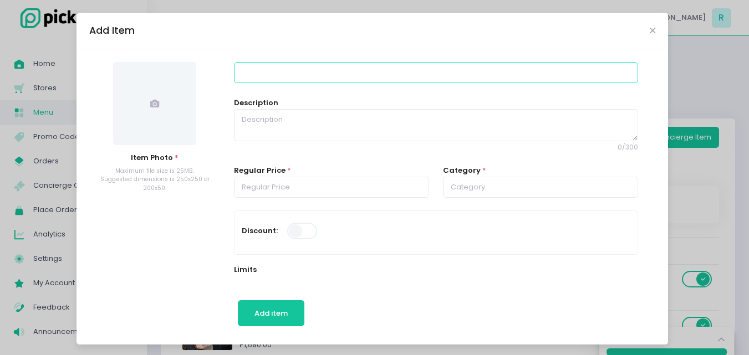
click at [300, 80] on input at bounding box center [436, 72] width 404 height 21
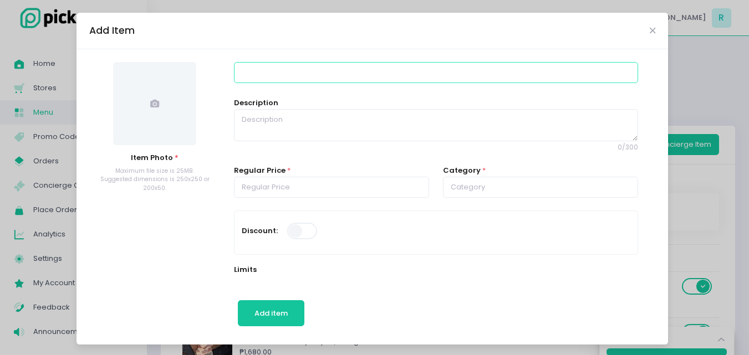
scroll to position [0, 0]
type input "Hybrid Ribeye 400-450G"
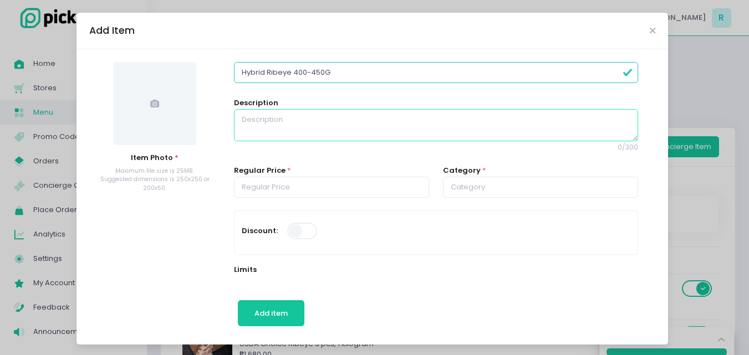
click at [281, 121] on textarea at bounding box center [436, 125] width 404 height 32
paste textarea "Wagyu Hybrid Ribeye Grade B3 Our wagyu cattle are raised in the beautiful, sunn…"
click at [315, 119] on textarea "Wagyu Hybrid Ribeye Grade B3 Our wagyu cattle are raised in the beautiful, sunn…" at bounding box center [436, 125] width 404 height 32
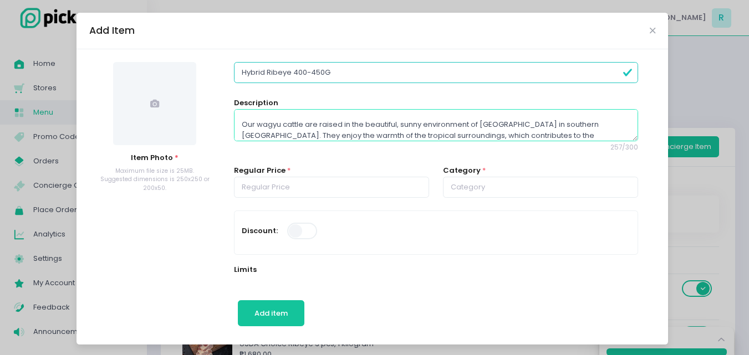
scroll to position [49, 0]
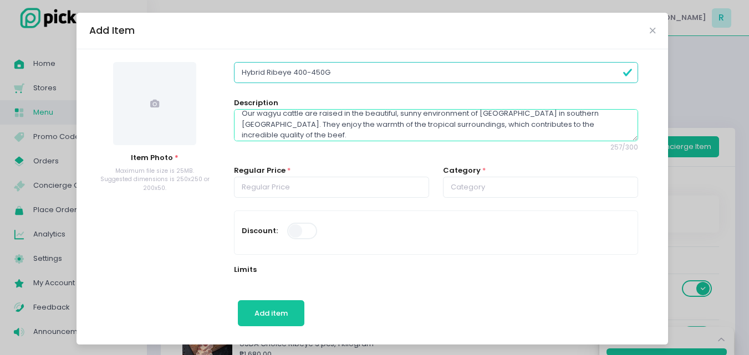
type textarea "Wagyu Hybrid Ribeye Grade: B3 Weight: 400-450G Our wagyu cattle are raised in t…"
click at [157, 104] on span at bounding box center [154, 103] width 83 height 83
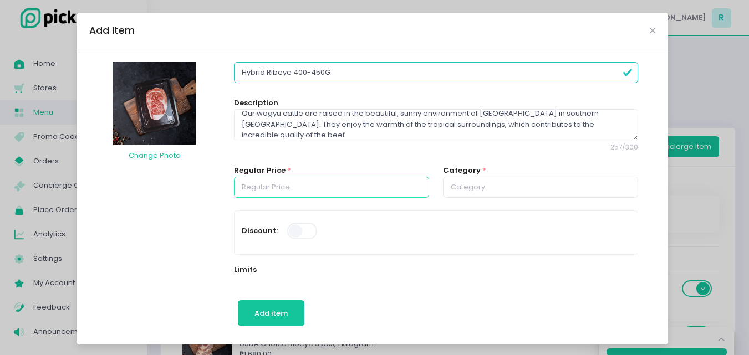
click at [294, 185] on input "number" at bounding box center [331, 187] width 195 height 21
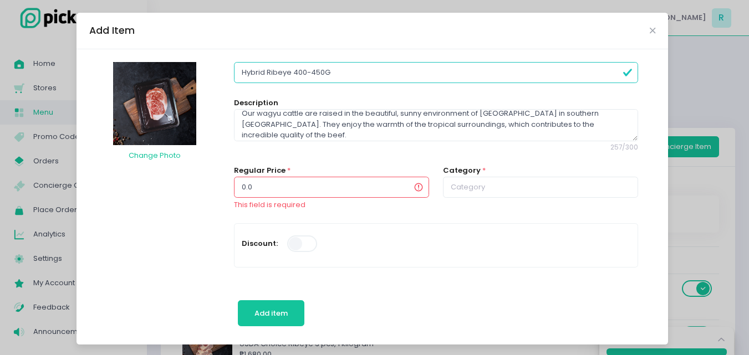
type input "0"
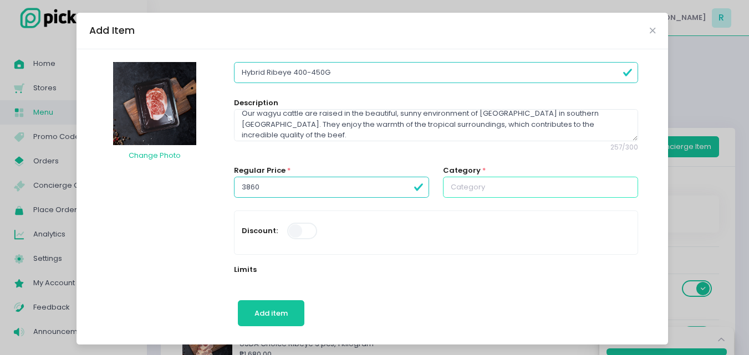
type input "3860.00"
click at [471, 196] on input "text" at bounding box center [540, 187] width 195 height 21
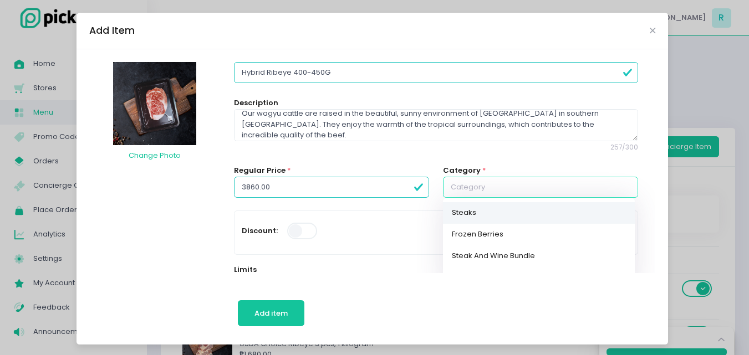
click at [463, 208] on link "Steaks" at bounding box center [539, 213] width 192 height 22
type input "Steaks"
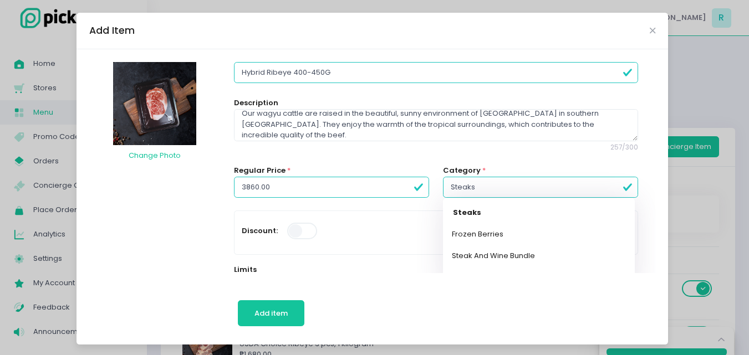
scroll to position [55, 0]
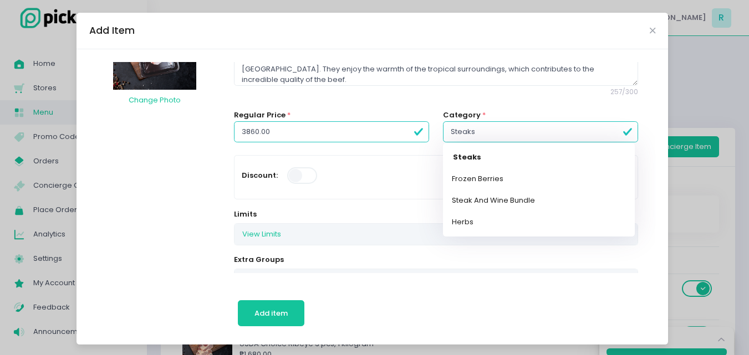
click at [396, 146] on div "Regular Price * 3860.00" at bounding box center [331, 132] width 209 height 45
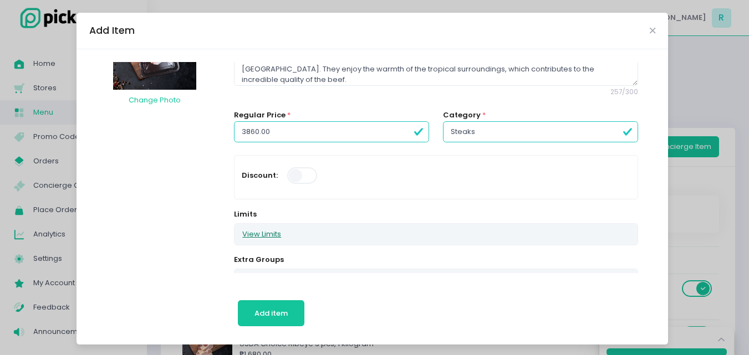
click at [244, 233] on button "View Limits" at bounding box center [261, 234] width 54 height 21
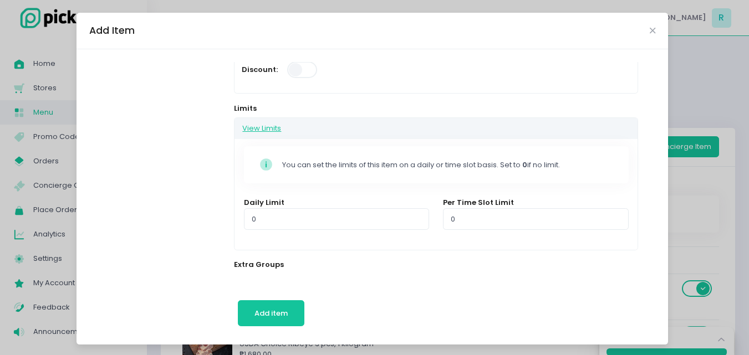
scroll to position [166, 0]
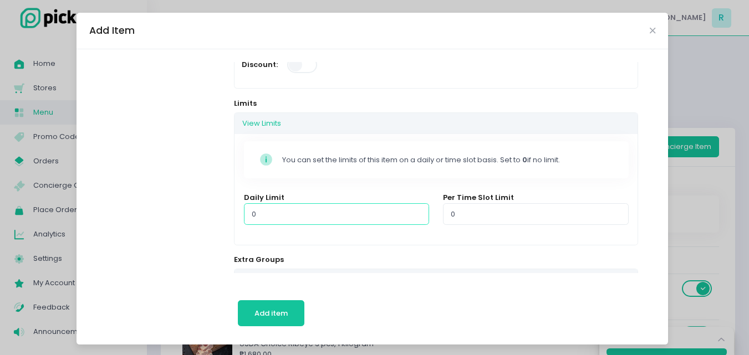
drag, startPoint x: 256, startPoint y: 221, endPoint x: 225, endPoint y: 221, distance: 30.5
click at [227, 221] on div "Limits View Limits Stockholm-icons / Code / Info-circle Created with Sketch. Yo…" at bounding box center [435, 171] width 417 height 147
type input "3"
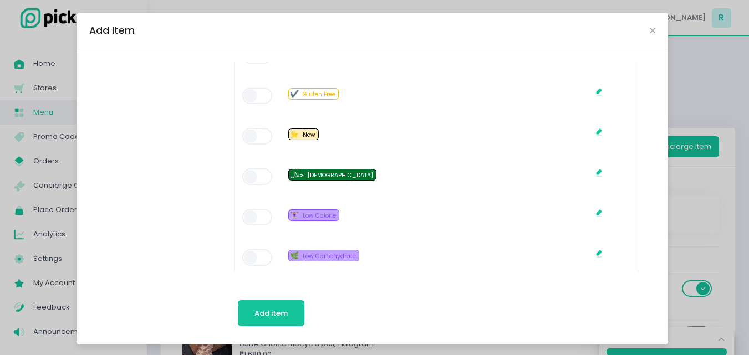
scroll to position [872, 0]
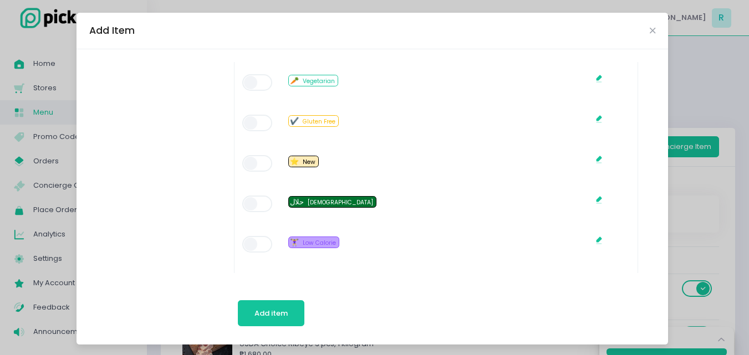
click at [264, 166] on span at bounding box center [258, 163] width 32 height 17
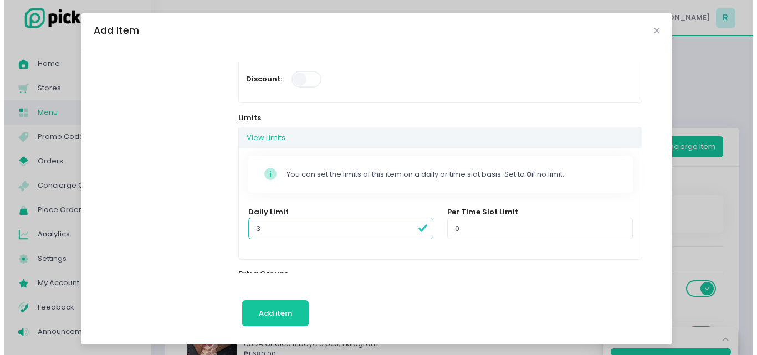
scroll to position [0, 0]
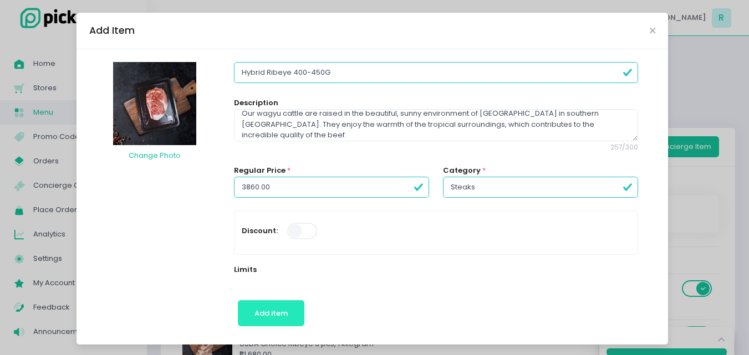
click at [277, 314] on span "Add item" at bounding box center [270, 313] width 33 height 11
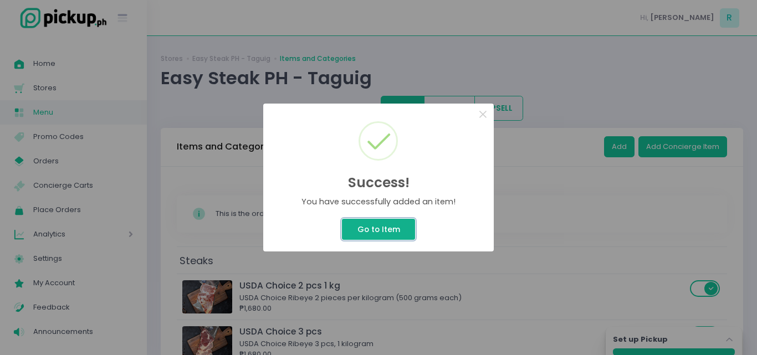
click at [369, 235] on button "Go to Item" at bounding box center [378, 229] width 73 height 21
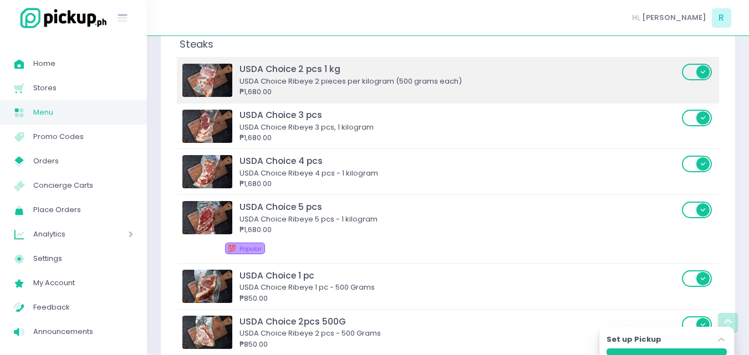
scroll to position [50, 0]
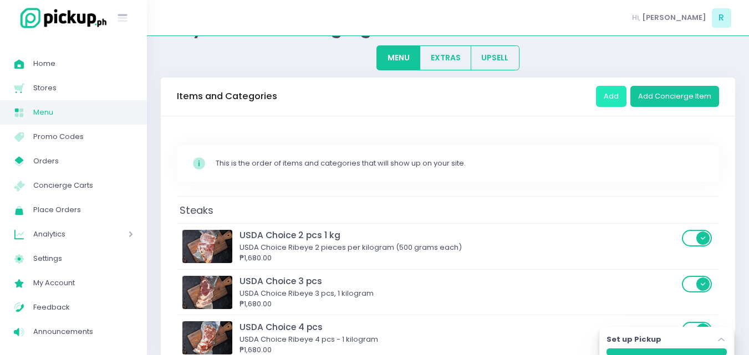
click at [618, 93] on button "Add" at bounding box center [611, 96] width 30 height 21
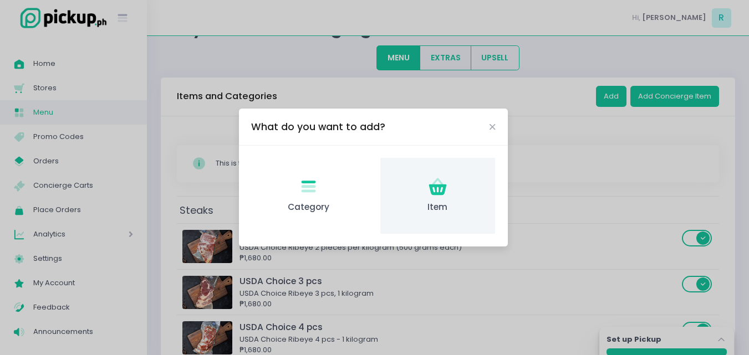
click at [441, 191] on icon "Item Created with Sketch." at bounding box center [438, 187] width 22 height 22
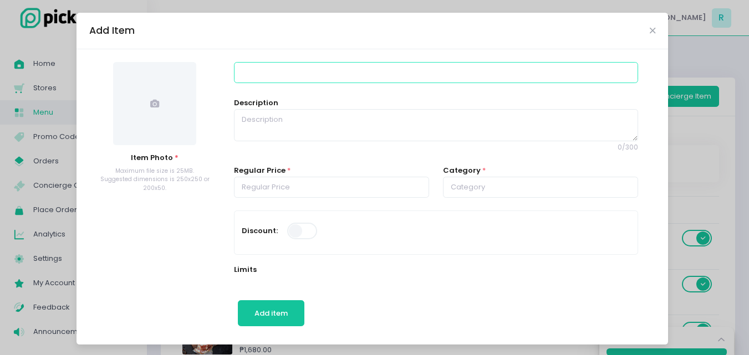
click at [350, 70] on input at bounding box center [436, 72] width 404 height 21
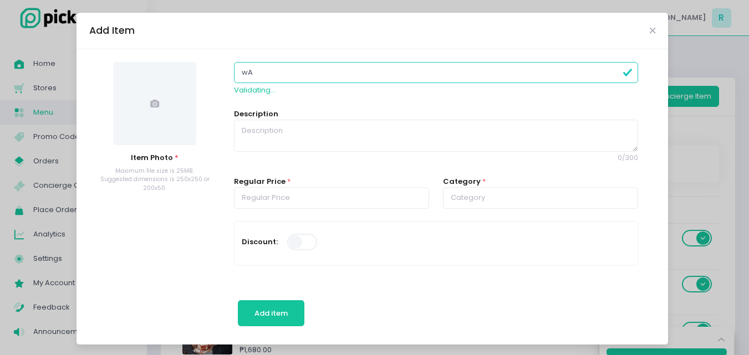
type input "w"
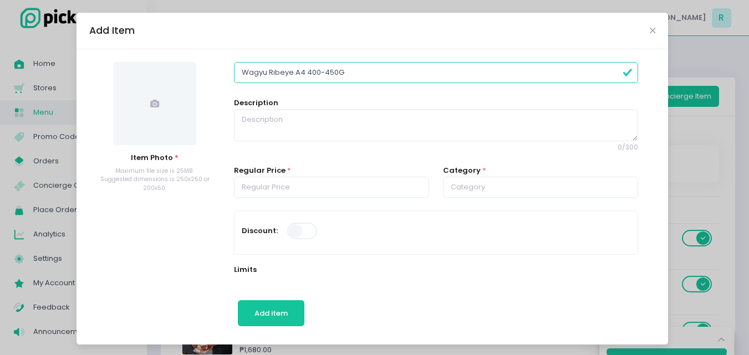
type input "Wagyu Ribeye A4 400-450G"
click at [341, 115] on textarea at bounding box center [436, 125] width 404 height 32
paste textarea "Our wagyu cattle are raised in the beautiful, sunny environment of [GEOGRAPHIC_…"
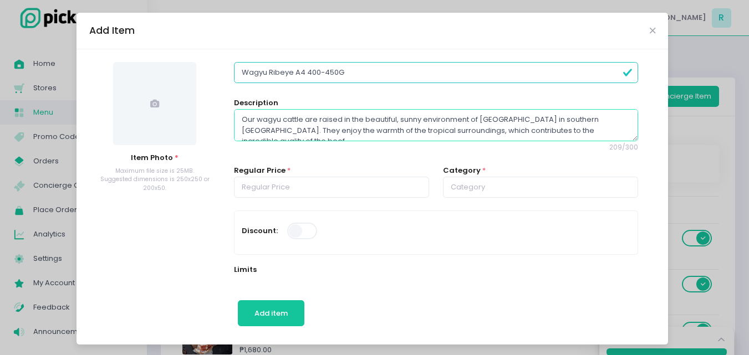
click at [236, 120] on textarea "Our wagyu cattle are raised in the beautiful, sunny environment of [GEOGRAPHIC_…" at bounding box center [436, 125] width 404 height 32
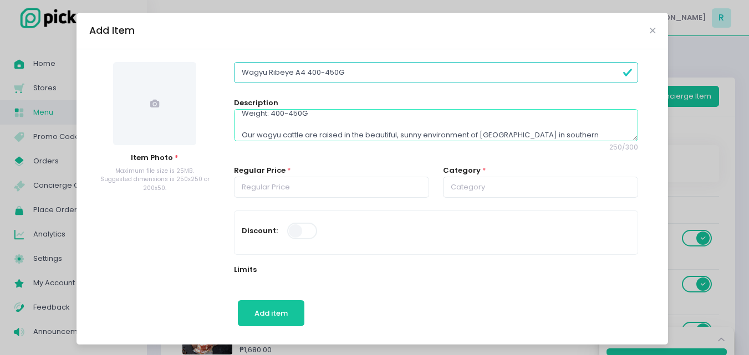
scroll to position [0, 0]
type textarea "Wagyu Ribeye Grade: A4 Weight: 400-450G Our wagyu cattle are raised in the beau…"
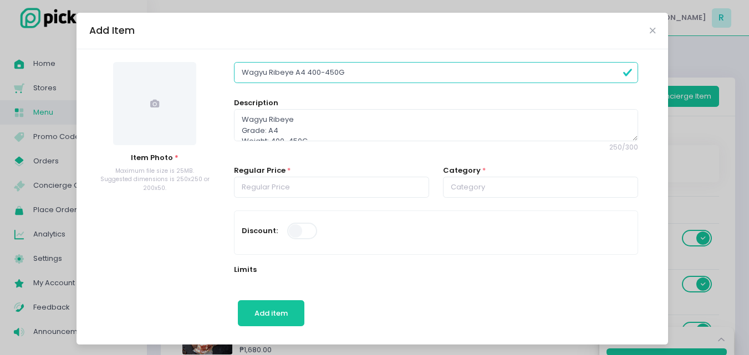
click at [152, 111] on span at bounding box center [154, 103] width 83 height 83
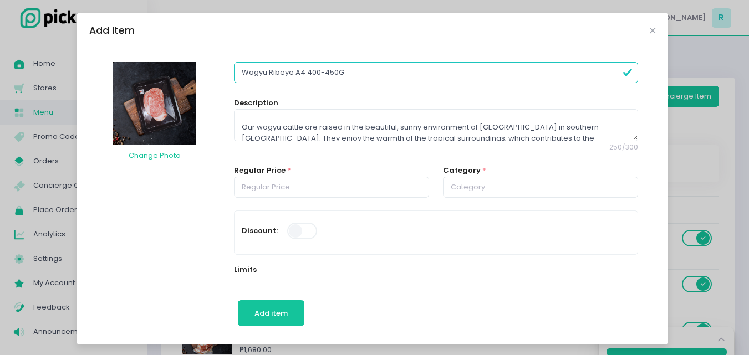
scroll to position [54, 0]
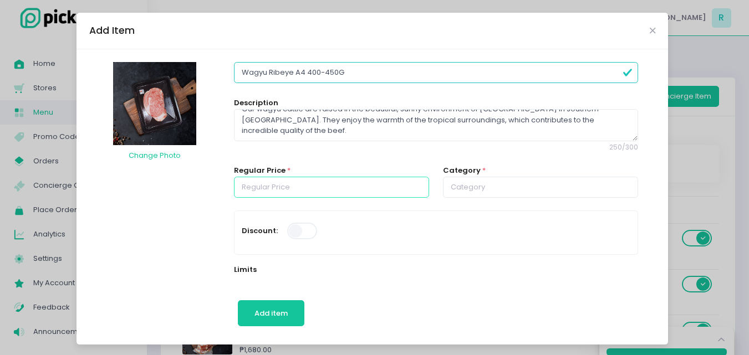
click at [271, 193] on input "number" at bounding box center [331, 187] width 195 height 21
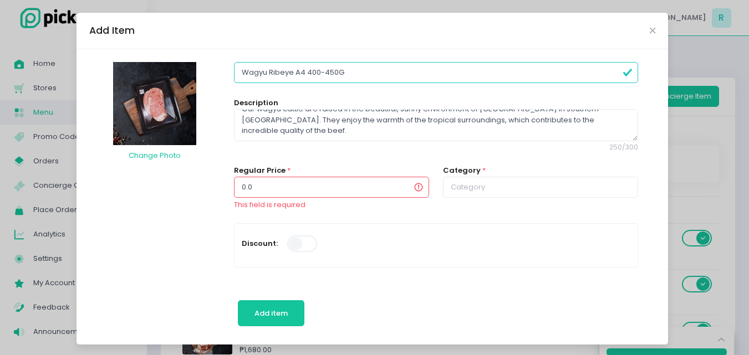
type input "0"
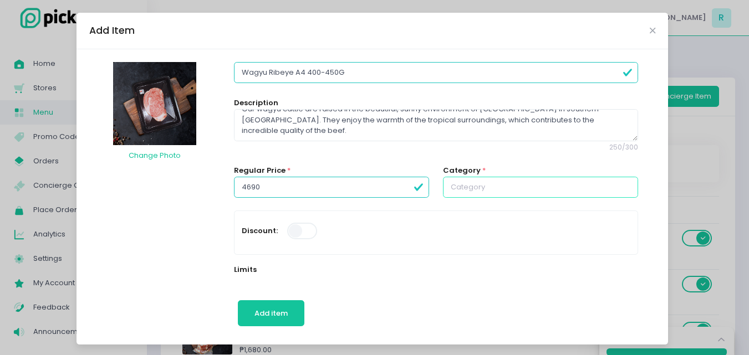
type input "4690.00"
click at [458, 185] on input "text" at bounding box center [540, 187] width 195 height 21
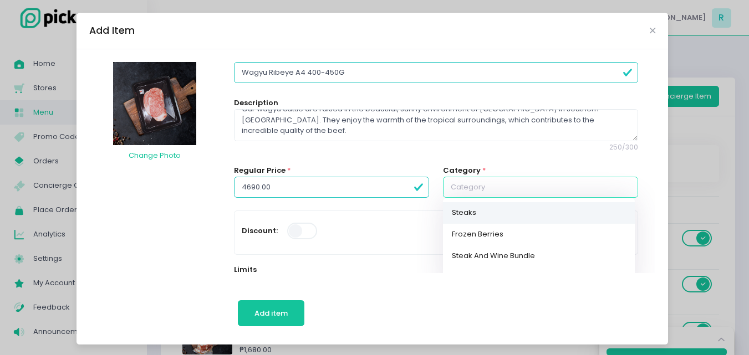
click at [454, 220] on link "Steaks" at bounding box center [539, 213] width 192 height 22
type input "Steaks"
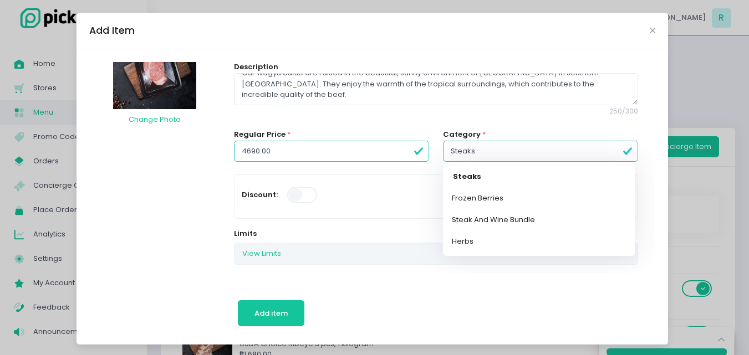
scroll to position [55, 0]
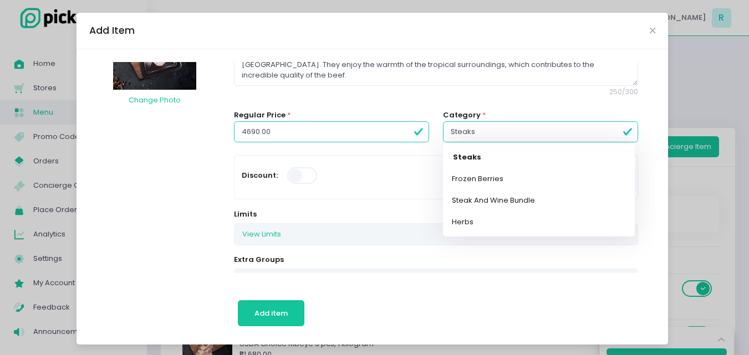
click at [230, 151] on div "Regular Price * 4690.00" at bounding box center [331, 132] width 209 height 45
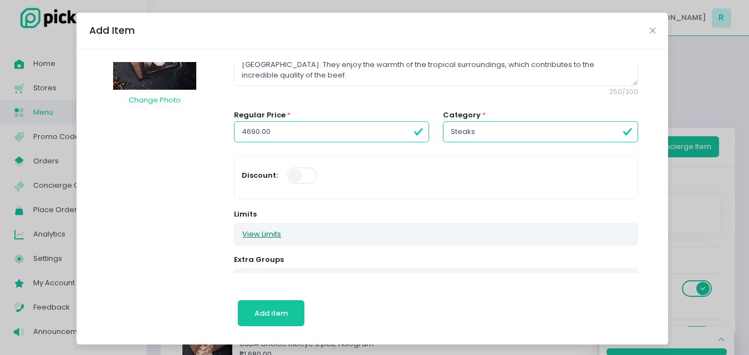
click at [276, 237] on button "View Limits" at bounding box center [261, 234] width 54 height 21
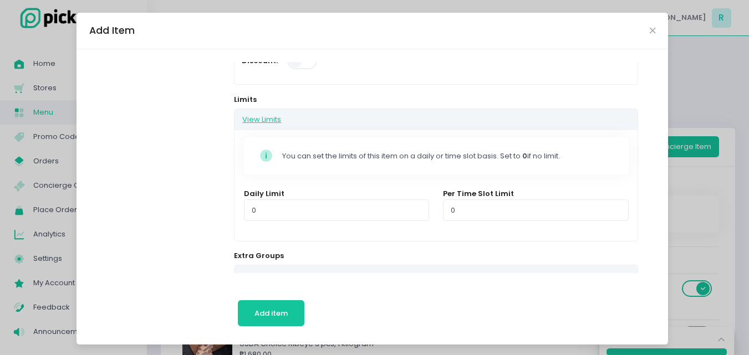
scroll to position [222, 0]
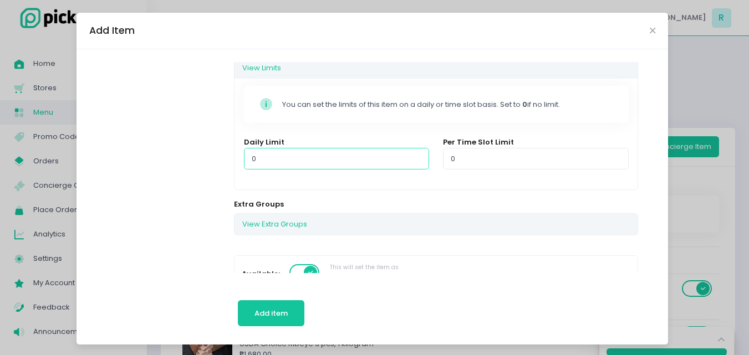
drag, startPoint x: 254, startPoint y: 152, endPoint x: 237, endPoint y: 155, distance: 16.9
click at [244, 155] on input "0" at bounding box center [336, 158] width 185 height 21
type input "5"
click at [263, 178] on div "Daily Limit 5" at bounding box center [336, 159] width 199 height 45
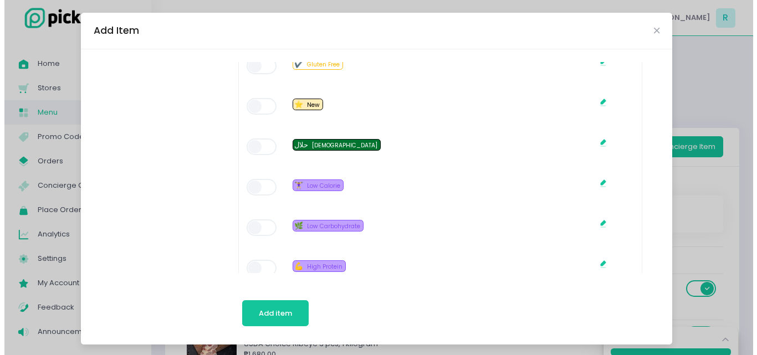
scroll to position [942, 0]
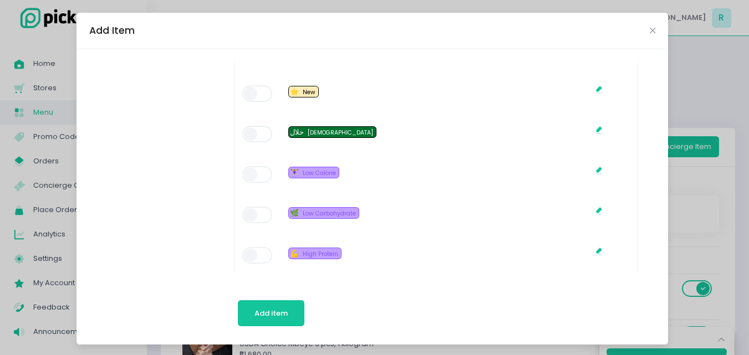
click at [253, 91] on span at bounding box center [258, 93] width 32 height 17
click at [278, 318] on span "Add item" at bounding box center [270, 313] width 33 height 11
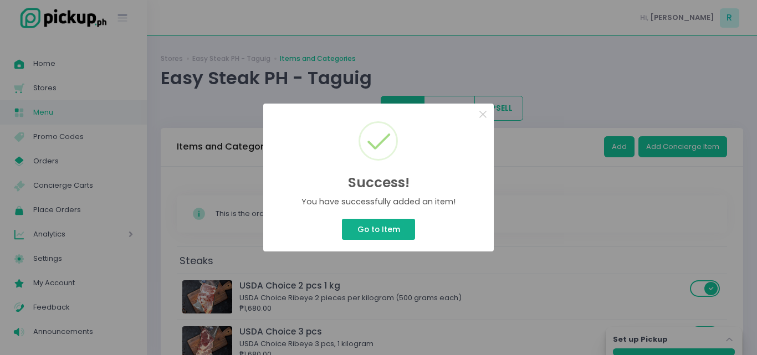
click at [353, 223] on button "Go to Item" at bounding box center [378, 229] width 73 height 21
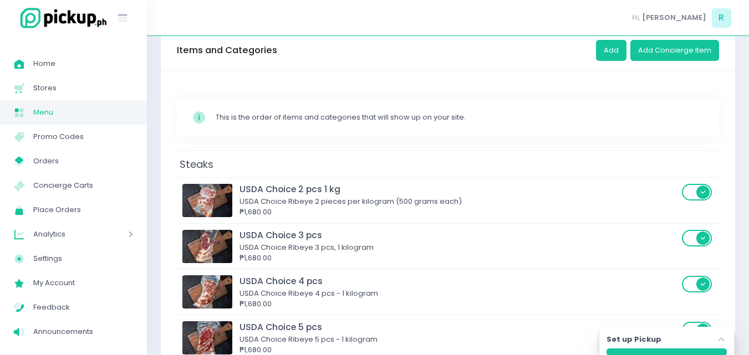
scroll to position [0, 0]
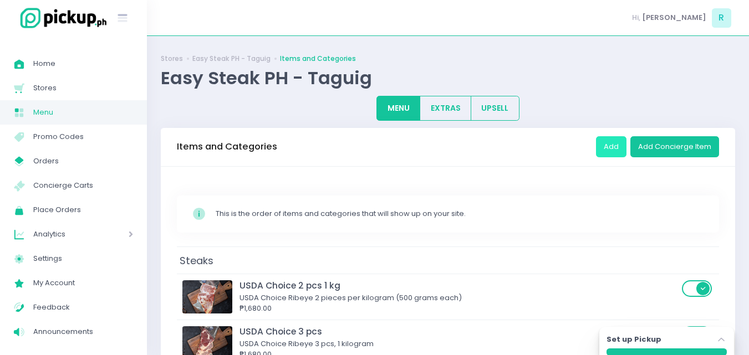
click at [614, 149] on button "Add" at bounding box center [611, 146] width 30 height 21
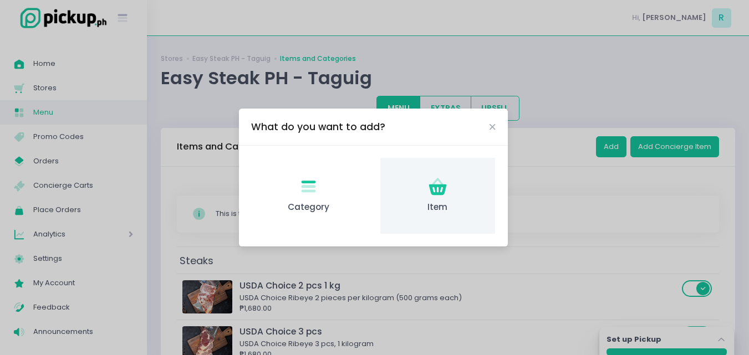
click at [441, 199] on div "Item Created with Sketch. Item" at bounding box center [437, 196] width 115 height 76
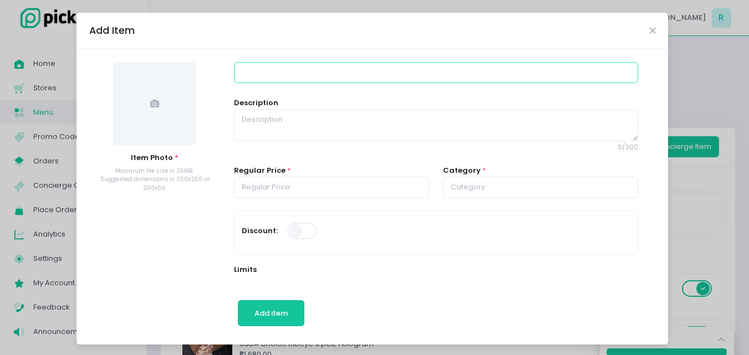
click at [286, 71] on input at bounding box center [436, 72] width 404 height 21
type input "Wagyu Ribeye A5 550-600G"
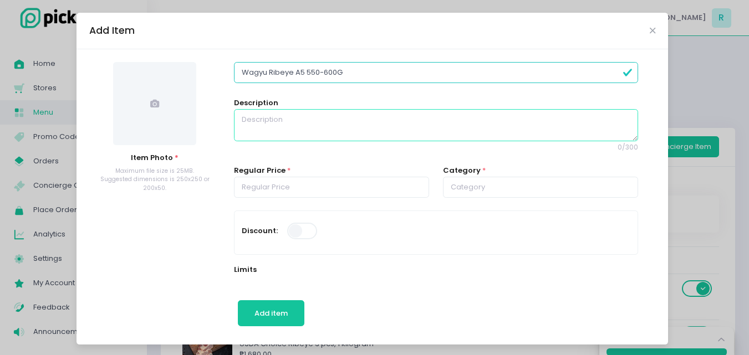
click at [279, 125] on textarea at bounding box center [436, 125] width 404 height 32
paste textarea "A5 WAGYU RIBEYE BMS 9-10 Our wagyu is celebrated for its generous marbling. Eac…"
click at [247, 120] on textarea "A5 WAGYU RIBEYE BMS 9-10 Our wagyu is celebrated for its generous marbling. Eac…" at bounding box center [436, 125] width 404 height 32
click at [289, 117] on textarea "WAGYU RIBEYE BMS 9-10 Our wagyu is celebrated for its generous marbling. Each s…" at bounding box center [436, 125] width 404 height 32
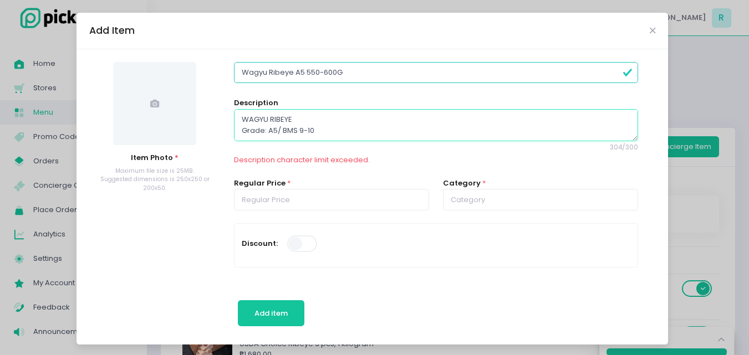
click at [319, 131] on textarea "WAGYU RIBEYE Grade: A5/ BMS 9-10 Our wagyu is celebrated for its generous marbl…" at bounding box center [436, 125] width 404 height 32
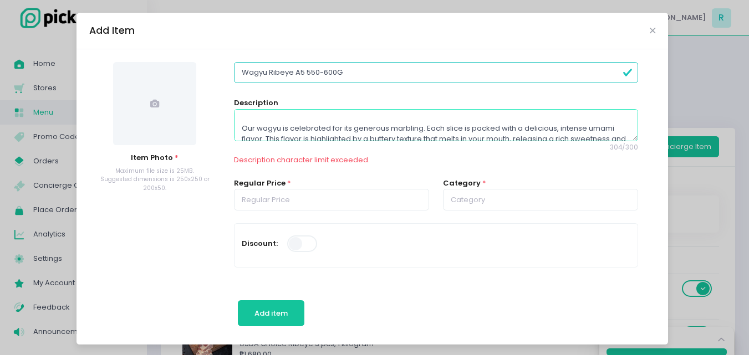
scroll to position [65, 0]
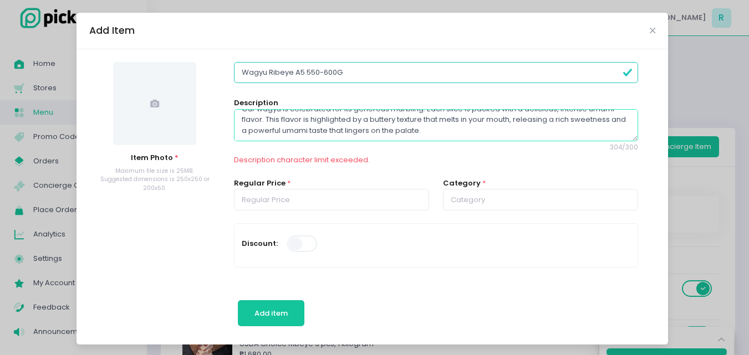
click at [608, 120] on textarea "WAGYU RIBEYE Grade: A5/ BMS 9-10 Our wagyu is celebrated for its generous marbl…" at bounding box center [436, 125] width 404 height 32
drag, startPoint x: 608, startPoint y: 120, endPoint x: 609, endPoint y: 129, distance: 8.9
click at [609, 129] on textarea "WAGYU RIBEYE Grade: A5/ BMS 9-10 Our wagyu is celebrated for its generous marbl…" at bounding box center [436, 125] width 404 height 32
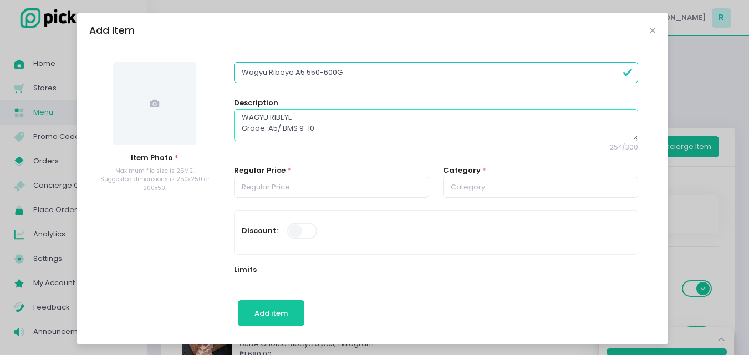
scroll to position [0, 0]
click at [309, 131] on textarea "WAGYU RIBEYE Grade: A5/ BMS 9-10 Our wagyu is celebrated for its generous marbl…" at bounding box center [436, 125] width 404 height 32
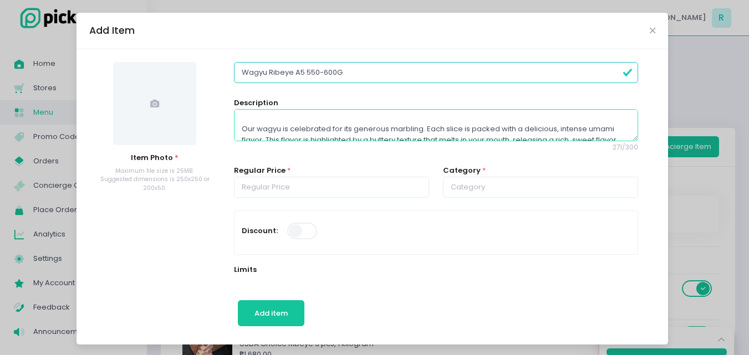
click at [260, 123] on textarea "WAGYU RIBEYE Grade: A5/ BMS 9-10 Weight: 550-600G Our wagyu is celebrated for i…" at bounding box center [436, 125] width 404 height 32
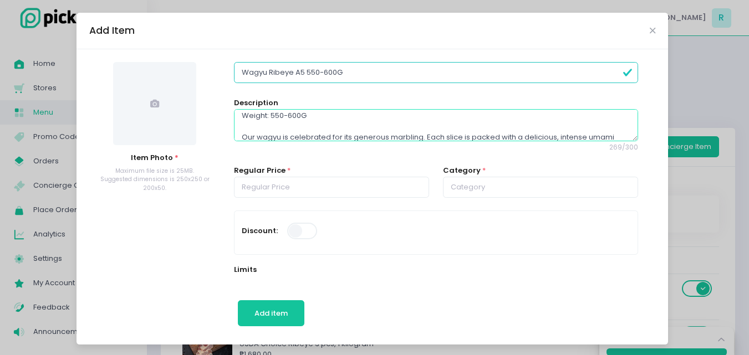
click at [260, 123] on textarea "WAGYU RIBEYE Grade: A5/ BMS 9-10 Weight: 550-600G Our wagyu is celebrated for i…" at bounding box center [436, 125] width 404 height 32
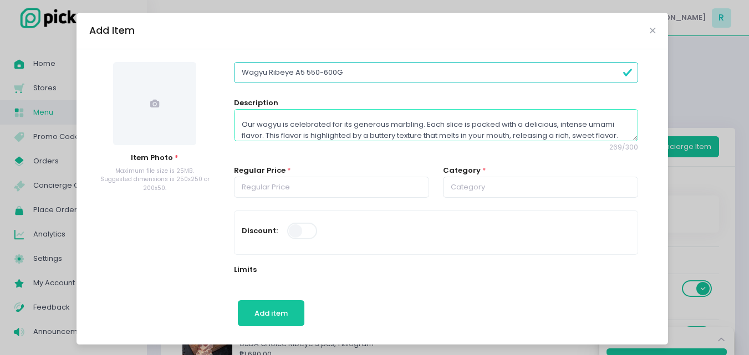
scroll to position [49, 0]
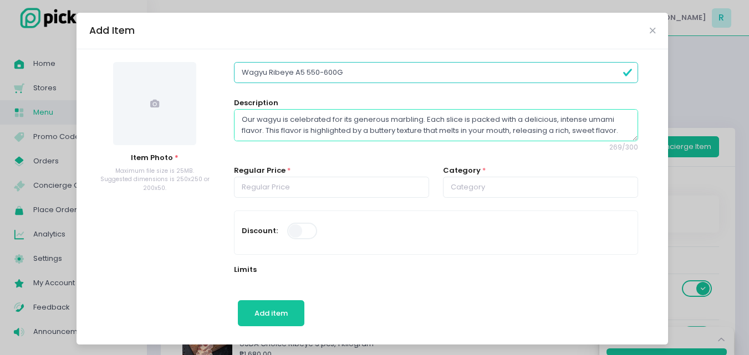
type textarea "WAGYU RIBEYE Grade: A5/ BMS 9-10 Weight: 550-600G Our wagyu is celebrated for i…"
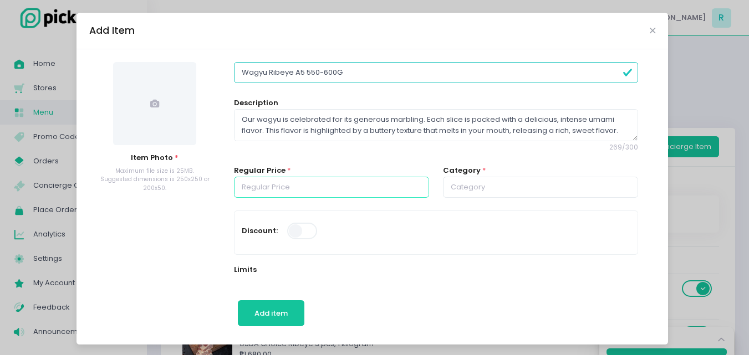
click at [288, 187] on input "number" at bounding box center [331, 187] width 195 height 21
type input "6470.00"
click at [466, 188] on input "text" at bounding box center [540, 187] width 195 height 21
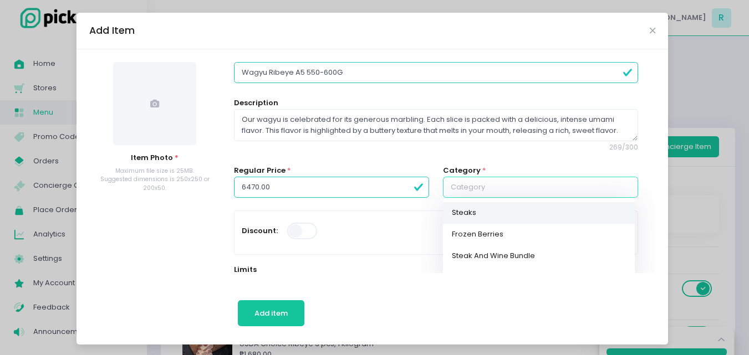
click at [466, 212] on link "Steaks" at bounding box center [539, 213] width 192 height 22
type input "Steaks"
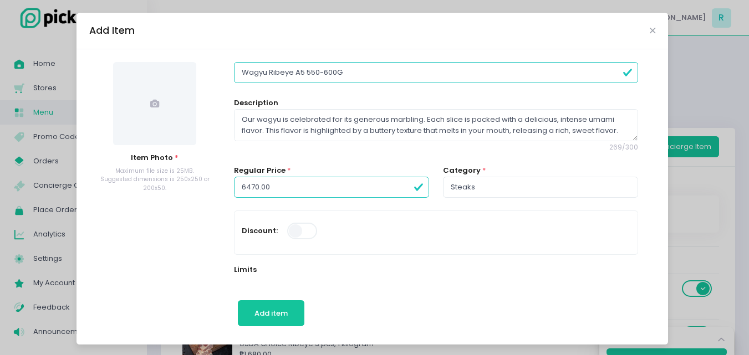
click at [150, 100] on icon at bounding box center [154, 103] width 9 height 9
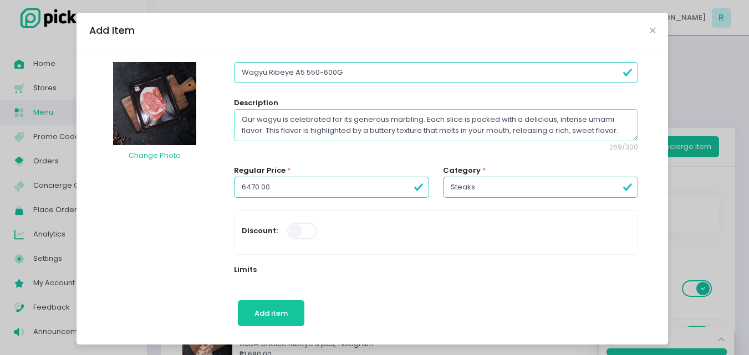
click at [266, 125] on textarea "WAGYU RIBEYE Grade: A5/ BMS 9-10 Weight: 550-600G Our wagyu is celebrated for i…" at bounding box center [436, 125] width 404 height 32
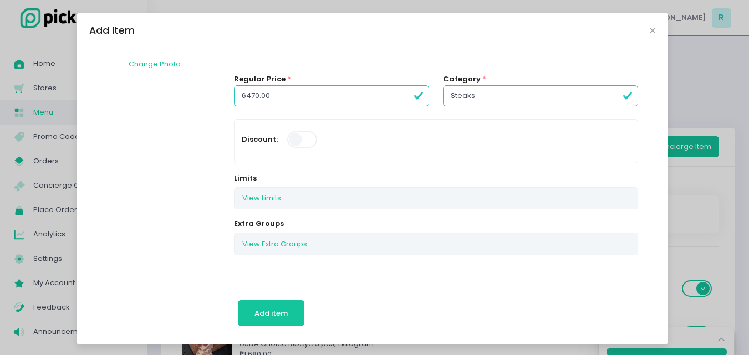
scroll to position [111, 0]
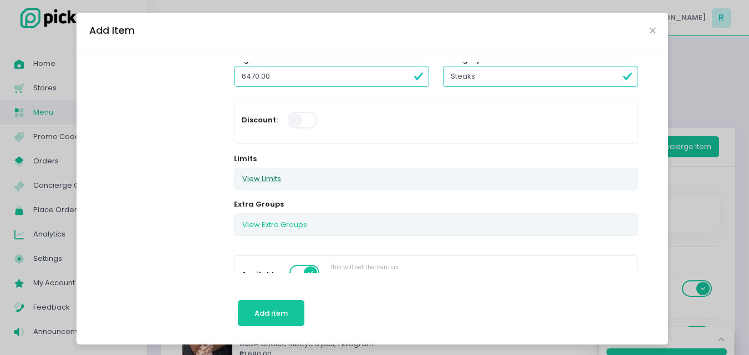
click at [244, 178] on button "View Limits" at bounding box center [261, 179] width 54 height 21
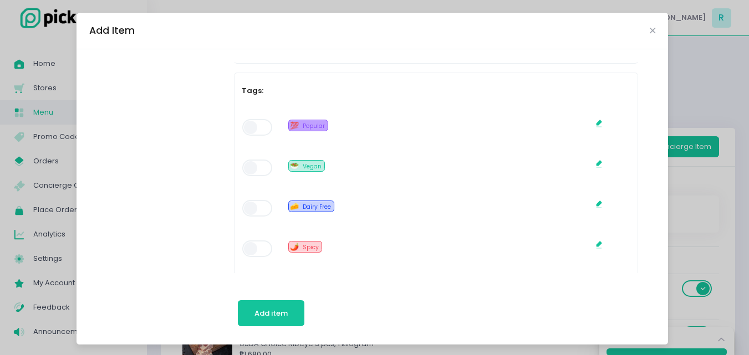
drag, startPoint x: 283, startPoint y: 266, endPoint x: 234, endPoint y: 255, distance: 49.4
click at [234, 255] on div "Wagyu Ribeye A5 550-600G Description WAGYU RIBEYE Grade: A5/ BMS 9-10 Weight: 5…" at bounding box center [435, 21] width 417 height 1250
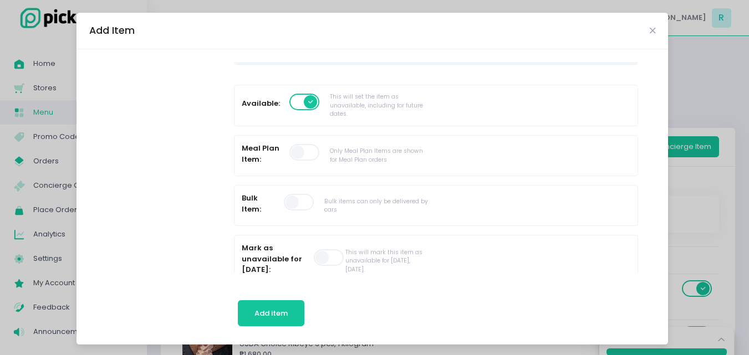
scroll to position [222, 0]
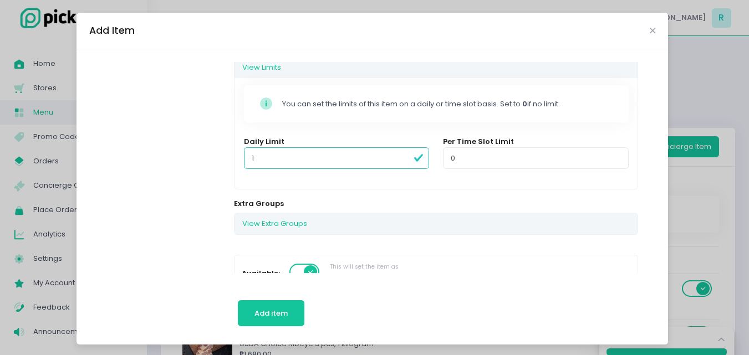
type input "1"
click at [387, 180] on div "Daily Limit 1" at bounding box center [336, 158] width 199 height 45
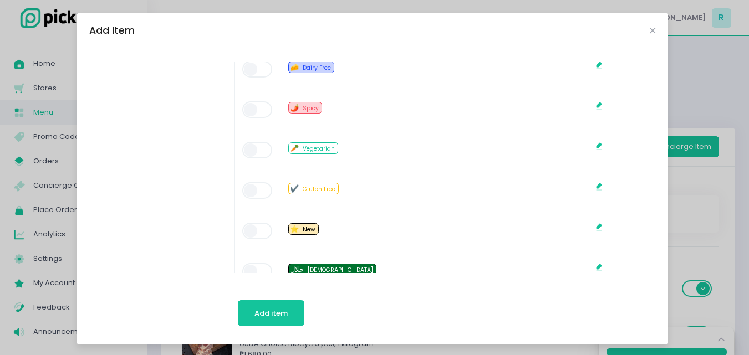
scroll to position [832, 0]
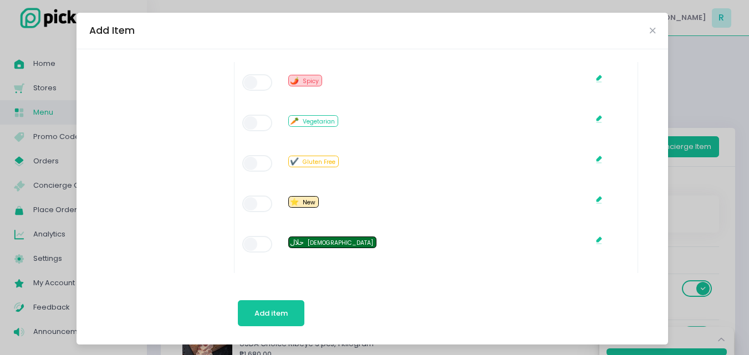
click at [261, 202] on span at bounding box center [258, 204] width 32 height 17
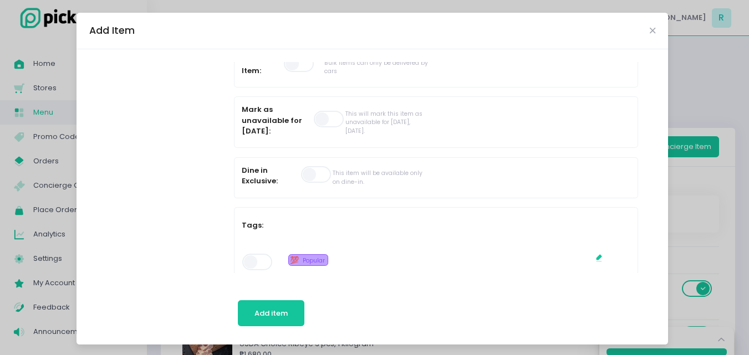
scroll to position [540, 0]
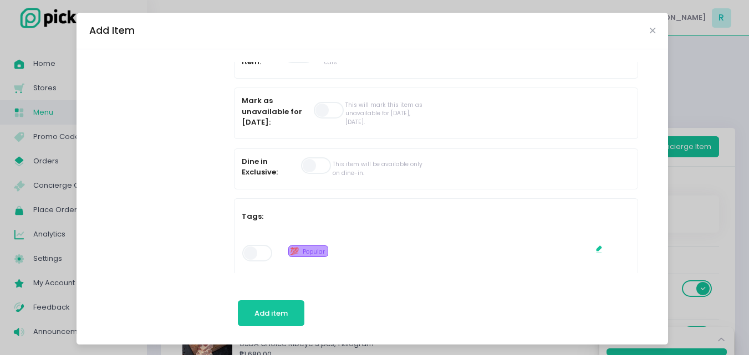
click at [247, 256] on span at bounding box center [258, 253] width 32 height 17
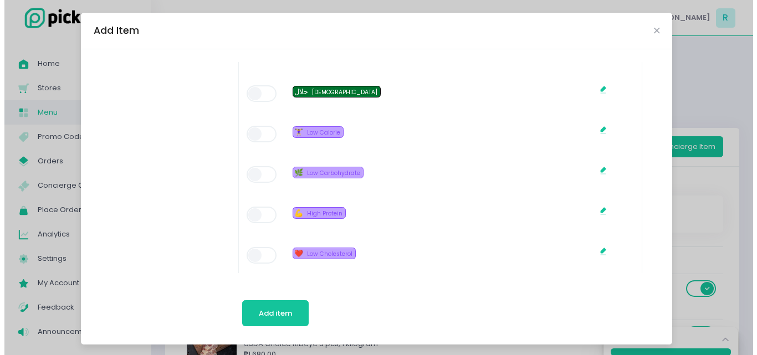
scroll to position [983, 0]
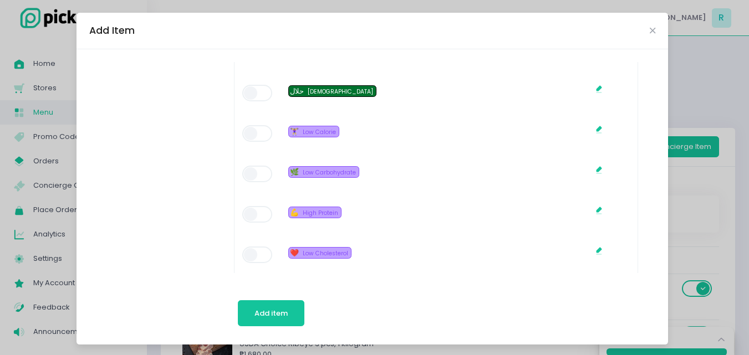
click at [249, 213] on span at bounding box center [258, 214] width 32 height 17
click at [262, 313] on span "Add item" at bounding box center [270, 313] width 33 height 11
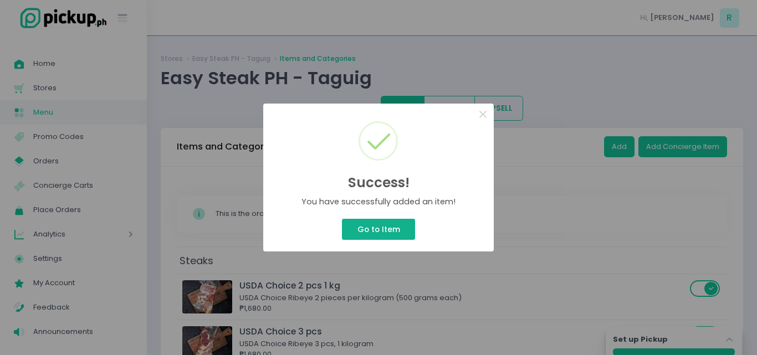
click at [404, 231] on button "Go to Item" at bounding box center [378, 229] width 73 height 21
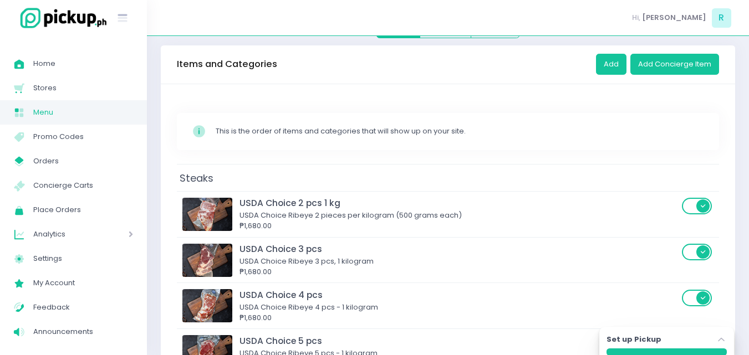
scroll to position [0, 0]
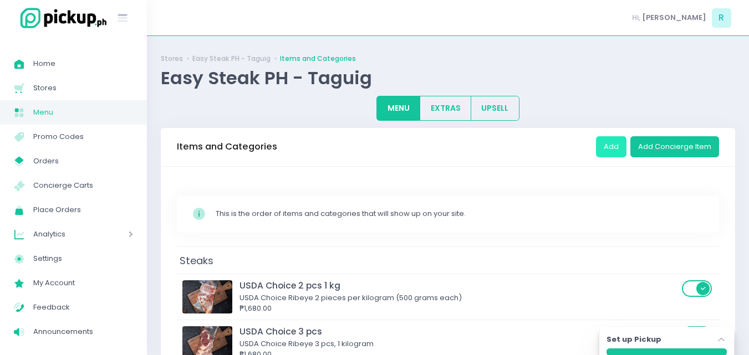
click at [615, 143] on button "Add" at bounding box center [611, 146] width 30 height 21
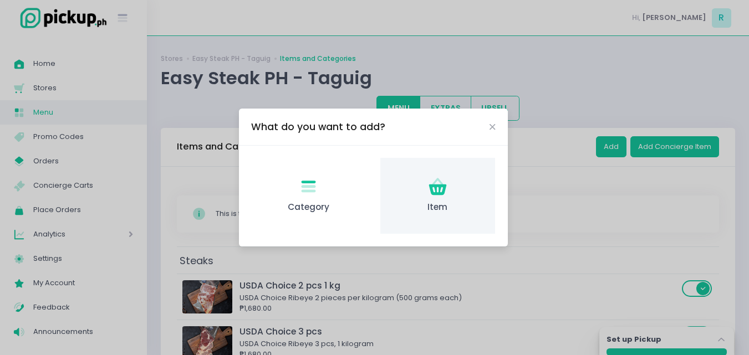
click at [443, 200] on div "Item Created with Sketch. Item" at bounding box center [437, 196] width 115 height 76
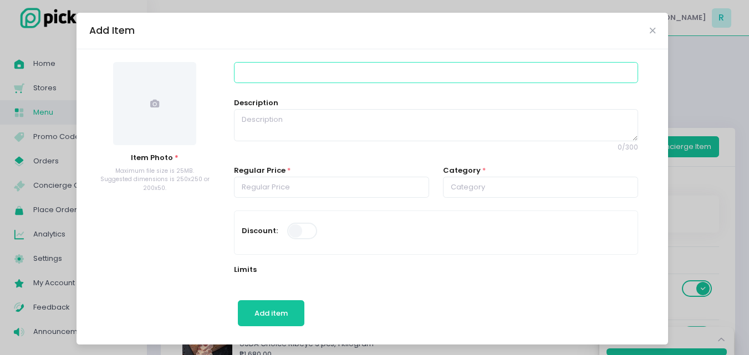
click at [249, 74] on input at bounding box center [436, 72] width 404 height 21
type input "Wagyu Ri"
type input "Wagyu Ribeye A5 400-450G"
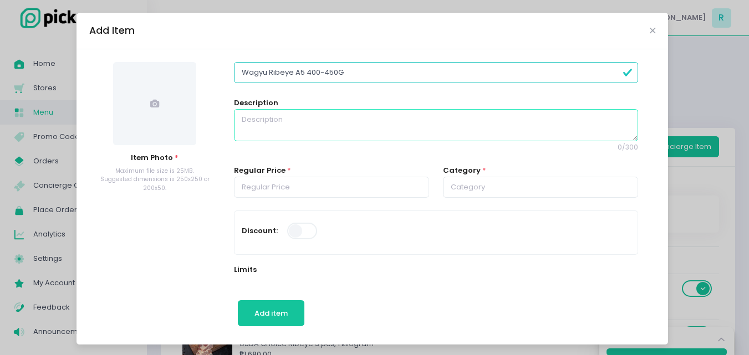
click at [268, 129] on textarea at bounding box center [436, 125] width 404 height 32
paste textarea "A5 WAGYU RIBEYE BMS 9-10 Our wagyu is celebrated for its generous marbling. Eac…"
click at [248, 118] on textarea "A5 WAGYU RIBEYE BMS 9-10 Our wagyu is celebrated for its generous marbling. Eac…" at bounding box center [436, 125] width 404 height 32
click at [289, 121] on textarea "WAGYU RIBEYE BMS 9-10 Our wagyu is celebrated for its generous marbling. Each s…" at bounding box center [436, 125] width 404 height 32
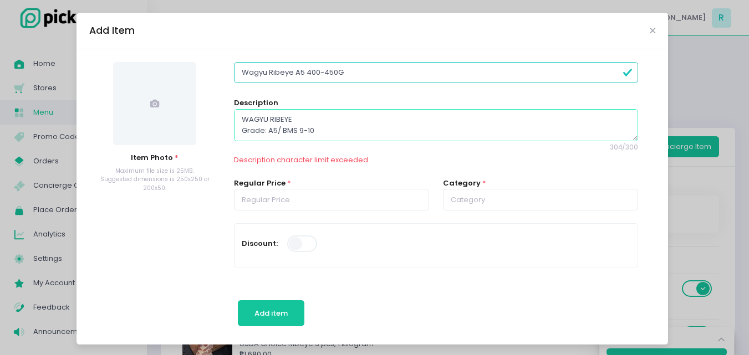
click at [312, 128] on textarea "WAGYU RIBEYE Grade: A5/ BMS 9-10 Our wagyu is celebrated for its generous marbl…" at bounding box center [436, 125] width 404 height 32
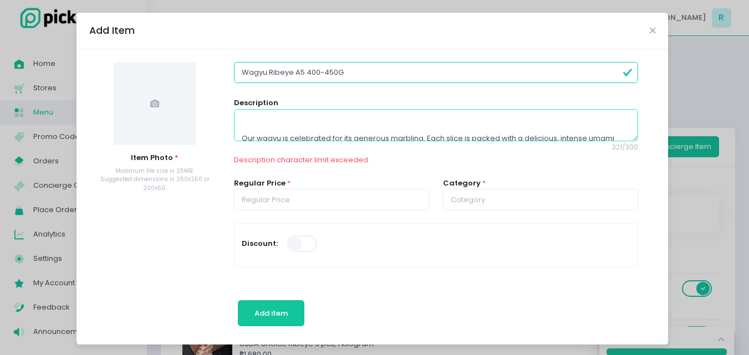
scroll to position [62, 0]
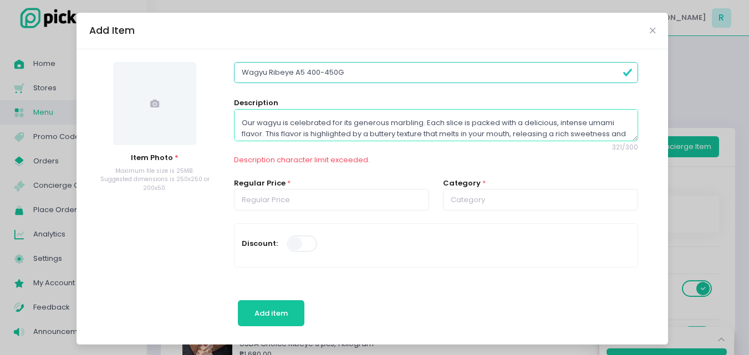
click at [236, 121] on textarea "WAGYU RIBEYE Grade: A5/ BMS 9-10 Weight: 400-450G Our wagyu is celebrated for i…" at bounding box center [436, 125] width 404 height 32
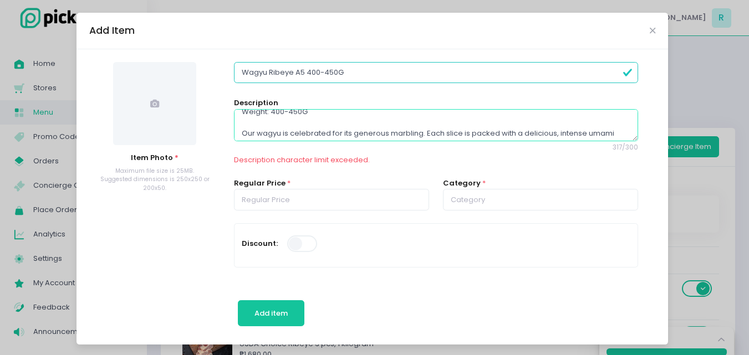
scroll to position [40, 0]
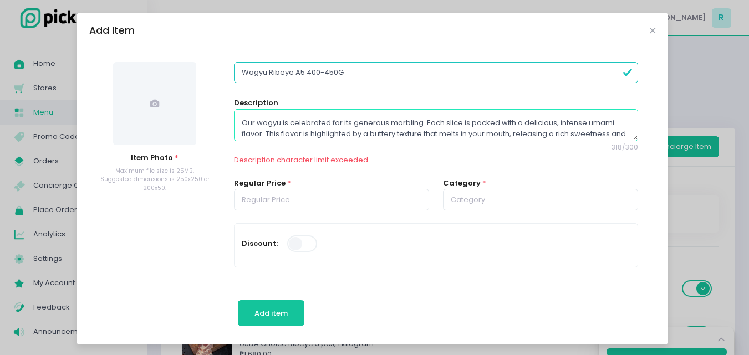
click at [592, 134] on textarea "WAGYU RIBEYE Grade: A5/ BMS 9-10 Weight: 400-450G Our wagyu is celebrated for i…" at bounding box center [436, 125] width 404 height 32
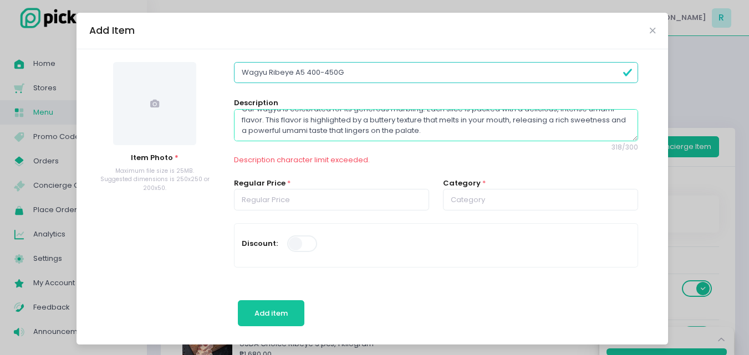
drag, startPoint x: 592, startPoint y: 134, endPoint x: 606, endPoint y: 132, distance: 14.5
click at [606, 132] on textarea "WAGYU RIBEYE Grade: A5/ BMS 9-10 Weight: 400-450G Our wagyu is celebrated for i…" at bounding box center [436, 125] width 404 height 32
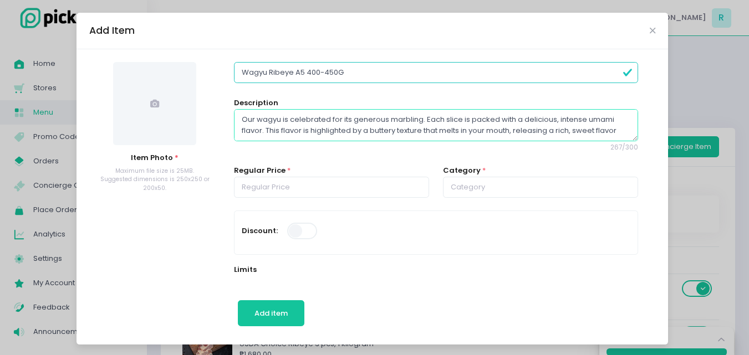
click at [371, 136] on textarea "WAGYU RIBEYE Grade: A5/ BMS 9-10 Weight: 400-450G Our wagyu is celebrated for i…" at bounding box center [436, 125] width 404 height 32
type textarea "WAGYU RIBEYE Grade: A5/ BMS 9-10 Weight: 400-450G Our wagyu is celebrated for i…"
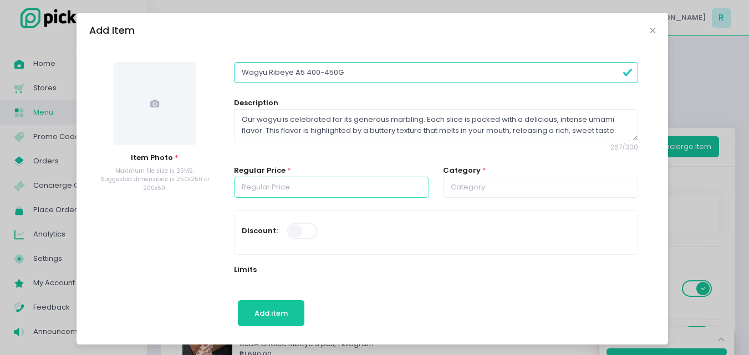
click at [303, 187] on input "number" at bounding box center [331, 187] width 195 height 21
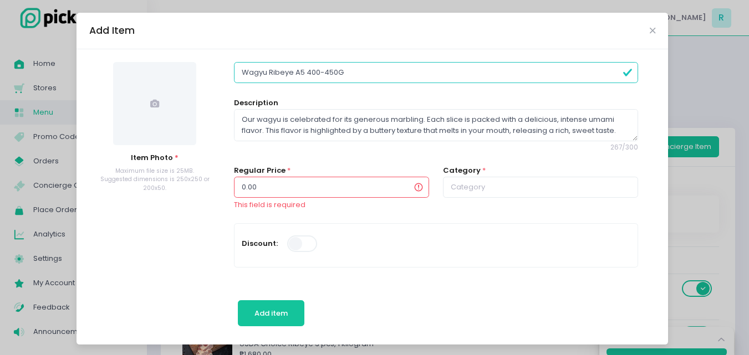
drag, startPoint x: 265, startPoint y: 192, endPoint x: 229, endPoint y: 192, distance: 36.0
click at [234, 192] on input "0.00" at bounding box center [331, 187] width 195 height 21
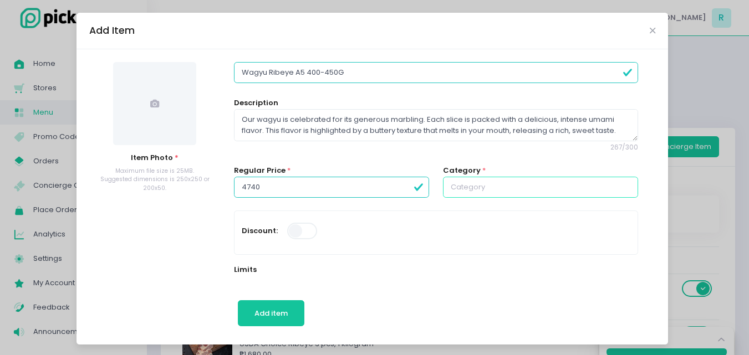
type input "4740.00"
click at [488, 190] on input "text" at bounding box center [540, 187] width 195 height 21
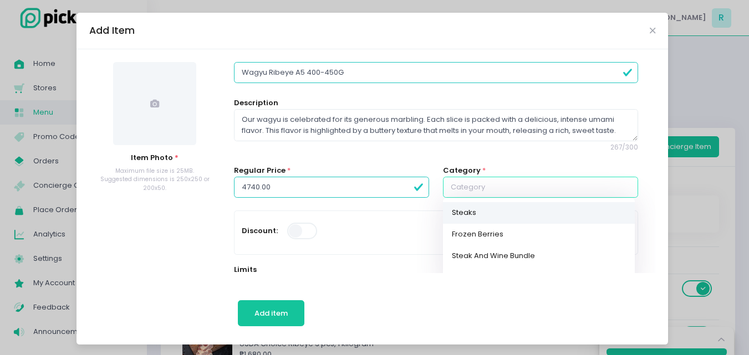
click at [485, 205] on link "Steaks" at bounding box center [539, 213] width 192 height 22
type input "Steaks"
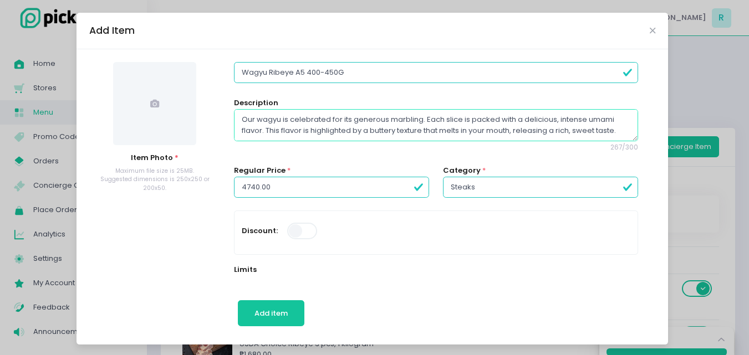
click at [345, 135] on textarea "WAGYU RIBEYE Grade: A5/ BMS 9-10 Weight: 400-450G Our wagyu is celebrated for i…" at bounding box center [436, 125] width 404 height 32
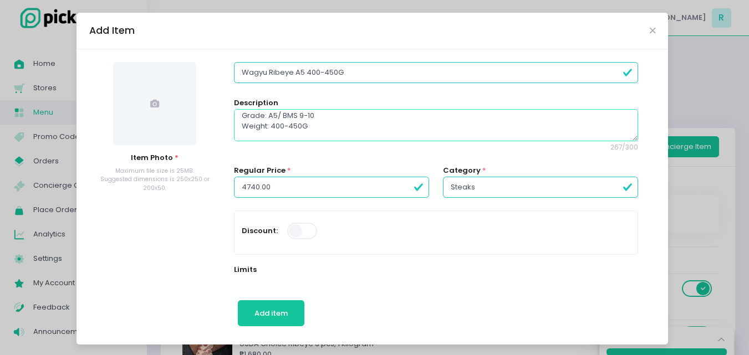
scroll to position [4, 0]
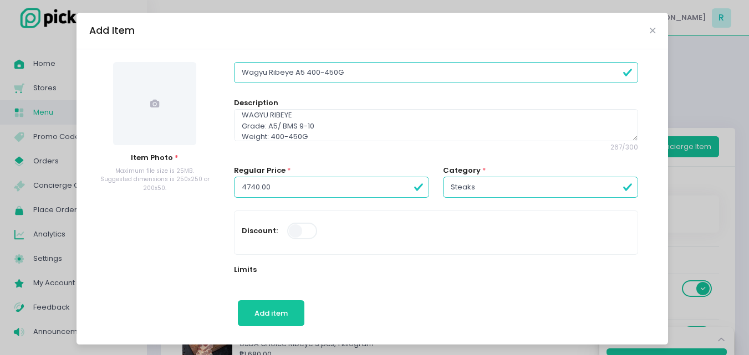
click at [143, 99] on span at bounding box center [154, 103] width 83 height 83
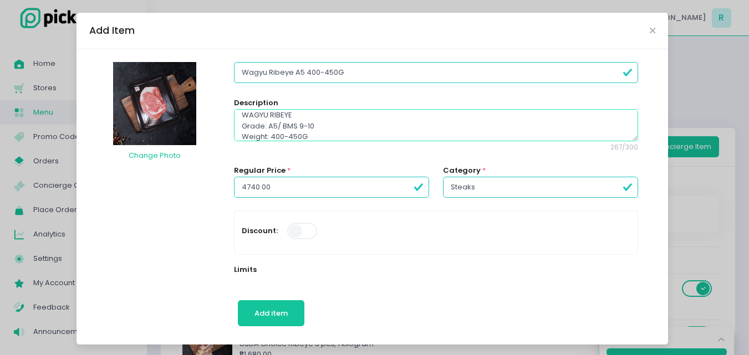
click at [277, 132] on textarea "WAGYU RIBEYE Grade: A5/ BMS 9-10 Weight: 400-450G Our wagyu is celebrated for i…" at bounding box center [436, 125] width 404 height 32
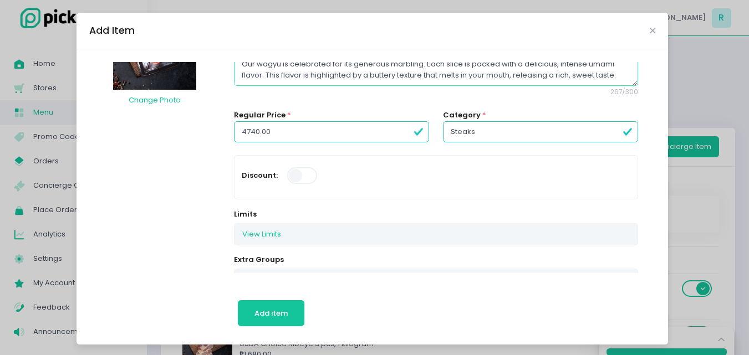
scroll to position [111, 0]
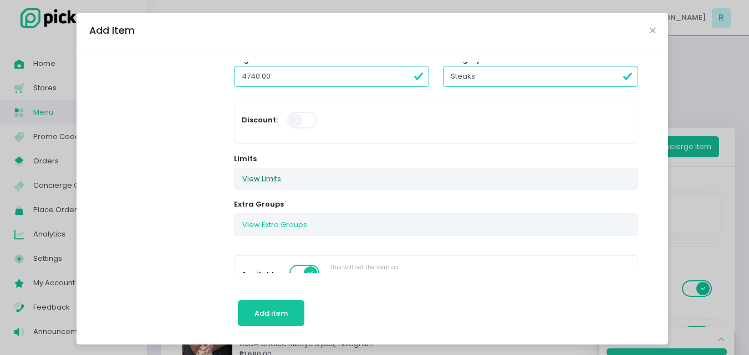
click at [261, 176] on button "View Limits" at bounding box center [261, 179] width 54 height 21
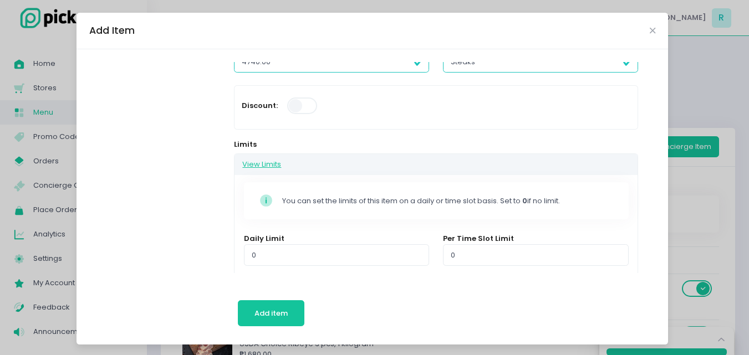
scroll to position [166, 0]
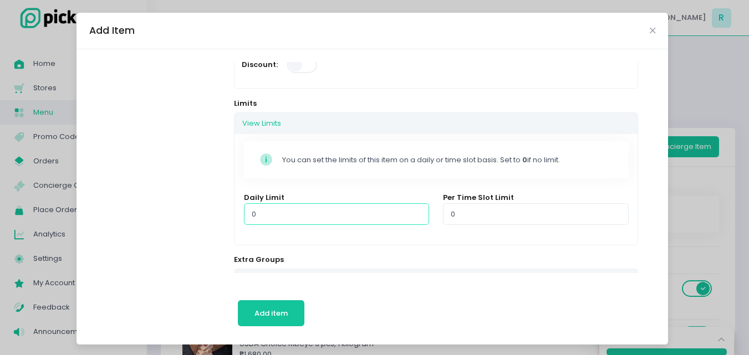
drag, startPoint x: 268, startPoint y: 214, endPoint x: 243, endPoint y: 217, distance: 25.7
click at [244, 217] on input "0" at bounding box center [336, 213] width 185 height 21
type input "4"
click at [237, 217] on div "Daily Limit 4" at bounding box center [336, 214] width 199 height 45
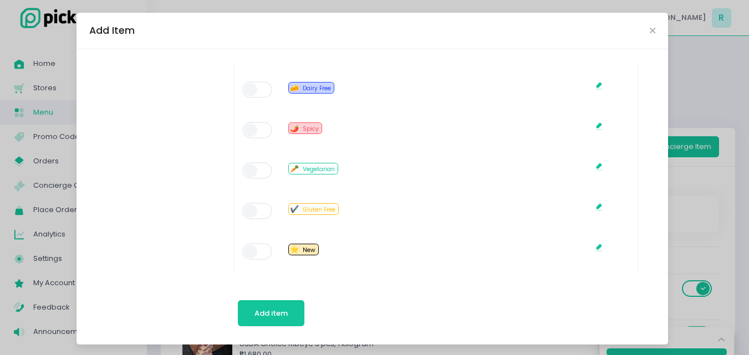
scroll to position [831, 0]
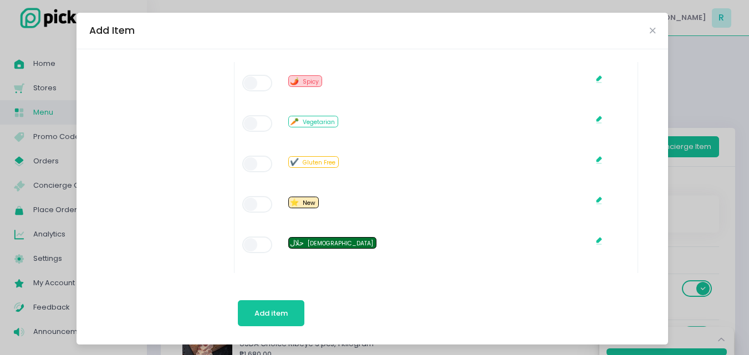
click at [253, 202] on span at bounding box center [258, 204] width 32 height 17
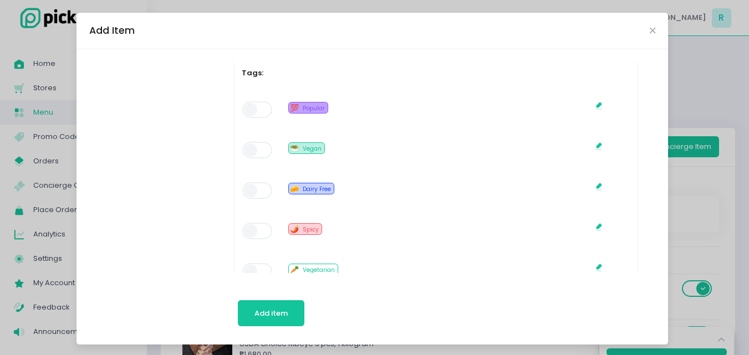
scroll to position [665, 0]
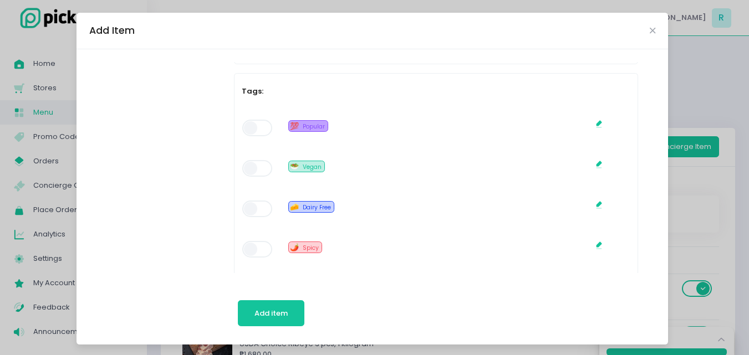
click at [258, 133] on span at bounding box center [258, 128] width 32 height 17
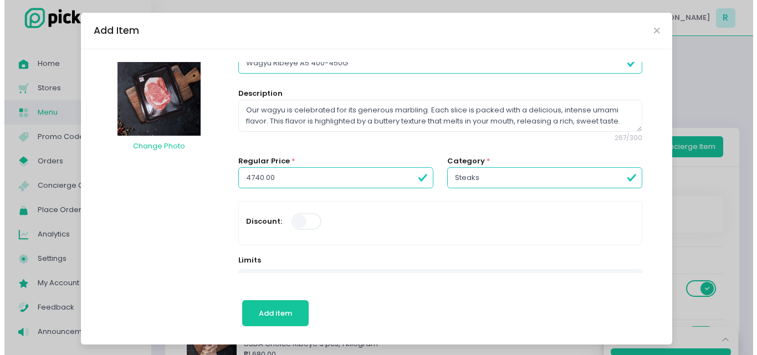
scroll to position [0, 0]
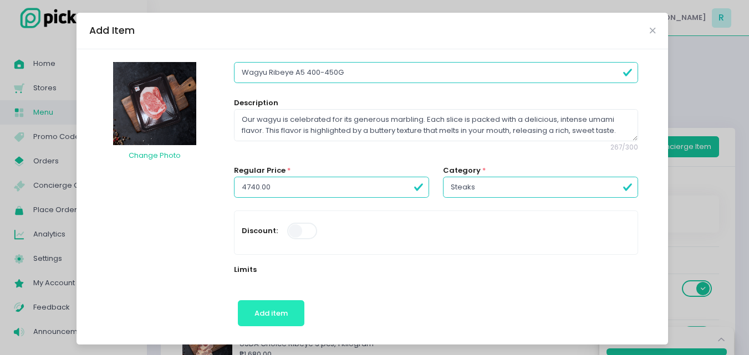
click at [271, 307] on button "Add item" at bounding box center [271, 313] width 67 height 27
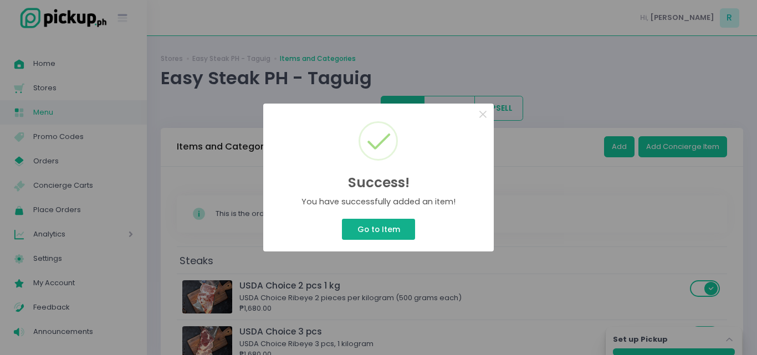
click at [390, 229] on button "Go to Item" at bounding box center [378, 229] width 73 height 21
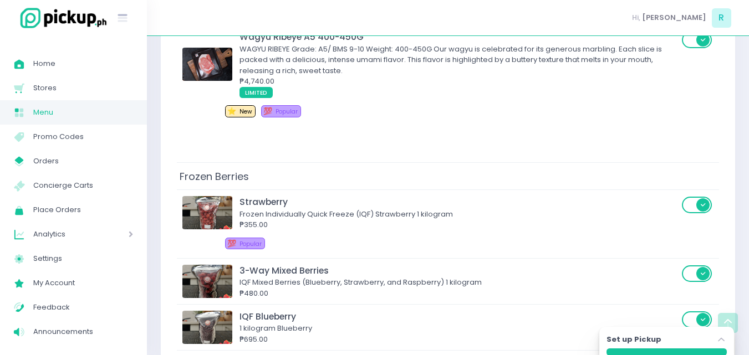
scroll to position [1742, 0]
